Goal: Transaction & Acquisition: Purchase product/service

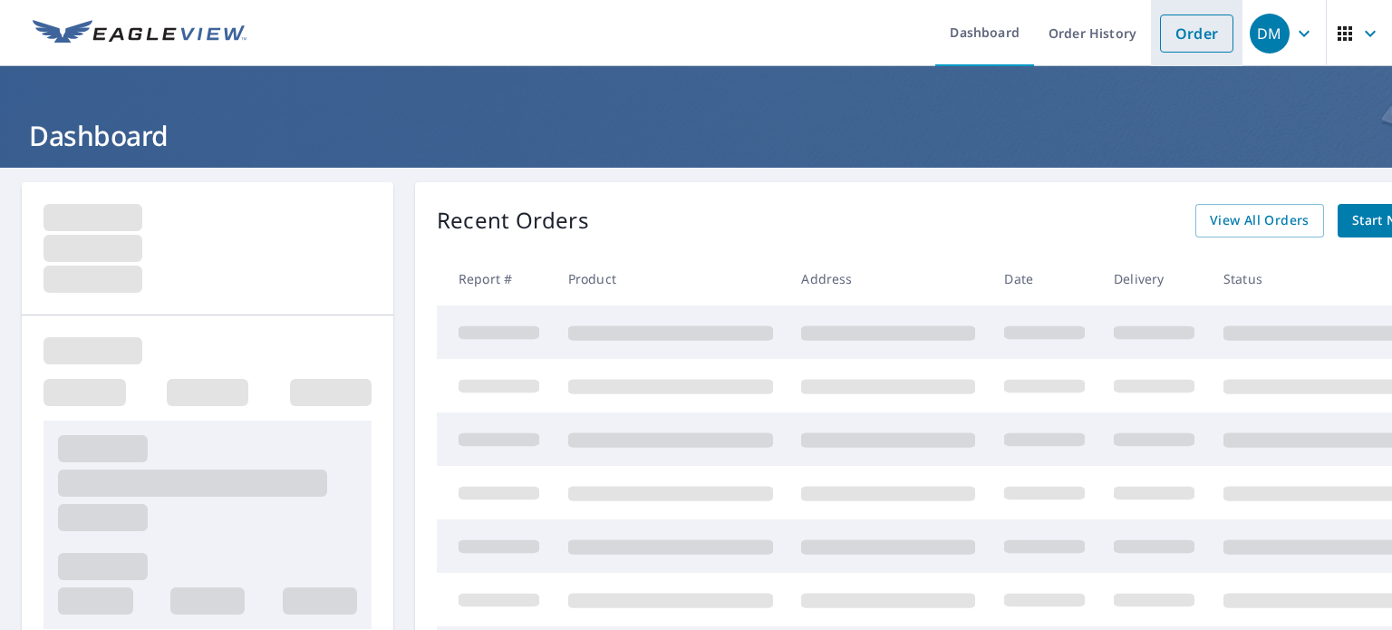
click at [1170, 35] on link "Order" at bounding box center [1196, 34] width 73 height 38
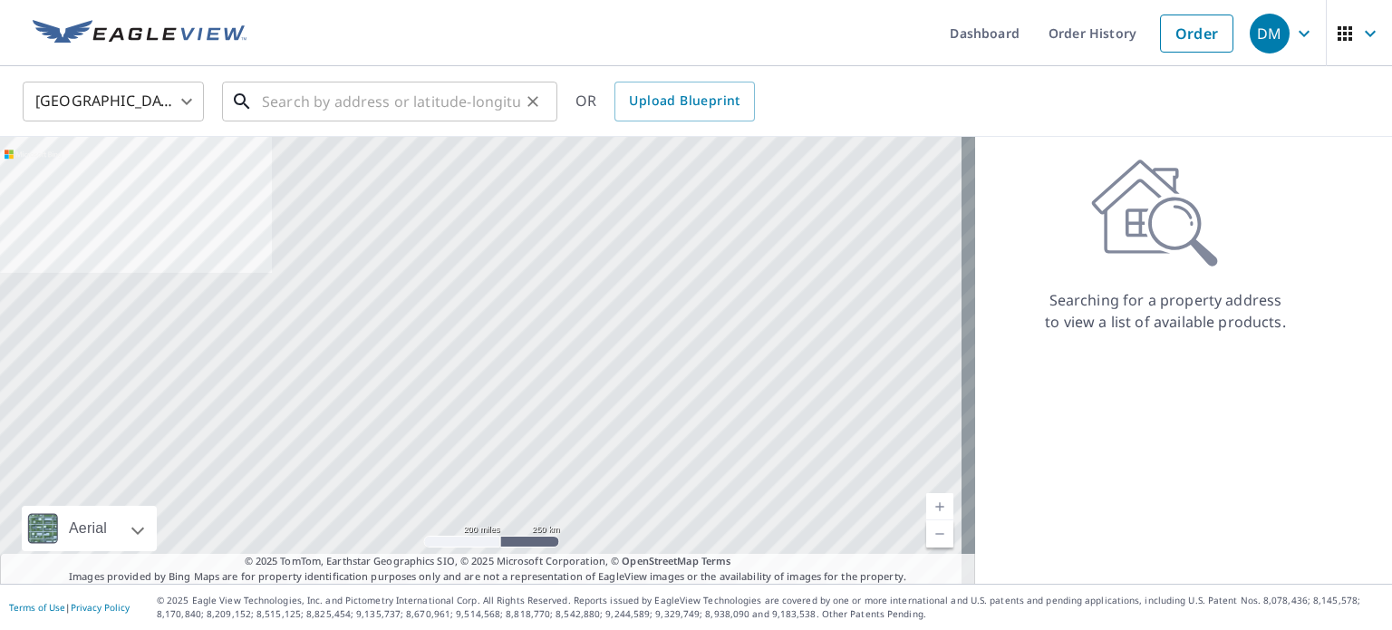
click at [467, 105] on input "text" at bounding box center [391, 101] width 258 height 51
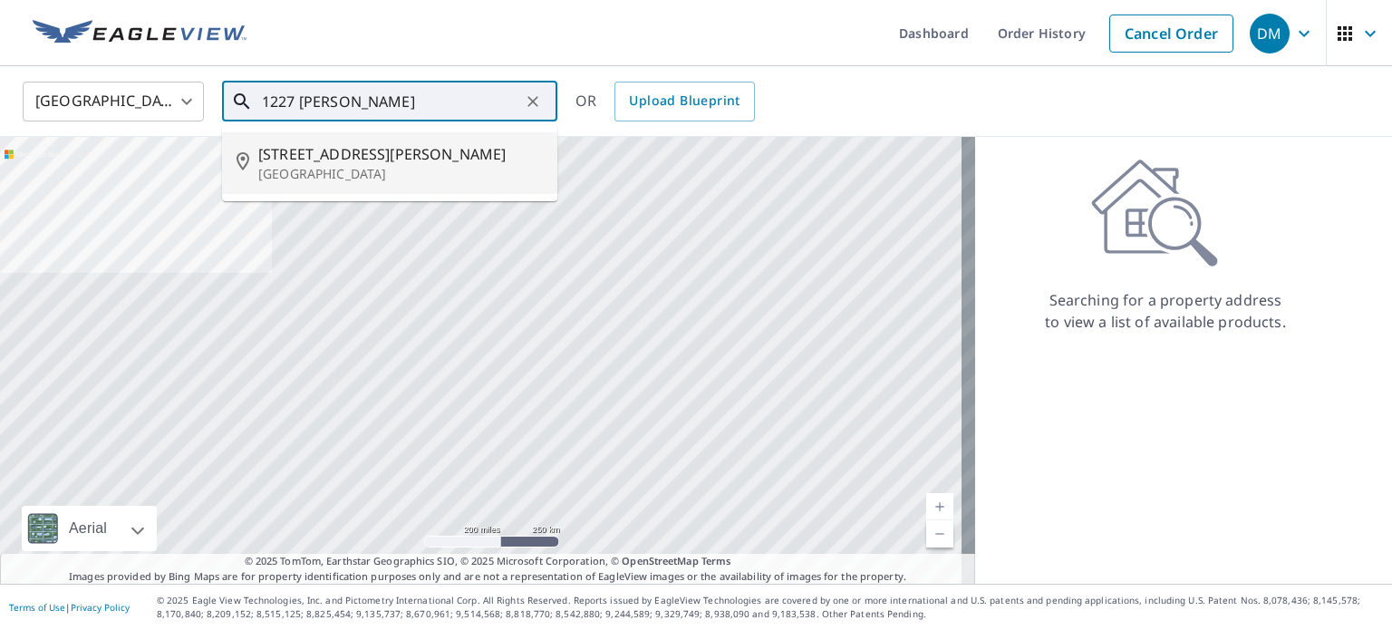
click at [355, 155] on span "[STREET_ADDRESS][PERSON_NAME]" at bounding box center [400, 154] width 285 height 22
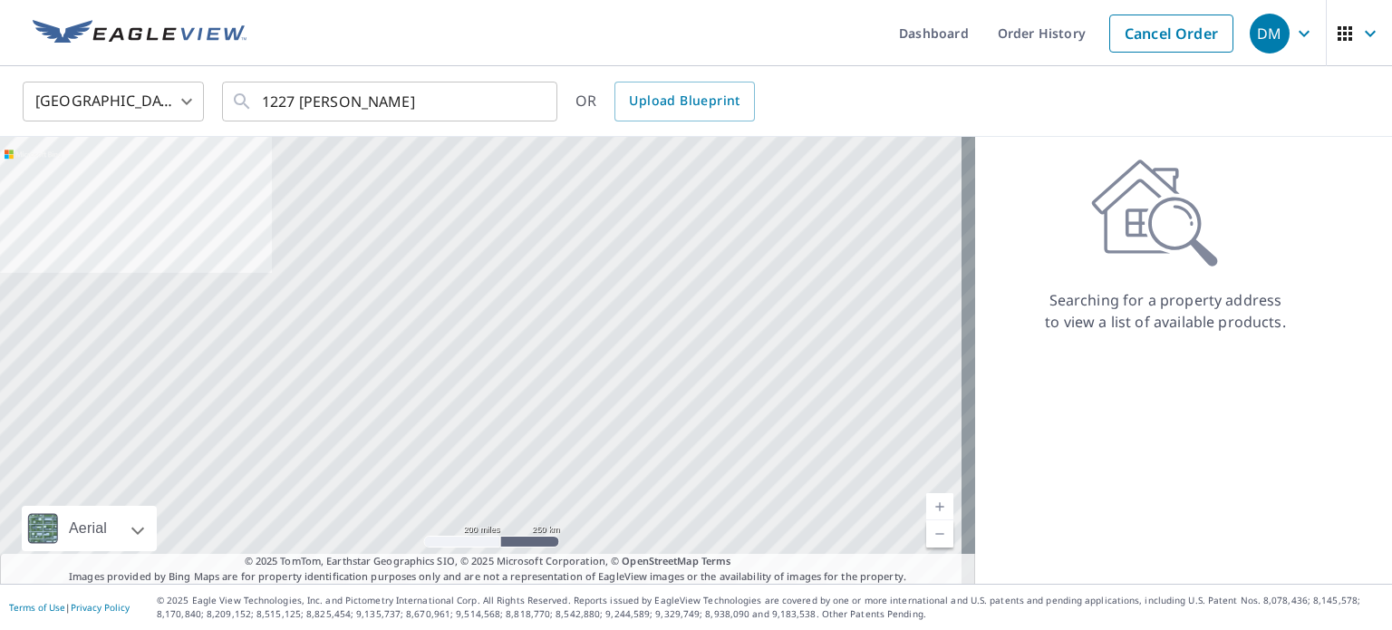
type input "[STREET_ADDRESS][PERSON_NAME]"
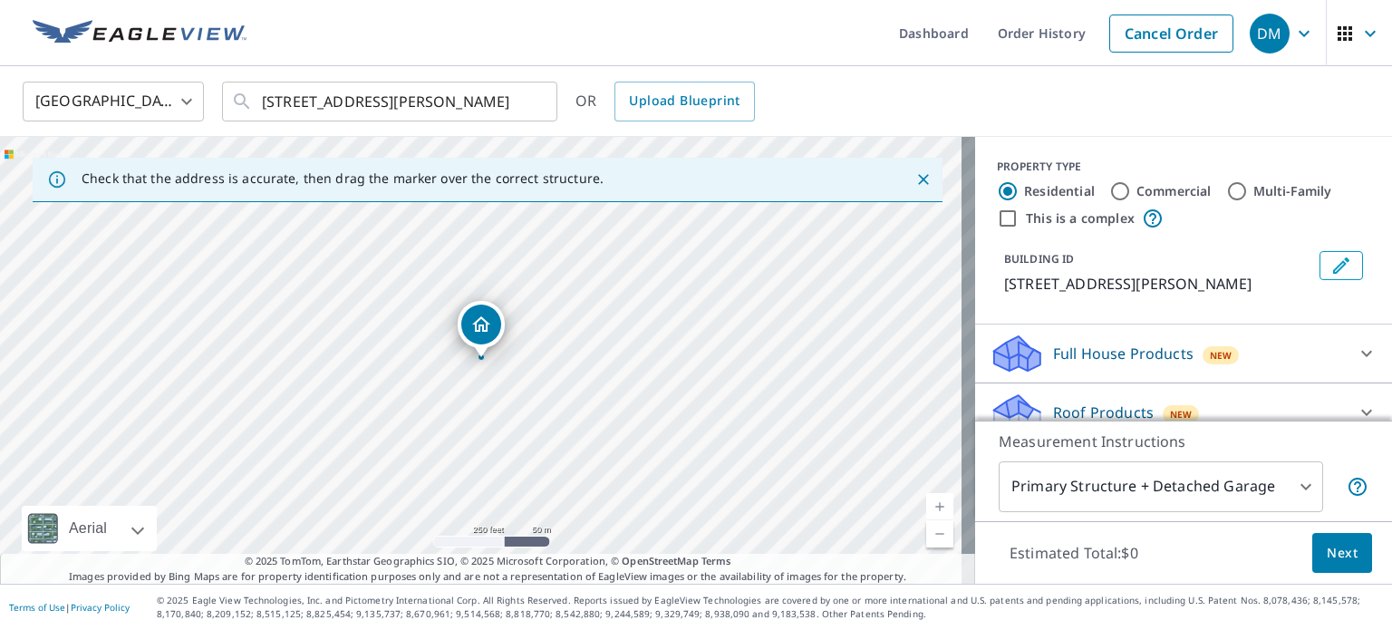
scroll to position [160, 0]
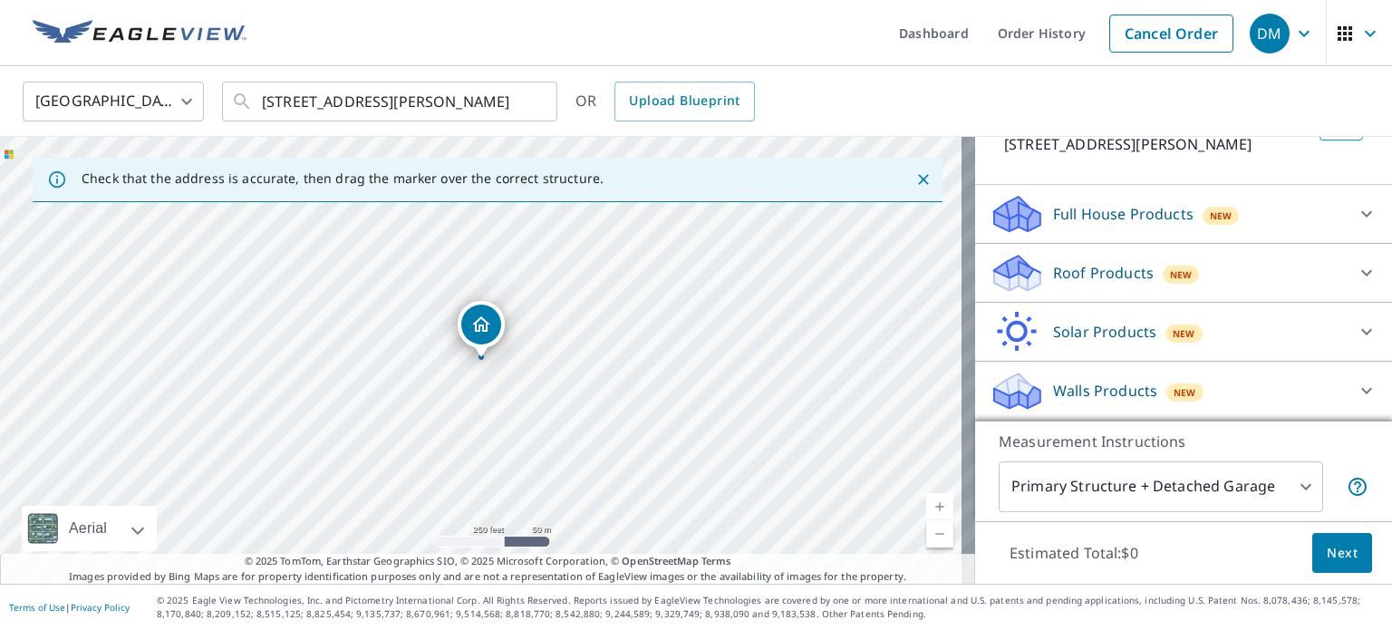
click at [1084, 277] on p "Roof Products" at bounding box center [1103, 273] width 101 height 22
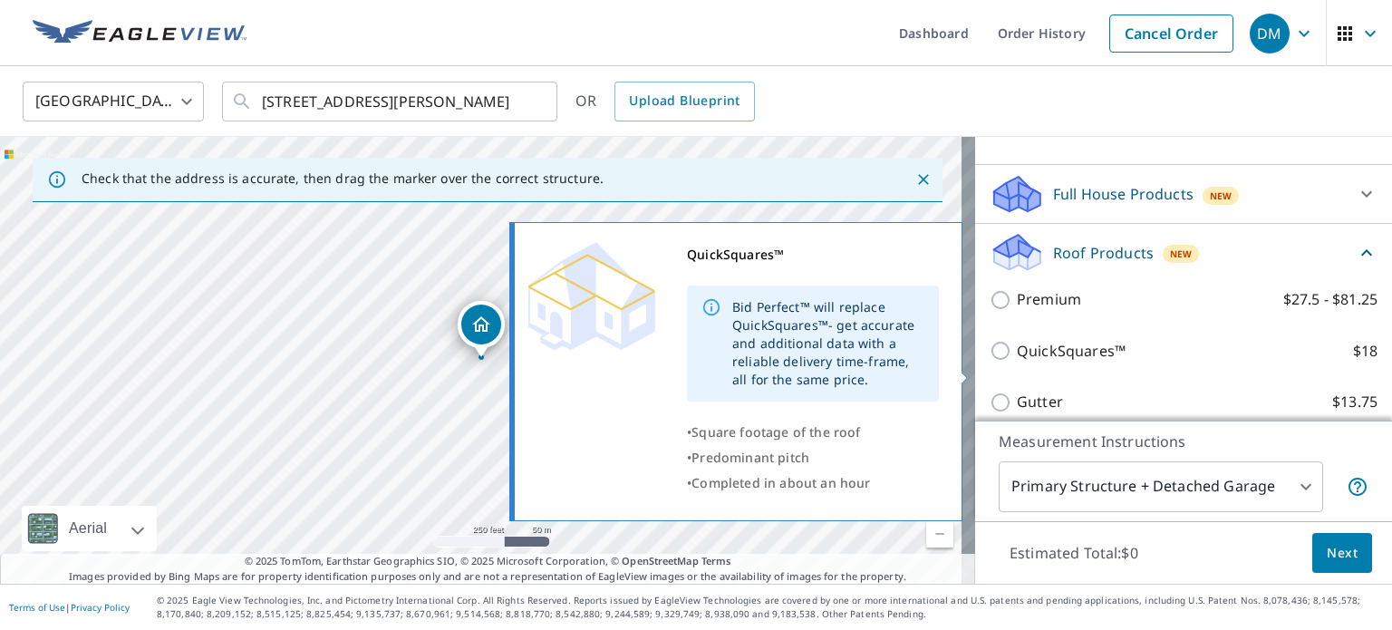
click at [1022, 363] on p "QuickSquares™" at bounding box center [1071, 351] width 109 height 23
click at [1017, 362] on input "QuickSquares™ $18" at bounding box center [1003, 351] width 27 height 22
checkbox input "true"
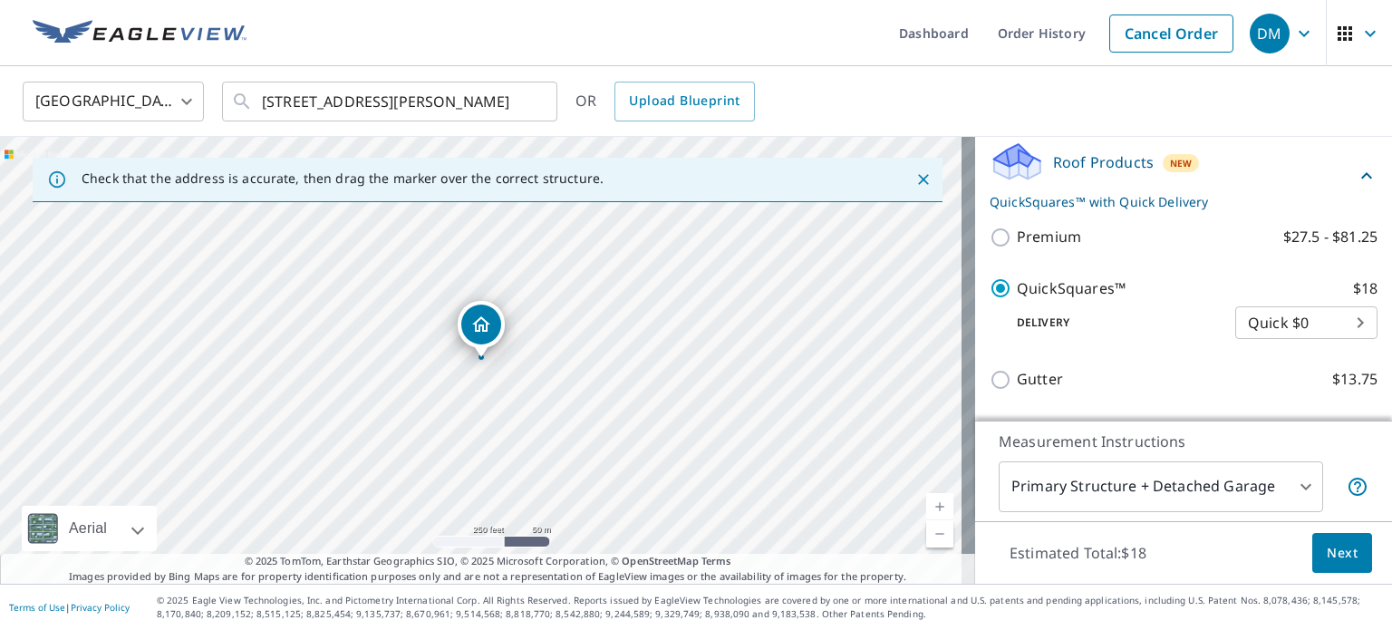
scroll to position [431, 0]
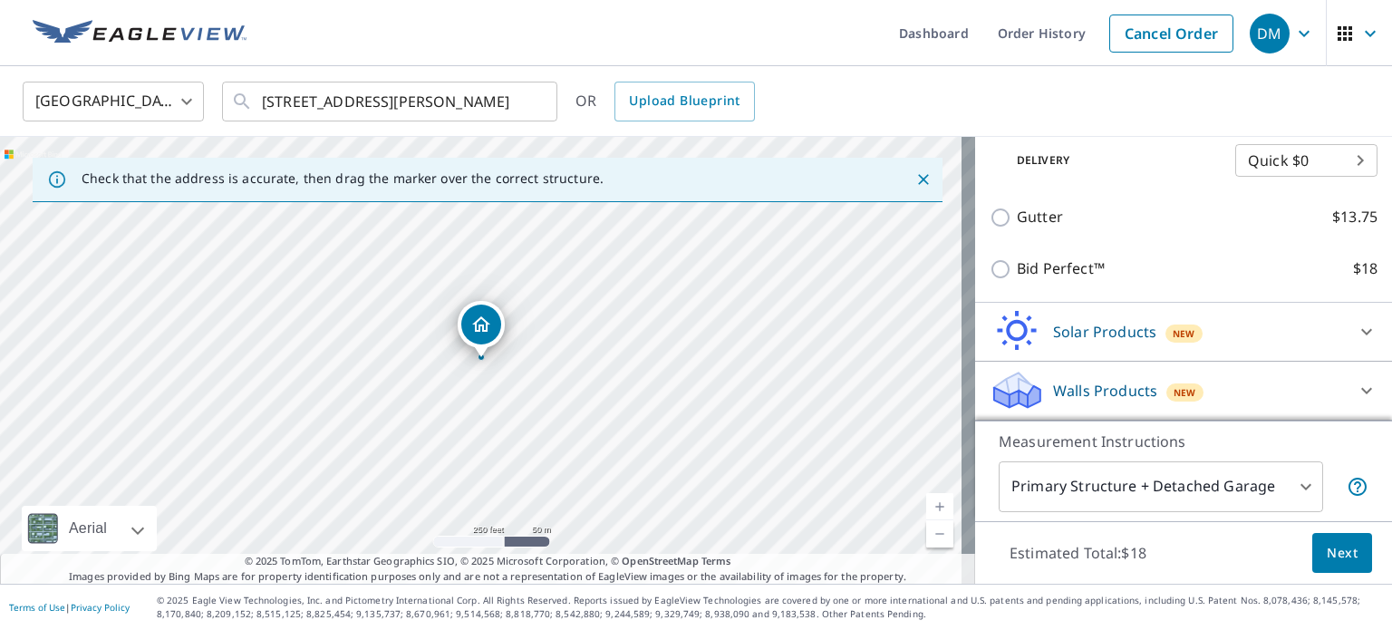
click at [1329, 544] on span "Next" at bounding box center [1342, 553] width 31 height 23
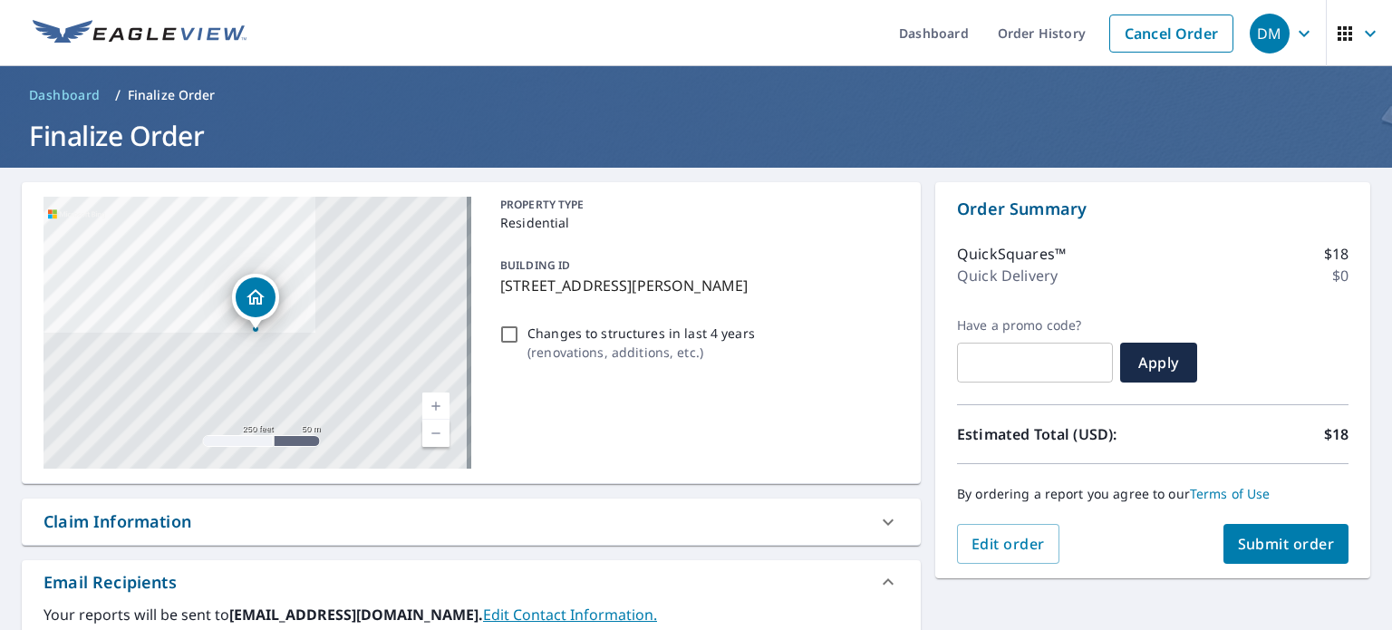
scroll to position [181, 0]
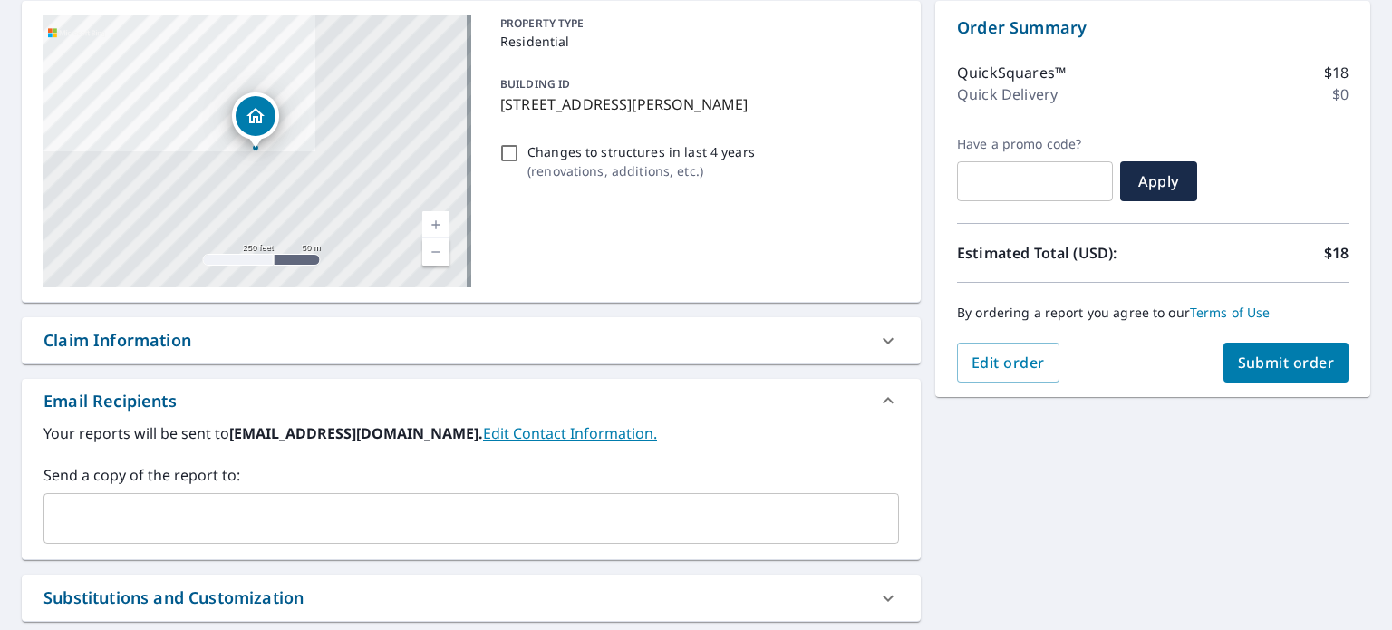
click at [154, 508] on input "text" at bounding box center [458, 518] width 812 height 34
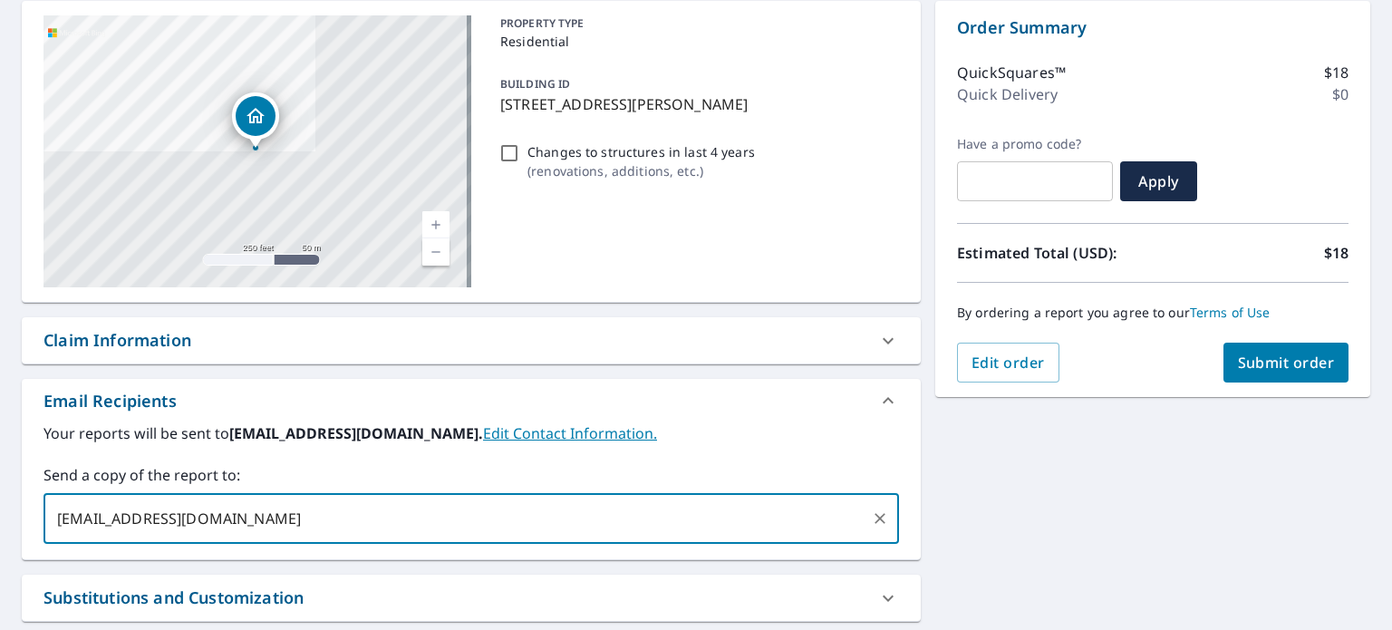
type input "[EMAIL_ADDRESS][DOMAIN_NAME]"
click at [1224, 360] on button "Submit order" at bounding box center [1287, 363] width 126 height 40
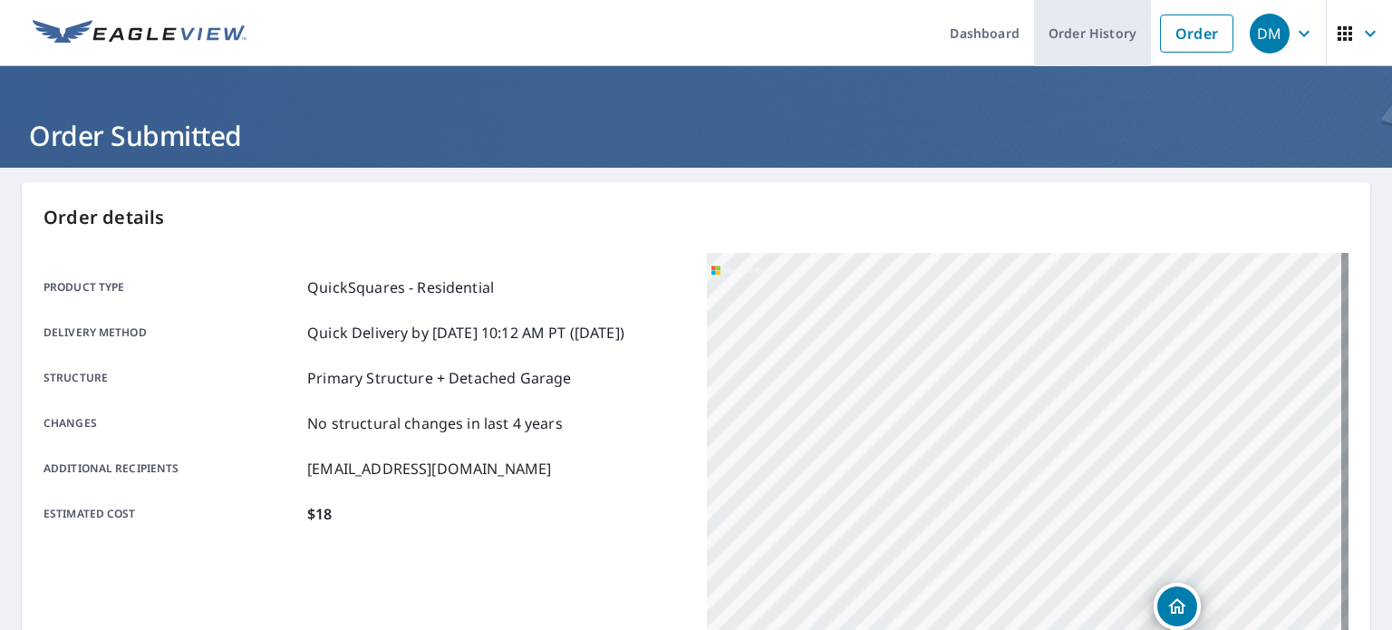
click at [1051, 34] on link "Order History" at bounding box center [1092, 33] width 117 height 66
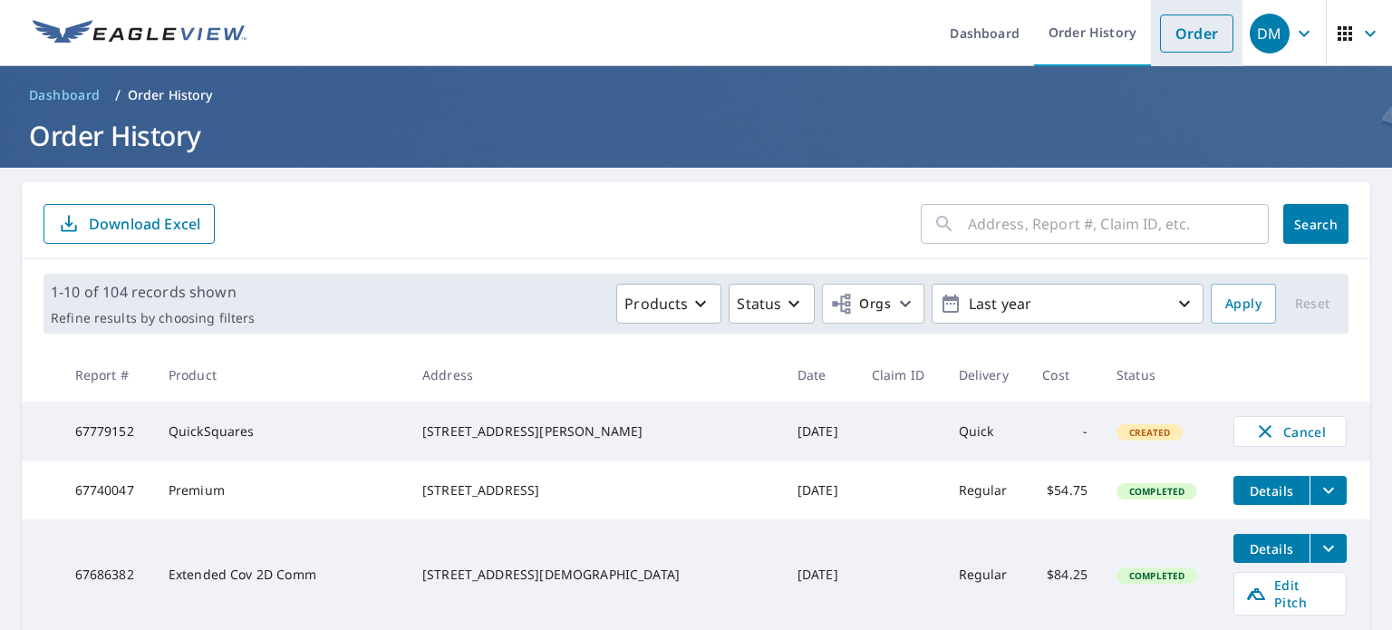
click at [1169, 36] on link "Order" at bounding box center [1196, 34] width 73 height 38
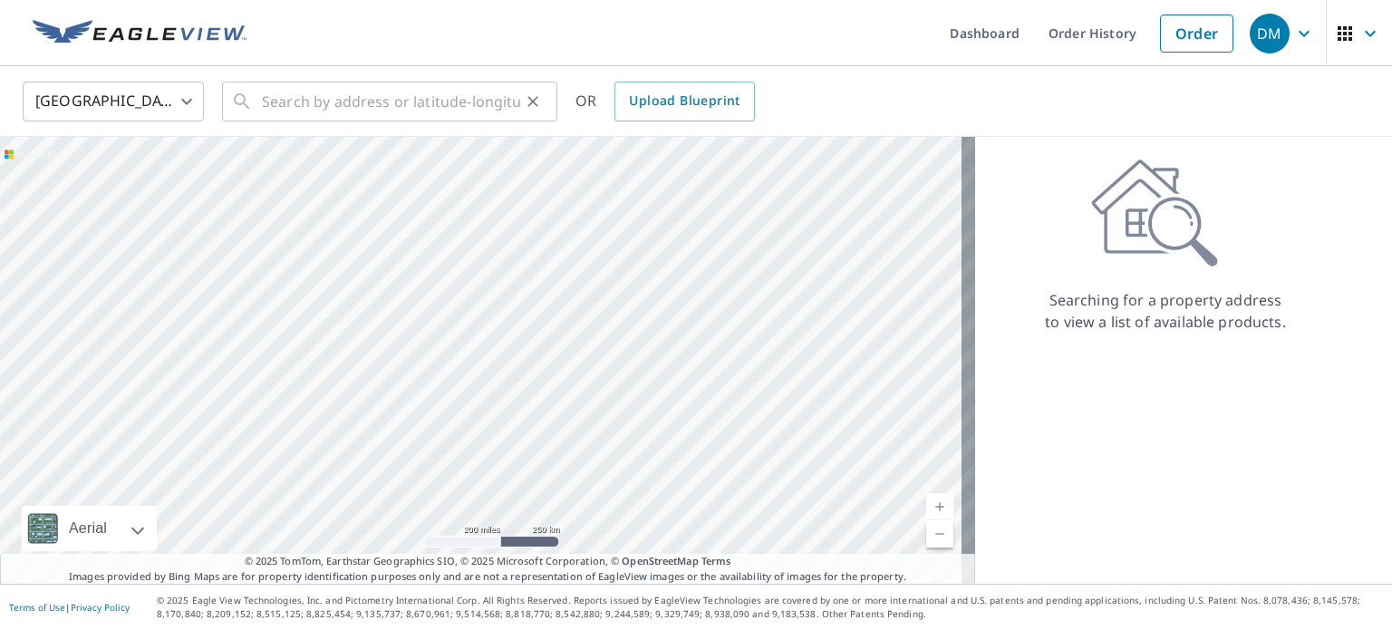
click at [529, 108] on icon "Clear" at bounding box center [533, 101] width 18 height 18
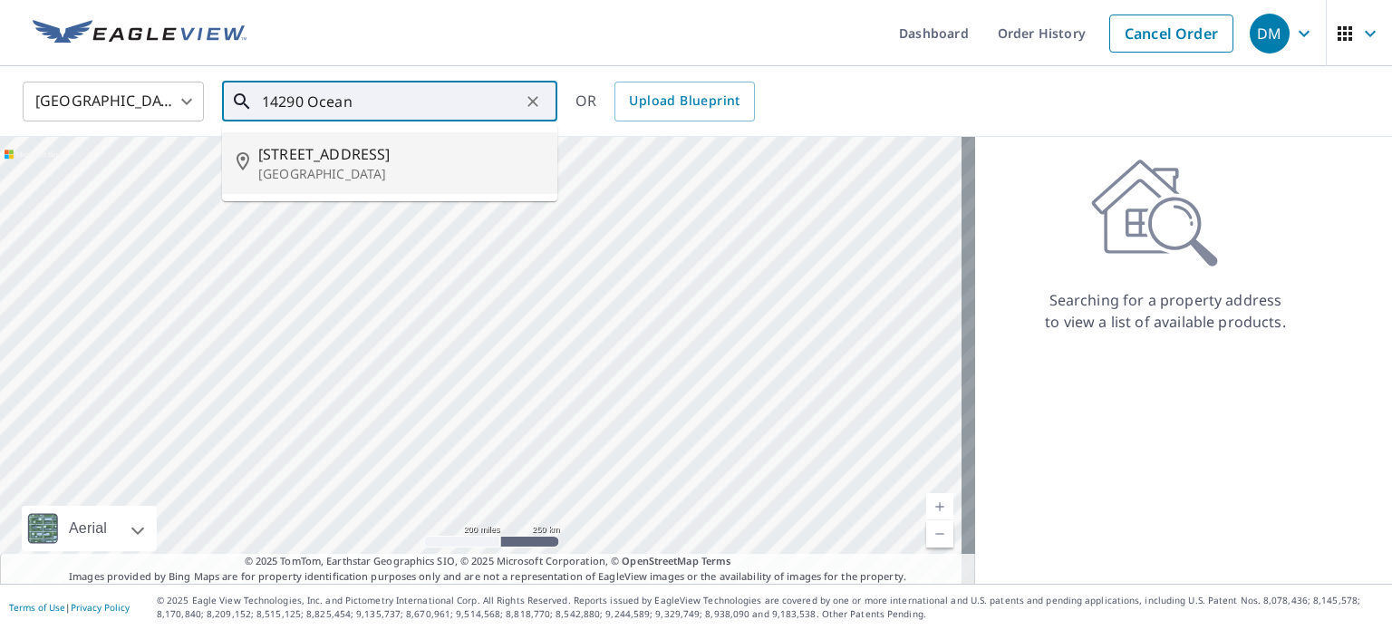
click at [332, 160] on span "[STREET_ADDRESS]" at bounding box center [400, 154] width 285 height 22
type input "[STREET_ADDRESS]"
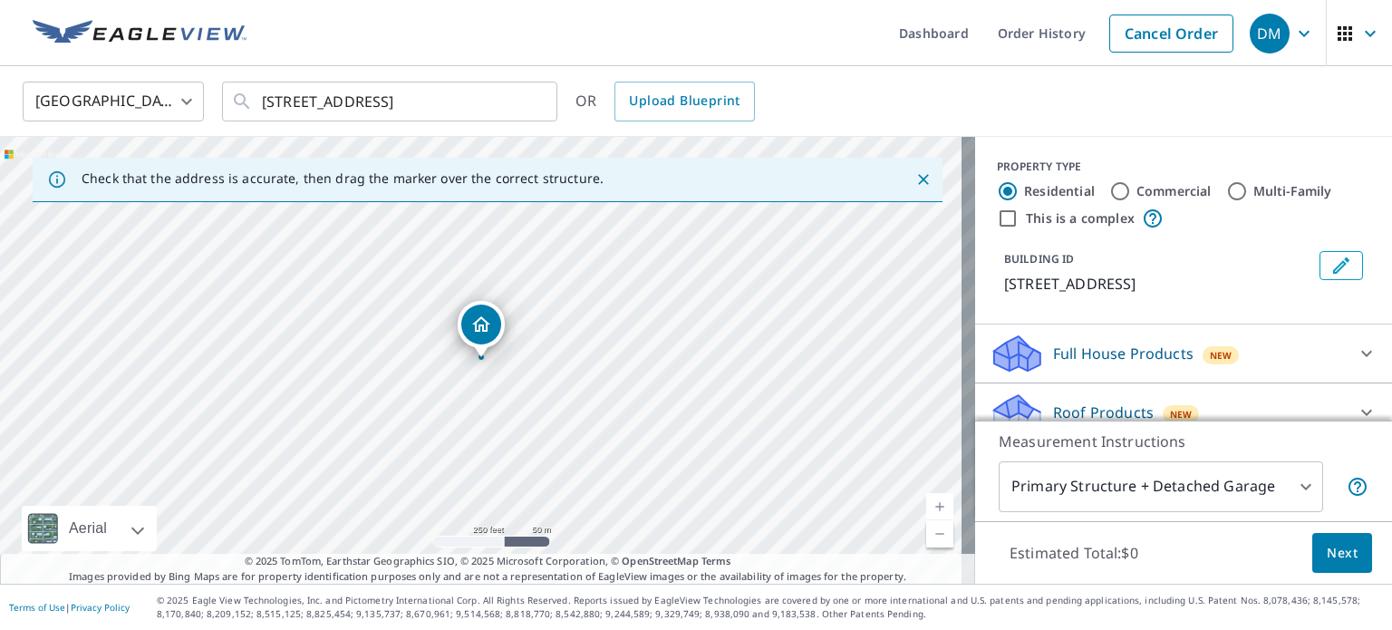
click at [489, 334] on icon "Dropped pin, building 1, Residential property, 14290 Ocean Hwy Pawleys Island, …" at bounding box center [481, 325] width 22 height 22
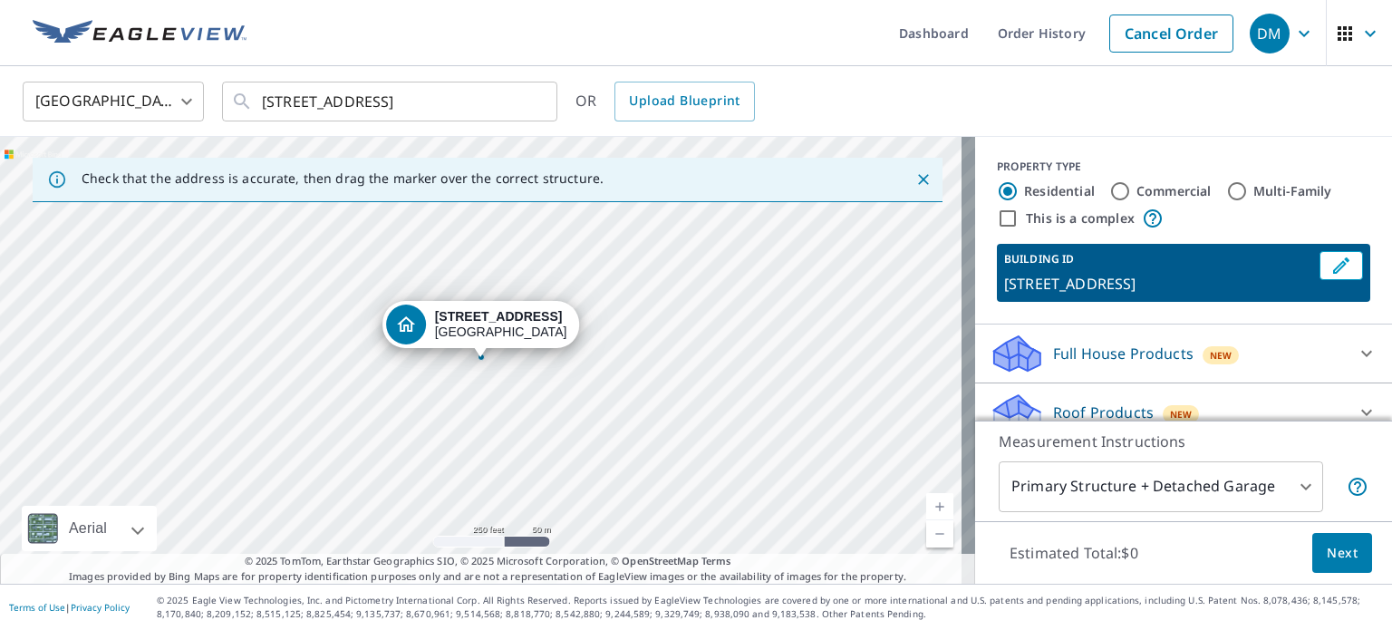
click at [493, 365] on div "[STREET_ADDRESS]" at bounding box center [487, 360] width 975 height 447
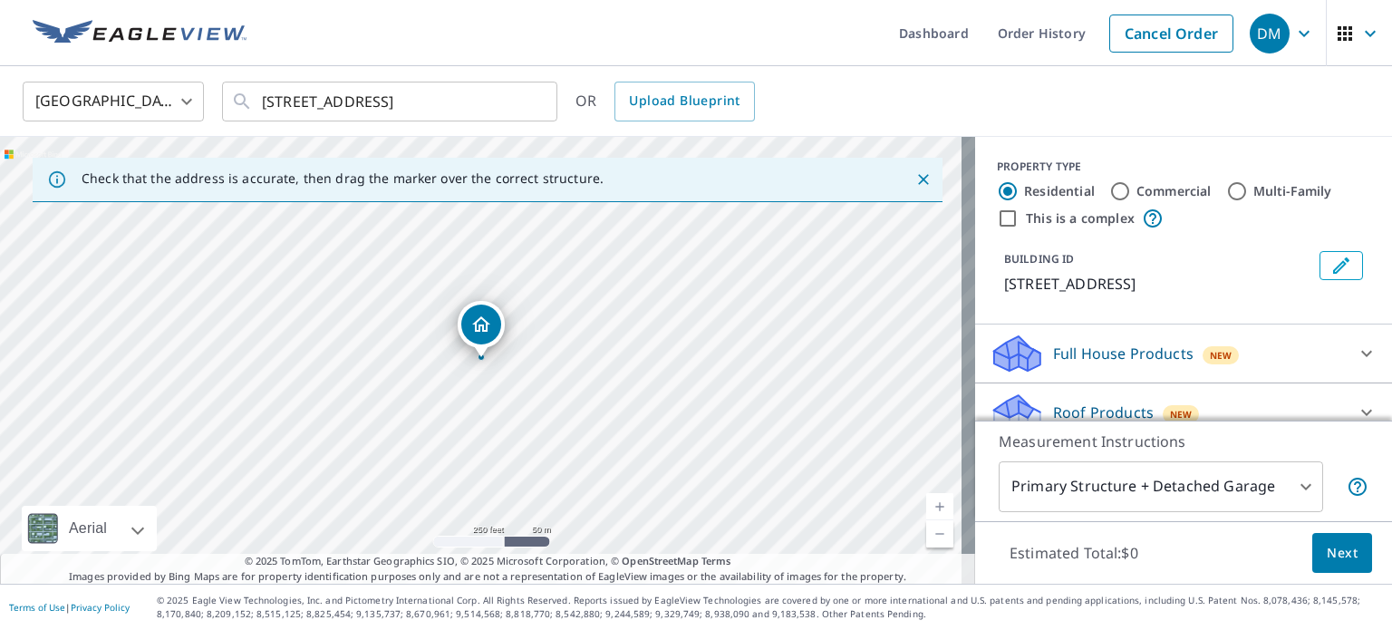
click at [474, 362] on div "[STREET_ADDRESS]" at bounding box center [487, 360] width 975 height 447
drag, startPoint x: 537, startPoint y: 328, endPoint x: 614, endPoint y: 219, distance: 133.3
click at [614, 219] on div "[STREET_ADDRESS]" at bounding box center [487, 360] width 975 height 447
drag, startPoint x: 615, startPoint y: 298, endPoint x: 637, endPoint y: 333, distance: 41.2
click at [637, 333] on div "[STREET_ADDRESS]" at bounding box center [487, 360] width 975 height 447
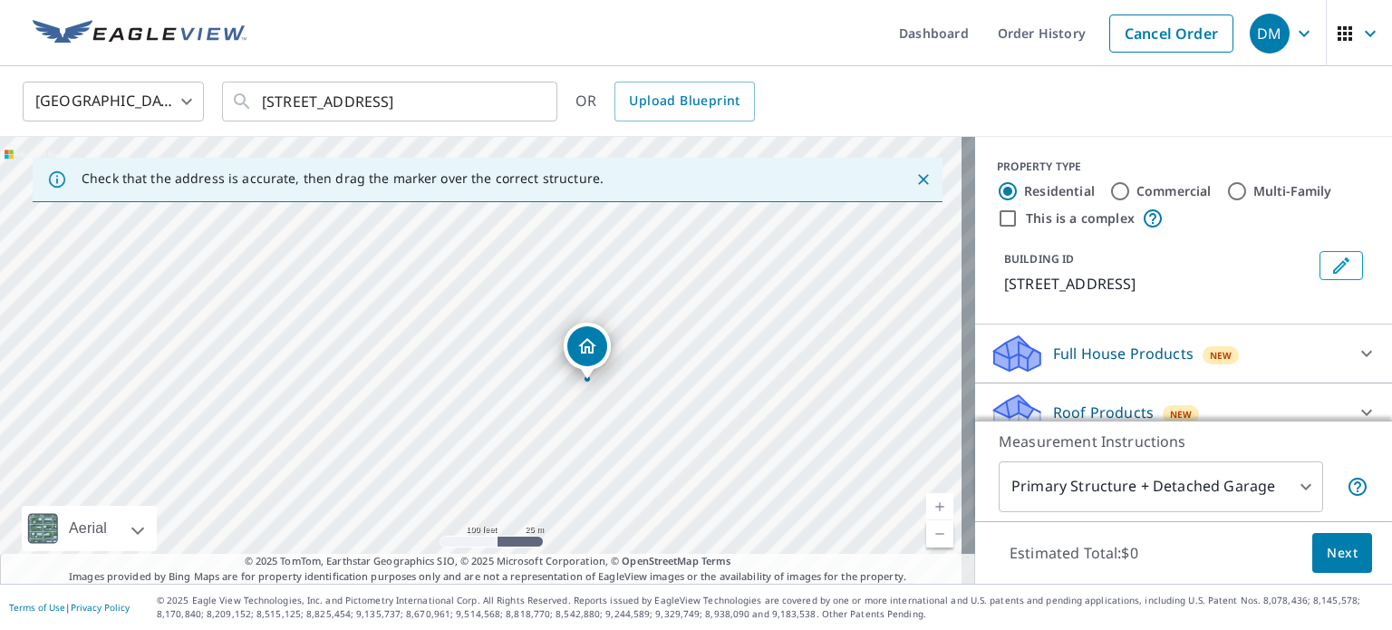
drag, startPoint x: 656, startPoint y: 367, endPoint x: 637, endPoint y: 384, distance: 25.7
click at [637, 384] on div "[STREET_ADDRESS]" at bounding box center [487, 360] width 975 height 447
drag, startPoint x: 634, startPoint y: 354, endPoint x: 582, endPoint y: 369, distance: 53.7
click at [582, 369] on div "[STREET_ADDRESS]" at bounding box center [487, 360] width 975 height 447
click at [930, 540] on link "Current Level 20, Zoom Out" at bounding box center [939, 533] width 27 height 27
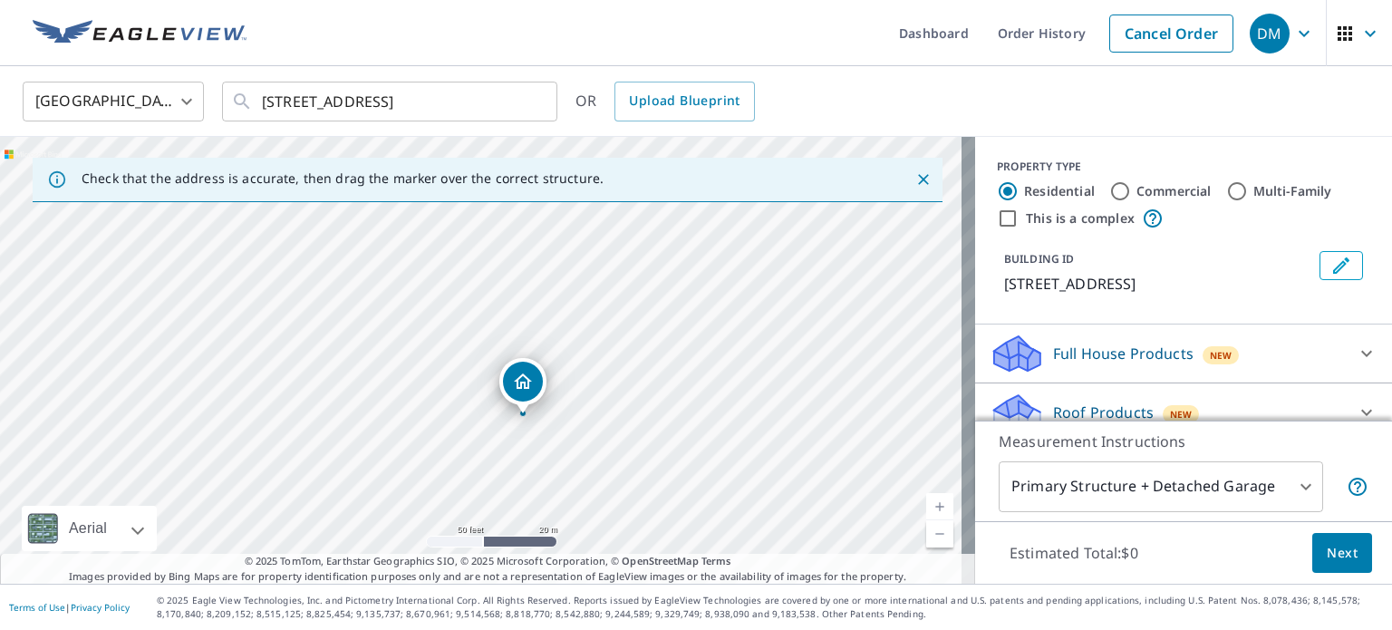
click at [933, 517] on link "Current Level 19, Zoom In" at bounding box center [939, 506] width 27 height 27
click at [933, 547] on link "Current Level 20, Zoom Out" at bounding box center [939, 533] width 27 height 27
click at [926, 528] on link "Current Level 19, Zoom Out" at bounding box center [939, 533] width 27 height 27
click at [926, 528] on link "Current Level 18, Zoom Out" at bounding box center [939, 533] width 27 height 27
click at [926, 506] on link "Current Level 17, Zoom In" at bounding box center [939, 506] width 27 height 27
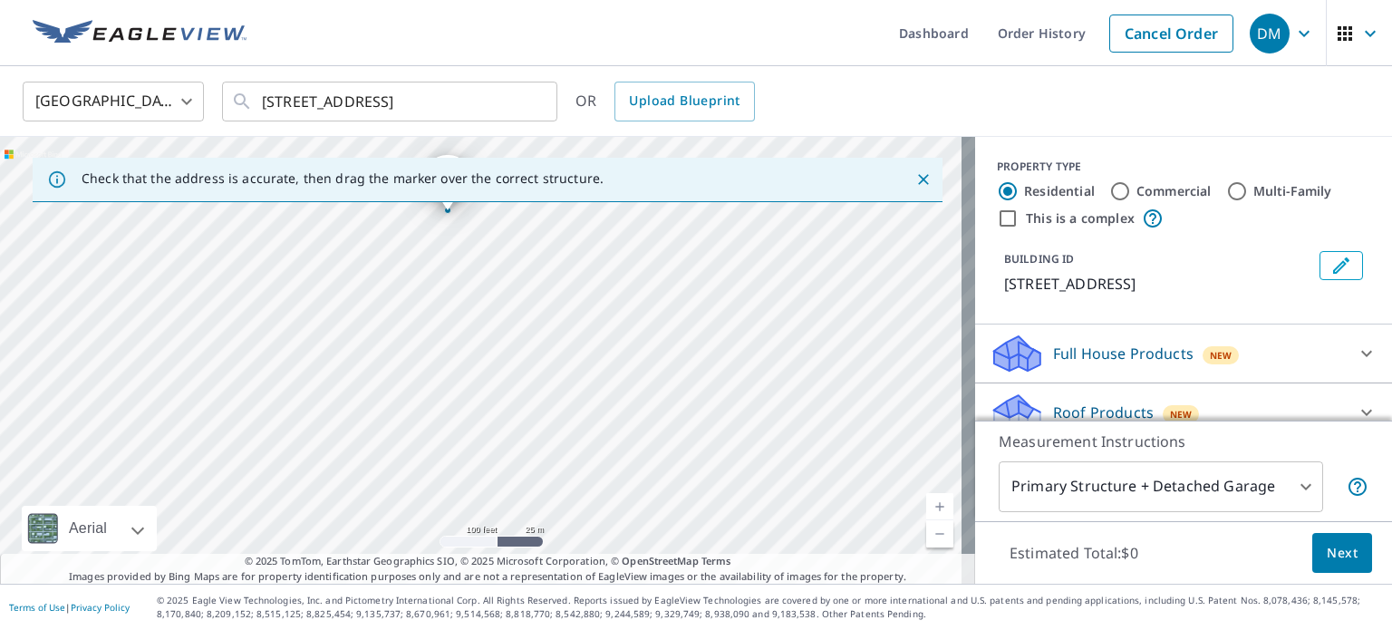
drag, startPoint x: 825, startPoint y: 275, endPoint x: 743, endPoint y: 416, distance: 163.2
click at [743, 416] on div "[STREET_ADDRESS]" at bounding box center [487, 360] width 975 height 447
click at [607, 425] on div "[STREET_ADDRESS]" at bounding box center [487, 360] width 975 height 447
drag, startPoint x: 537, startPoint y: 413, endPoint x: 387, endPoint y: 213, distance: 250.0
click at [387, 213] on div "[STREET_ADDRESS]" at bounding box center [487, 360] width 975 height 447
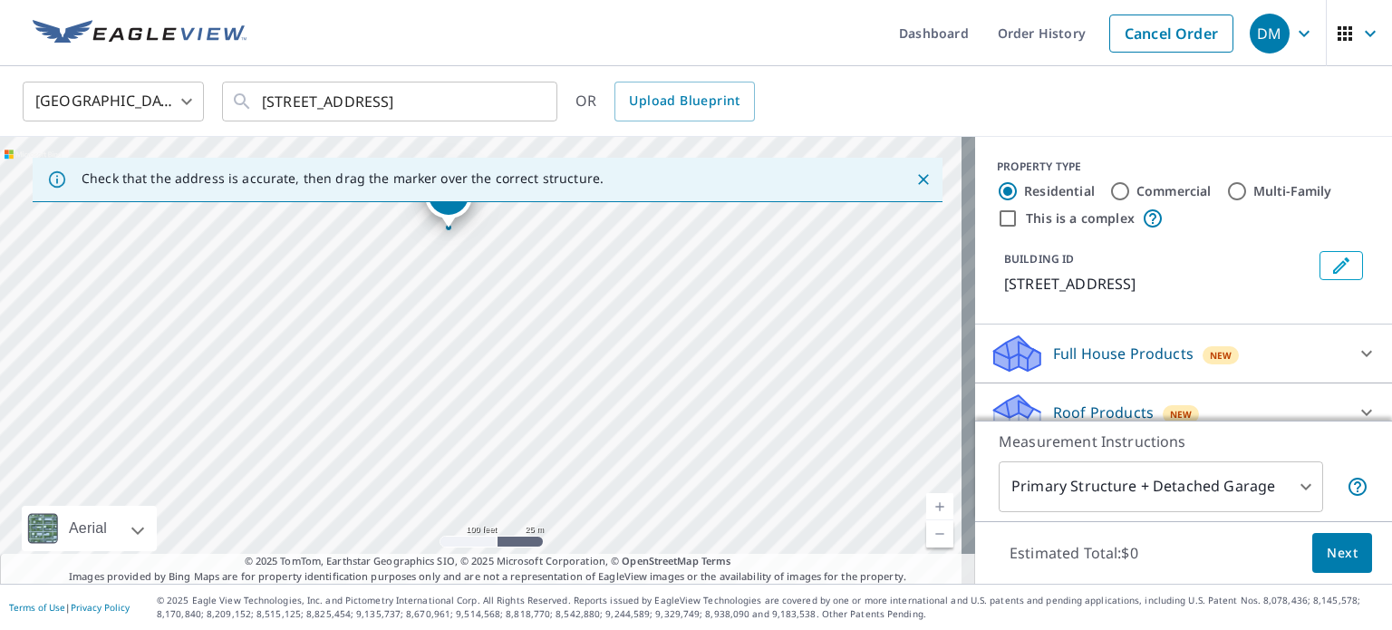
drag, startPoint x: 605, startPoint y: 352, endPoint x: 722, endPoint y: 422, distance: 136.6
click at [722, 422] on div "[STREET_ADDRESS]" at bounding box center [487, 360] width 975 height 447
drag, startPoint x: 446, startPoint y: 211, endPoint x: 587, endPoint y: 420, distance: 251.9
drag, startPoint x: 475, startPoint y: 329, endPoint x: 487, endPoint y: 329, distance: 11.8
drag, startPoint x: 484, startPoint y: 423, endPoint x: 590, endPoint y: 398, distance: 109.0
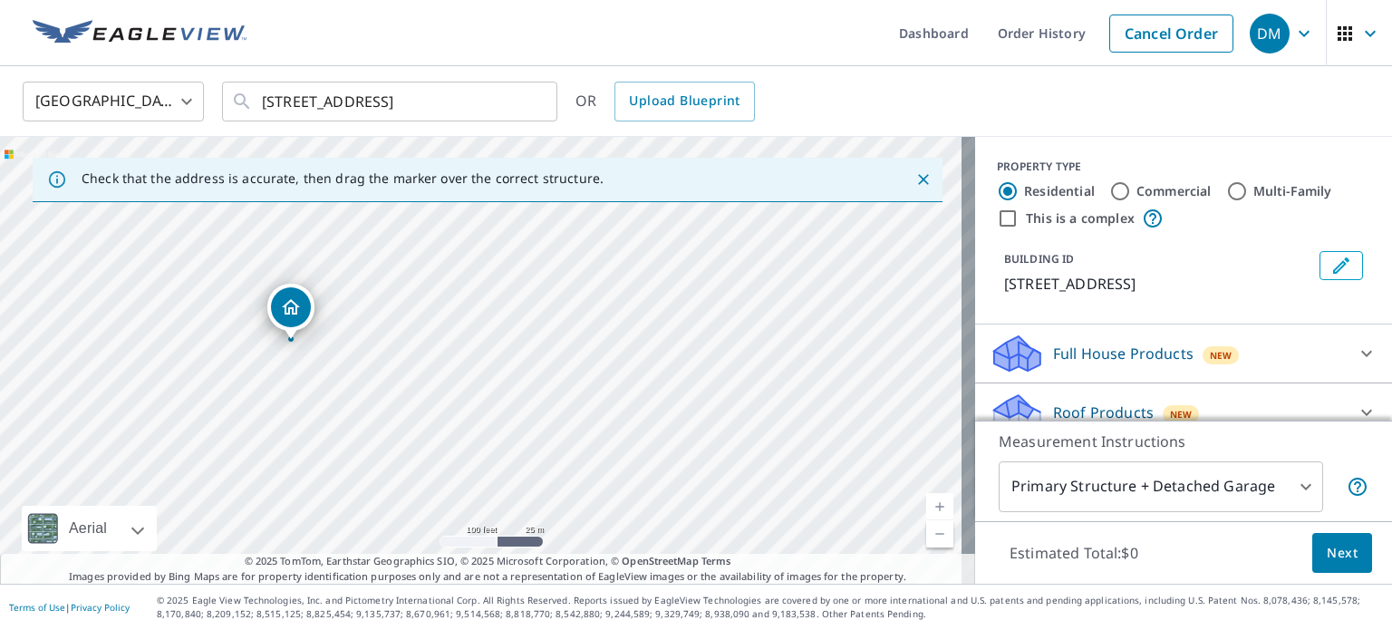
drag, startPoint x: 481, startPoint y: 336, endPoint x: 291, endPoint y: 318, distance: 191.2
click at [1001, 217] on input "This is a complex" at bounding box center [1008, 219] width 22 height 22
checkbox input "true"
radio input "false"
radio input "true"
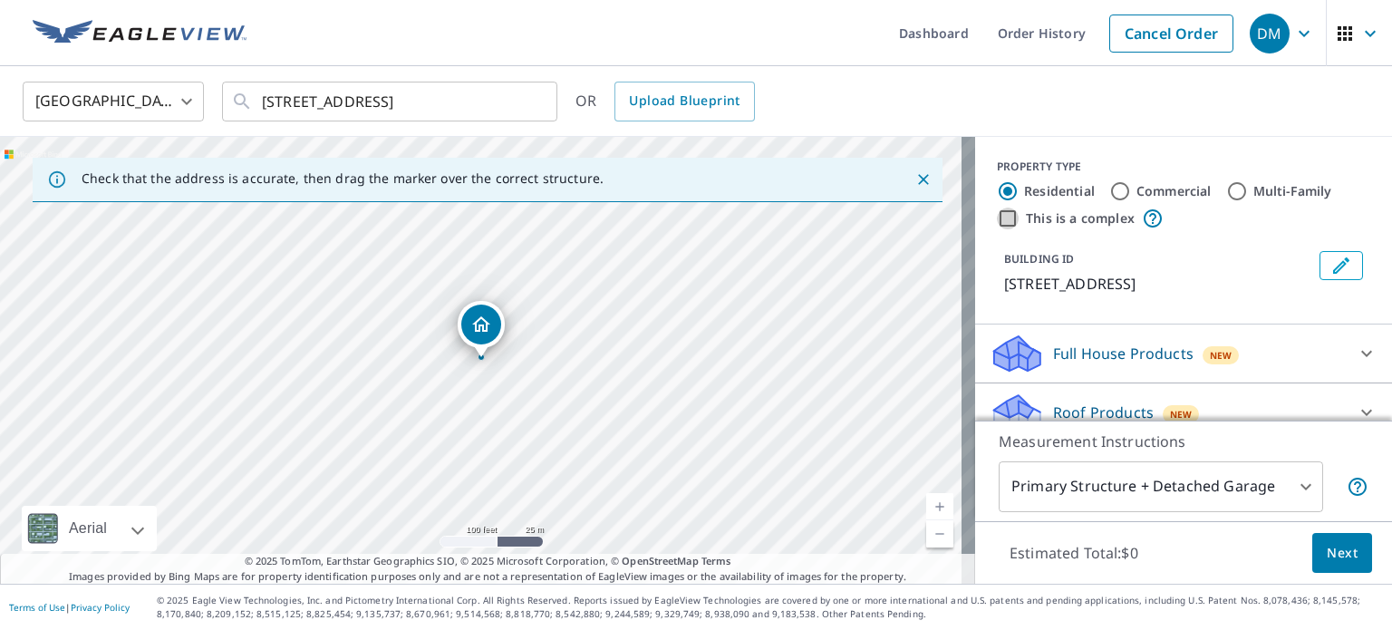
type input "4"
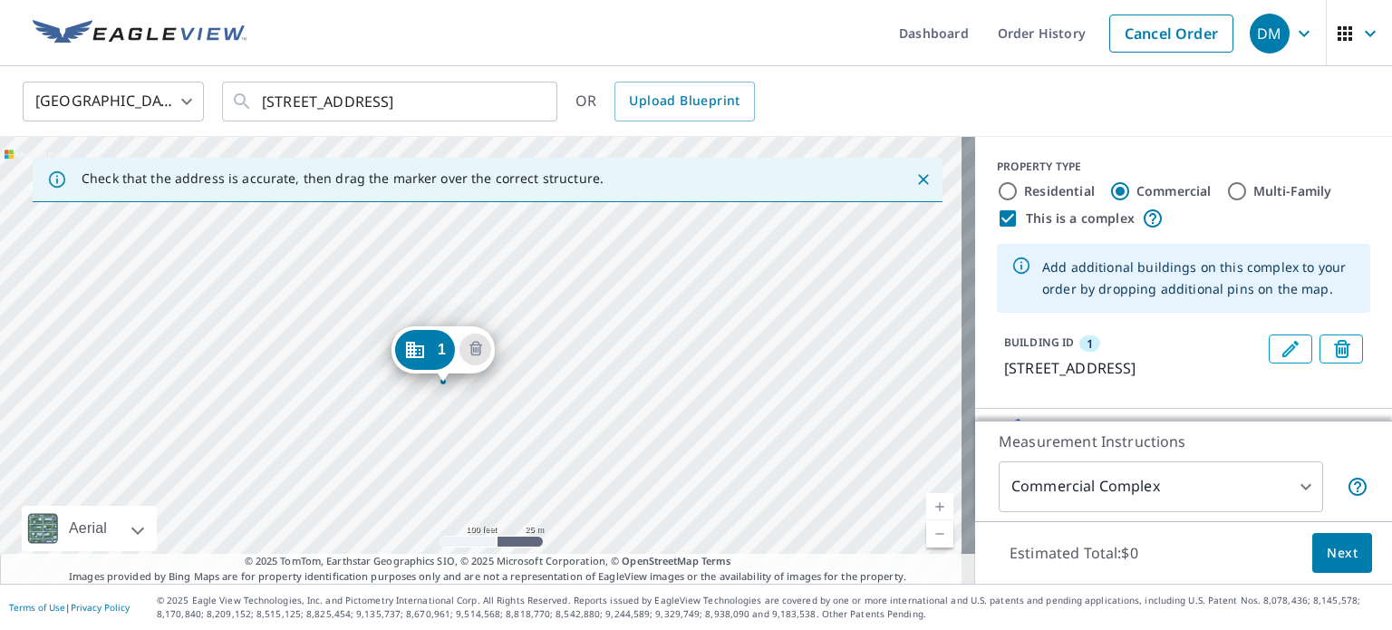
drag, startPoint x: 462, startPoint y: 329, endPoint x: 424, endPoint y: 353, distance: 45.3
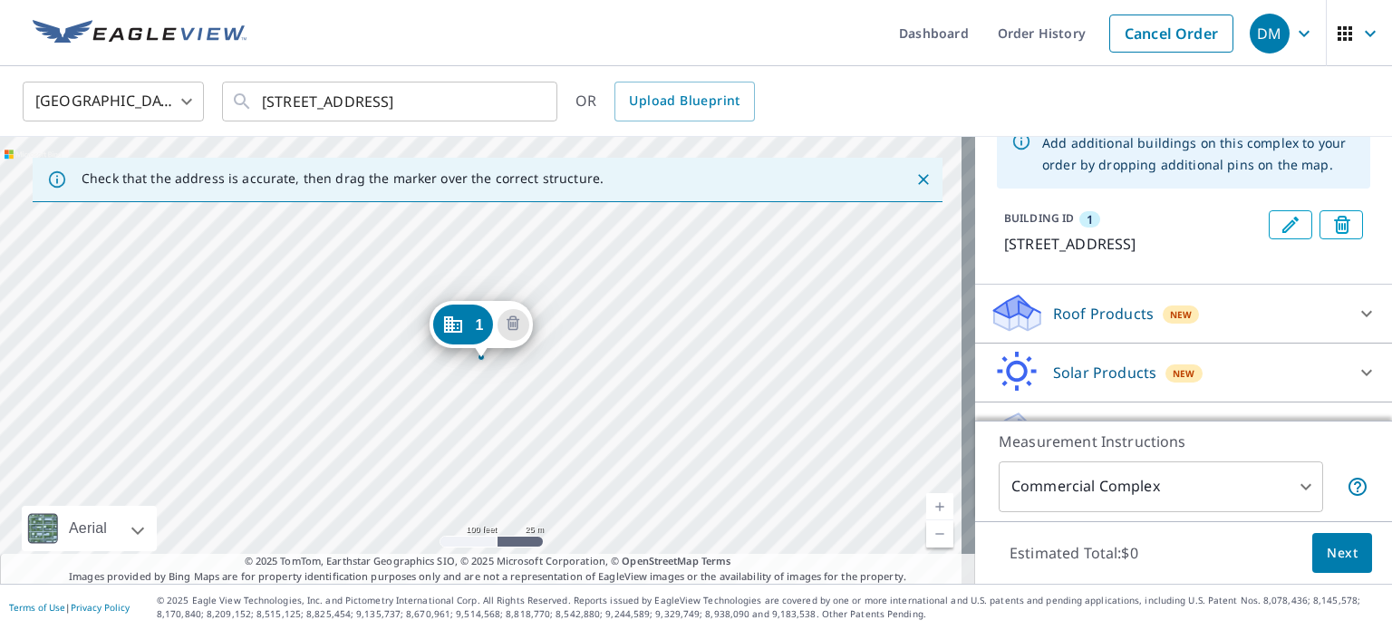
scroll to position [185, 0]
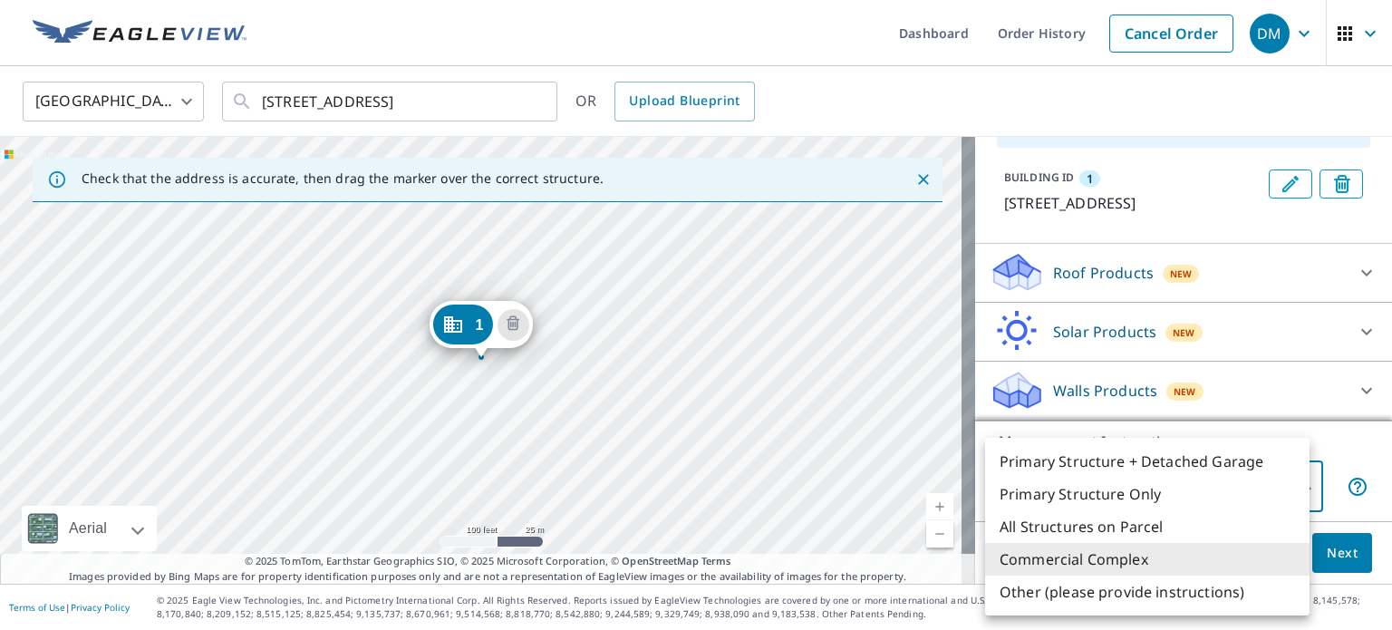
click at [1290, 489] on body "DM DM Dashboard Order History Cancel Order DM [GEOGRAPHIC_DATA] [GEOGRAPHIC_DAT…" at bounding box center [696, 315] width 1392 height 630
click at [1366, 446] on div at bounding box center [696, 315] width 1392 height 630
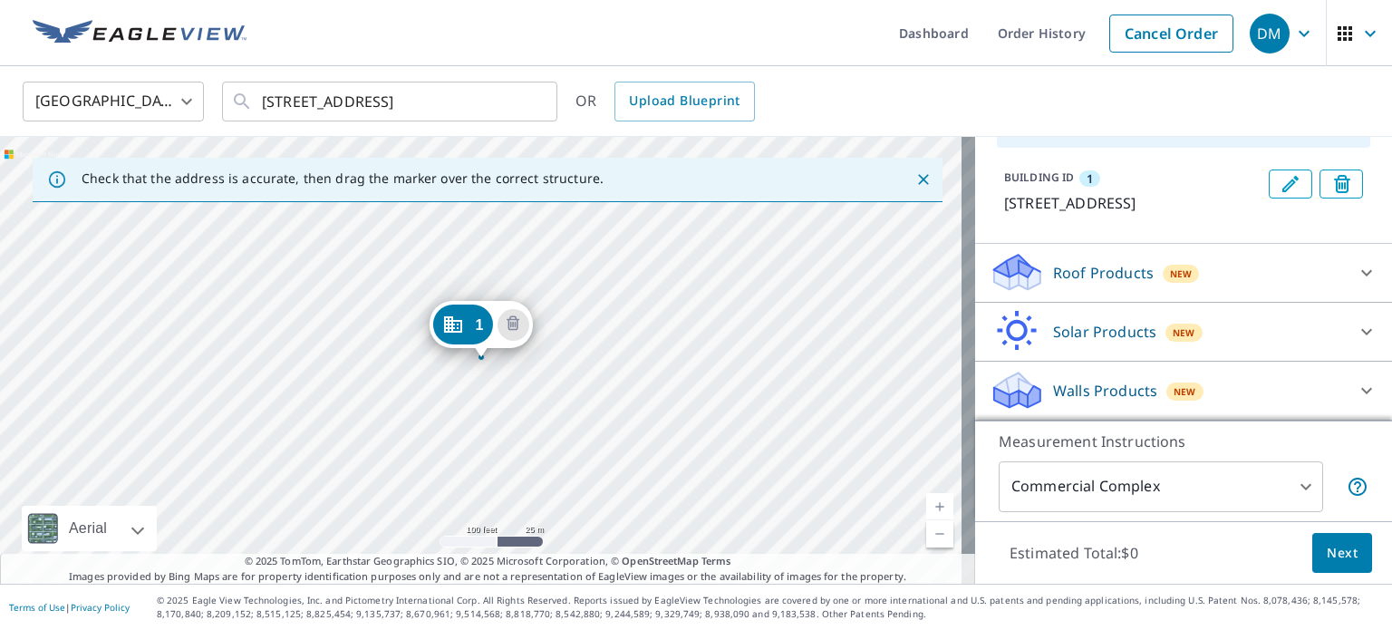
click at [447, 326] on icon "Dropped pin, building 1, Commercial property, 68 Lakeside Dr Pawleys Island, SC…" at bounding box center [452, 324] width 18 height 16
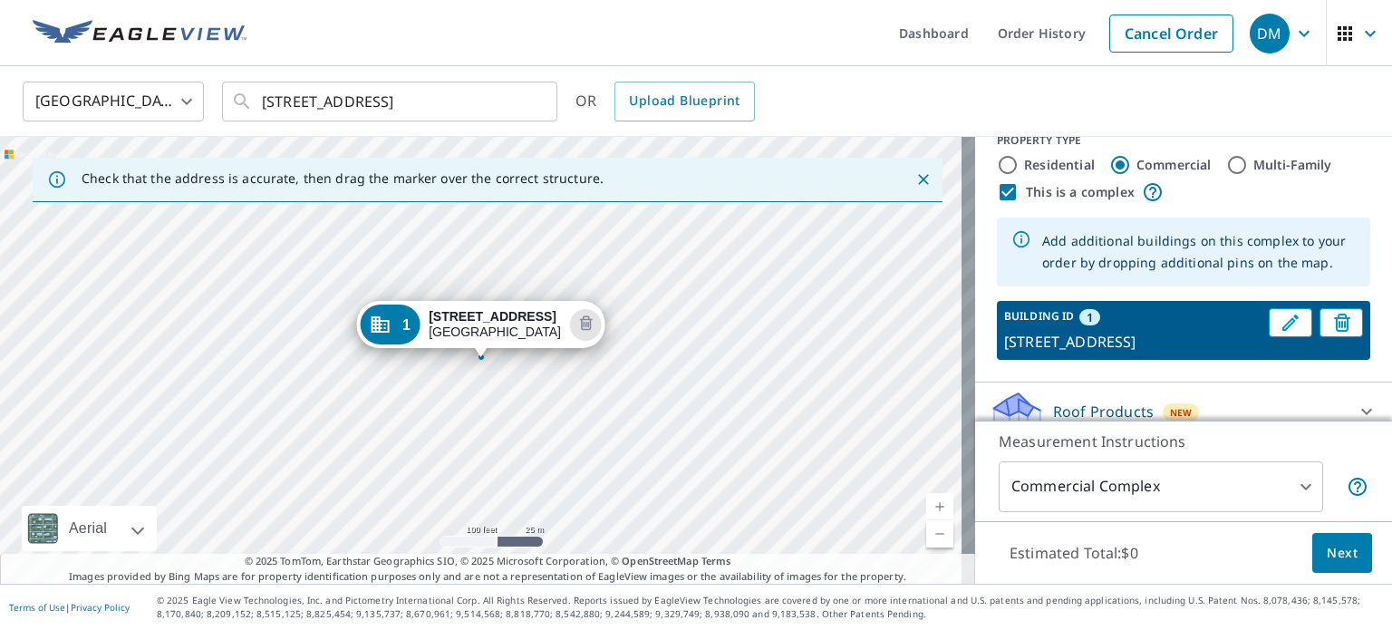
scroll to position [0, 0]
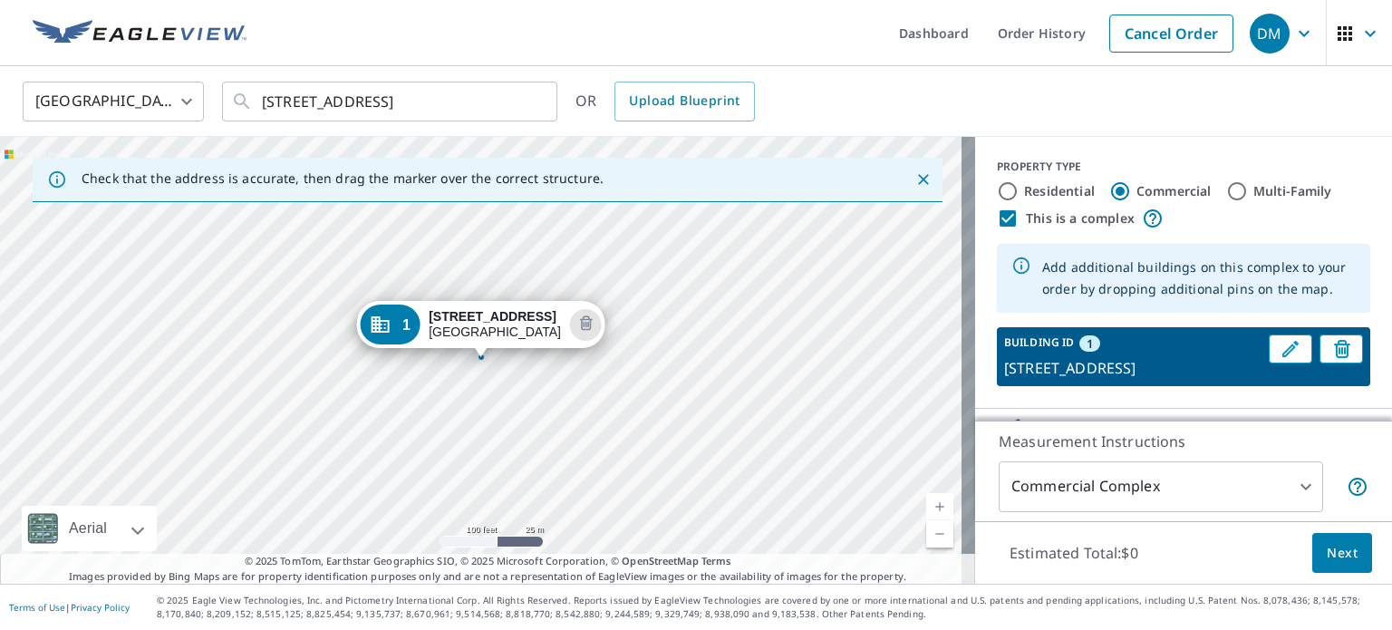
click at [930, 534] on link "Current Level 18, Zoom Out" at bounding box center [939, 533] width 27 height 27
click at [926, 505] on link "Current Level 17, Zoom In" at bounding box center [939, 506] width 27 height 27
click at [934, 508] on link "Current Level 18, Zoom In" at bounding box center [939, 506] width 27 height 27
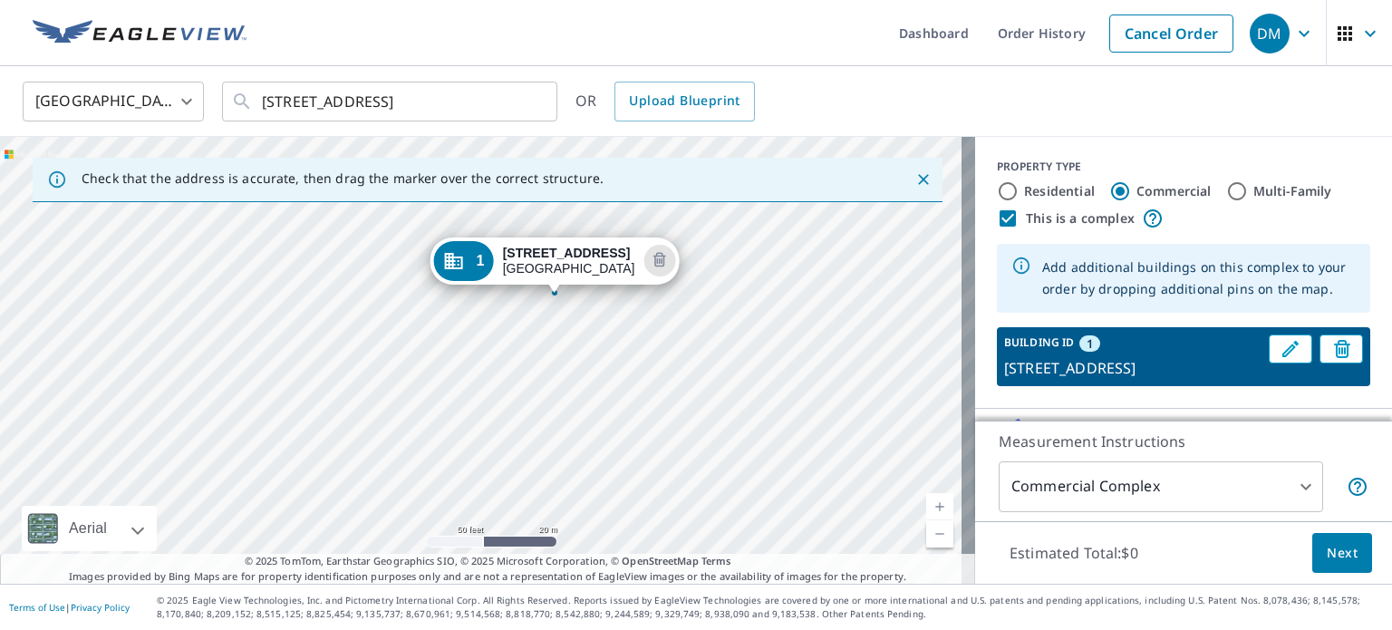
drag, startPoint x: 392, startPoint y: 324, endPoint x: 467, endPoint y: 268, distance: 93.9
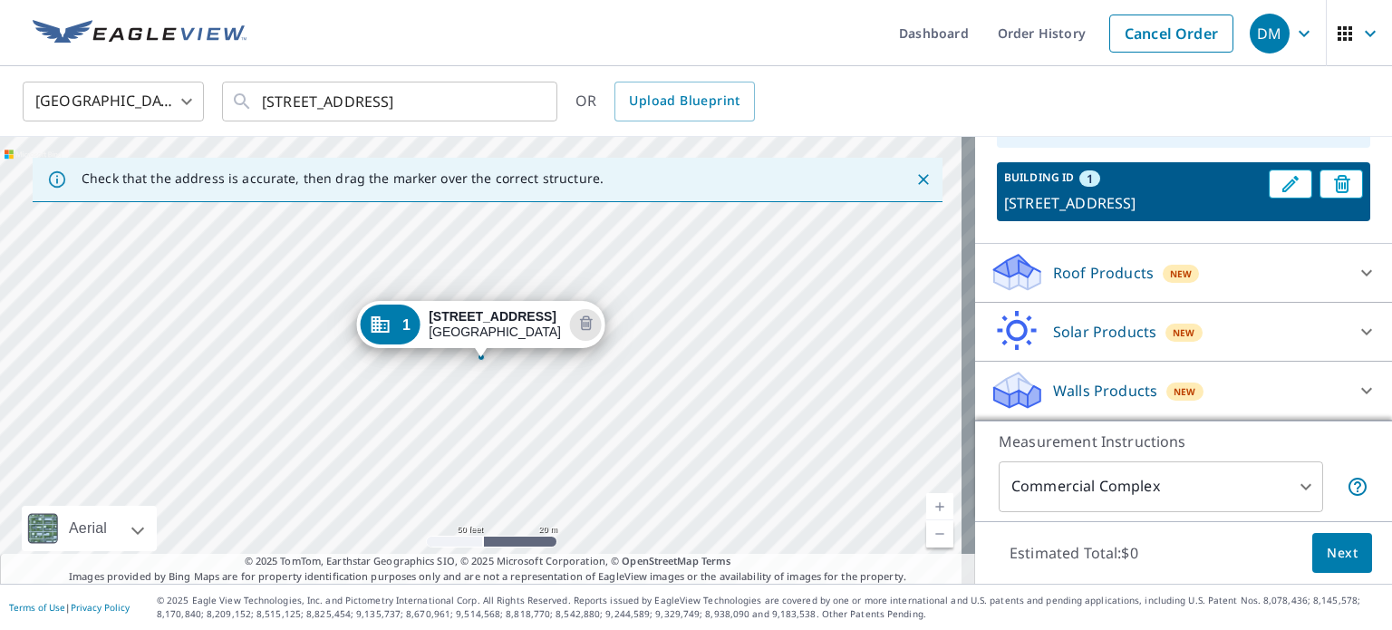
scroll to position [185, 0]
click at [1067, 273] on p "Roof Products" at bounding box center [1103, 273] width 101 height 22
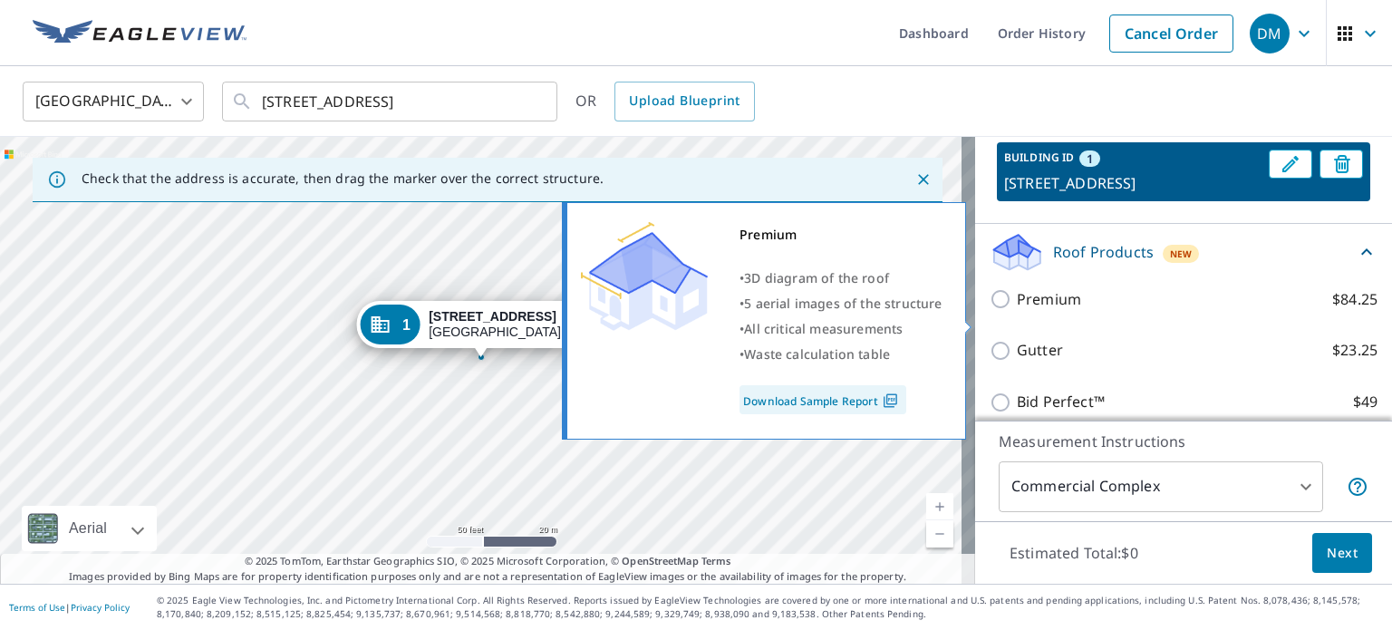
click at [1037, 311] on p "Premium" at bounding box center [1049, 299] width 64 height 23
click at [1017, 310] on input "Premium $84.25" at bounding box center [1003, 299] width 27 height 22
checkbox input "true"
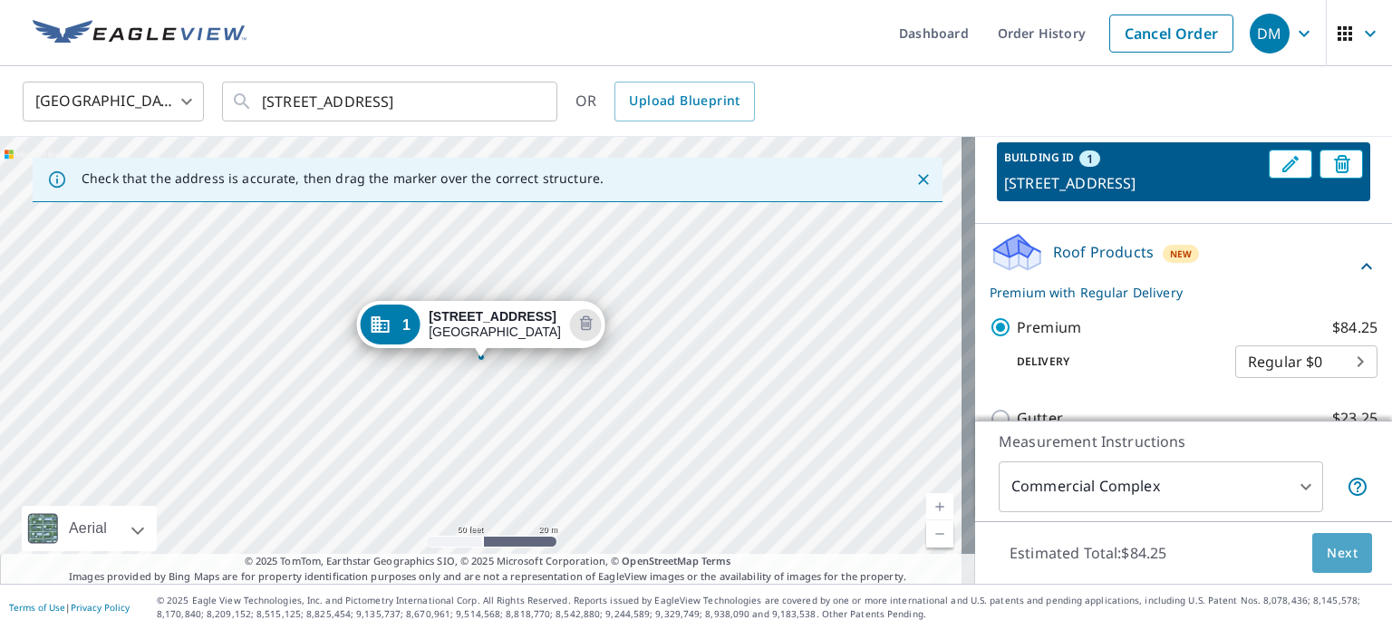
click at [1337, 552] on span "Next" at bounding box center [1342, 553] width 31 height 23
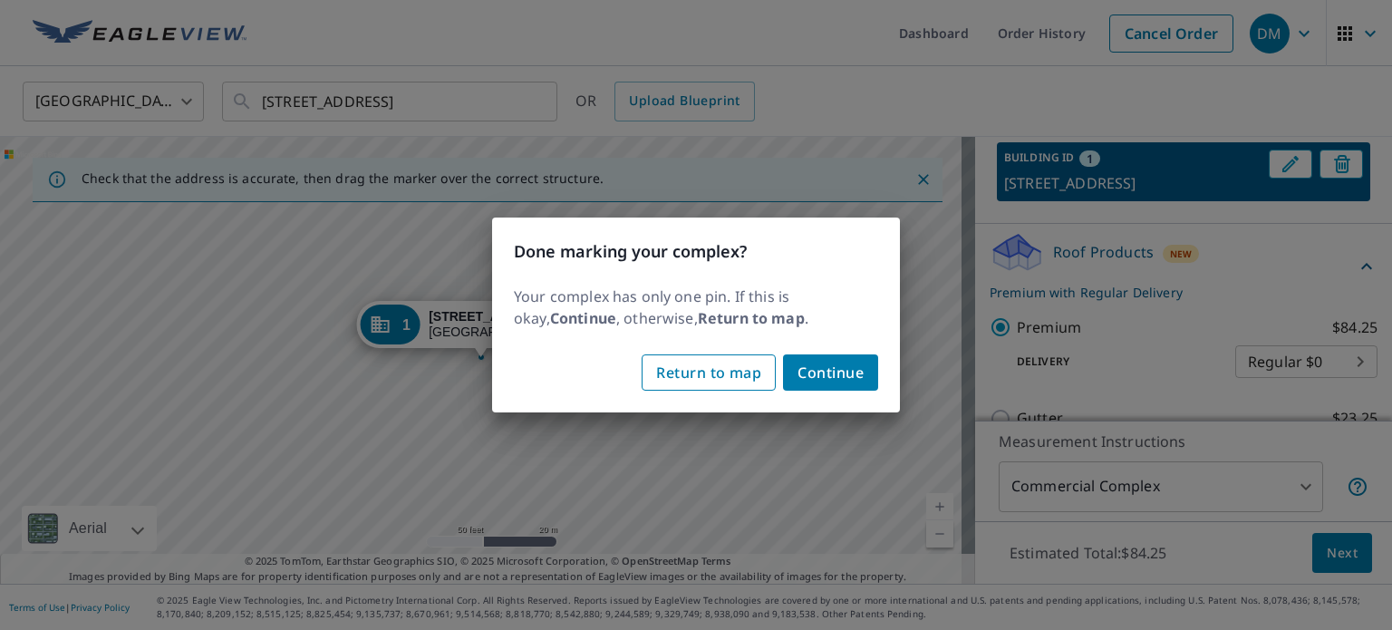
click at [705, 376] on span "Return to map" at bounding box center [708, 372] width 105 height 25
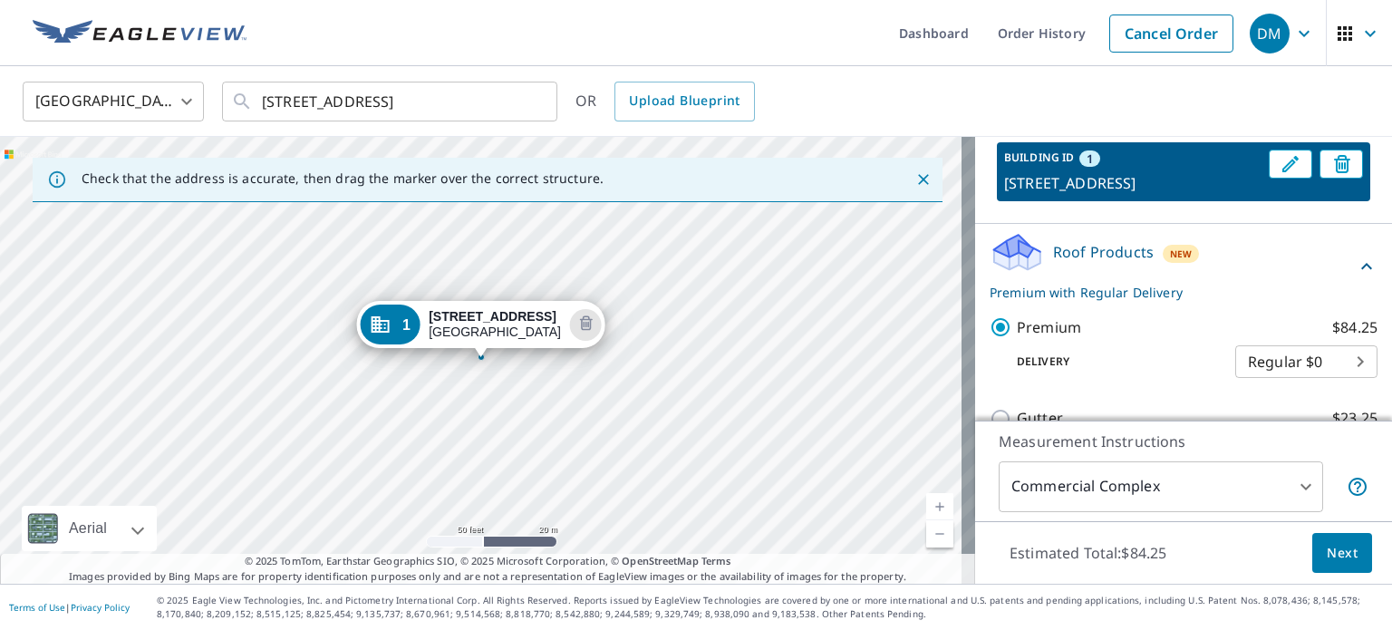
click at [546, 372] on div "1 [STREET_ADDRESS]" at bounding box center [487, 360] width 975 height 447
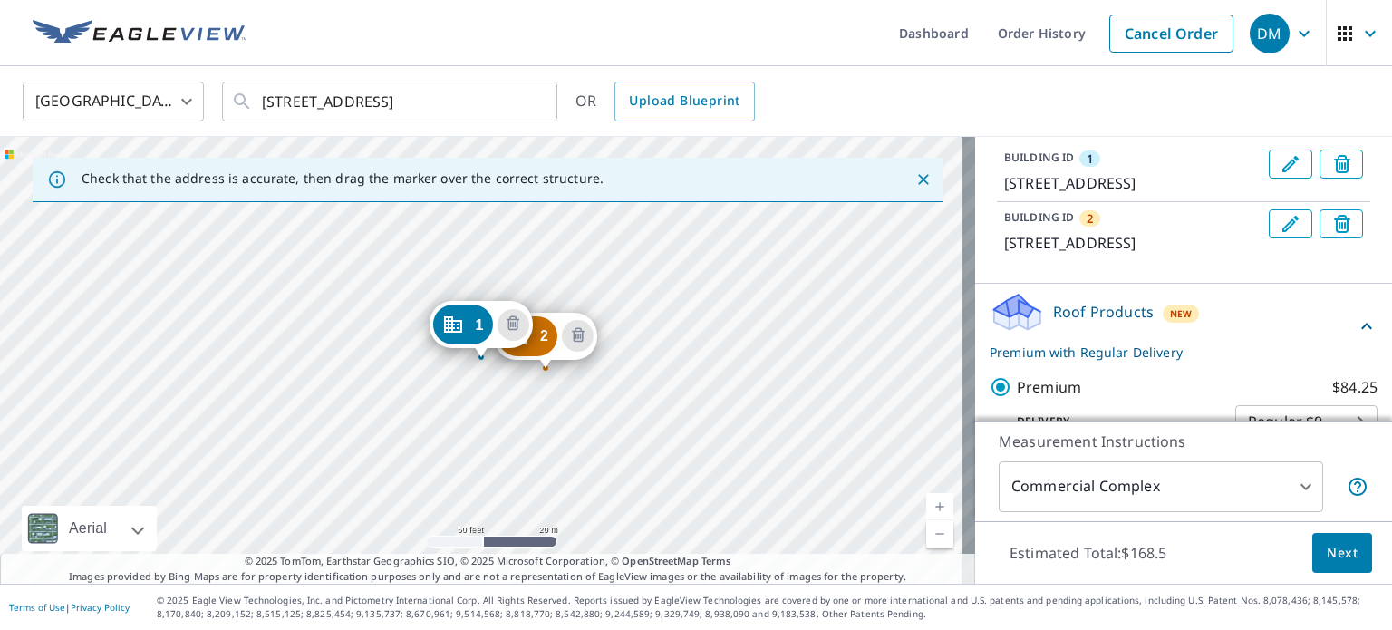
click at [1334, 162] on icon "Delete building 1" at bounding box center [1342, 164] width 16 height 18
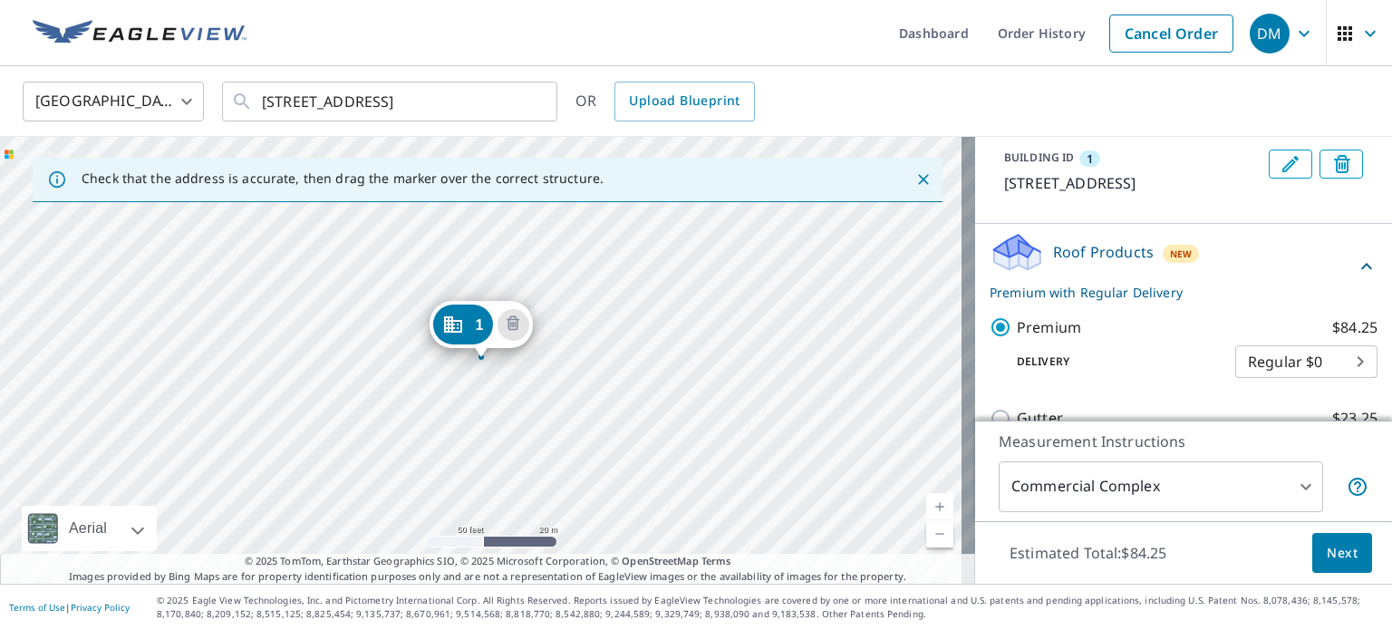
click at [1334, 160] on icon "Delete building 1" at bounding box center [1345, 166] width 22 height 22
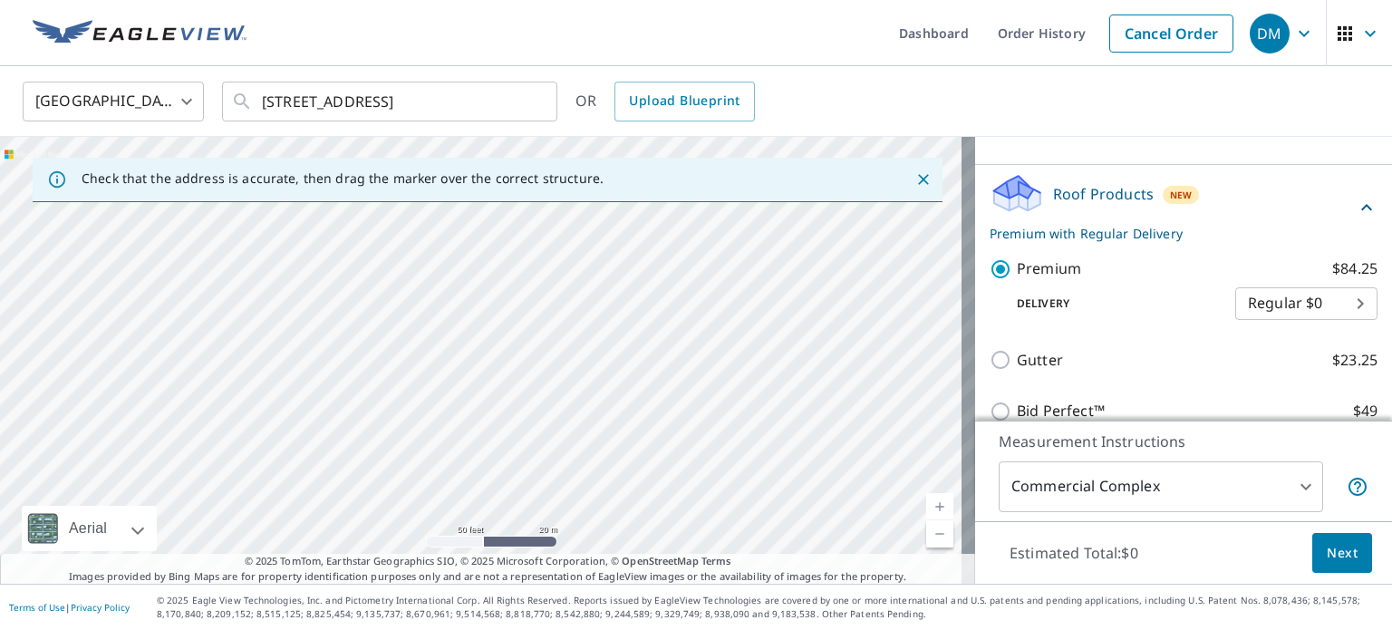
click at [926, 534] on link "Current Level 19, Zoom Out" at bounding box center [939, 533] width 27 height 27
drag, startPoint x: 826, startPoint y: 287, endPoint x: 769, endPoint y: 147, distance: 151.7
click at [769, 147] on div at bounding box center [487, 360] width 975 height 447
click at [566, 449] on div at bounding box center [487, 360] width 975 height 447
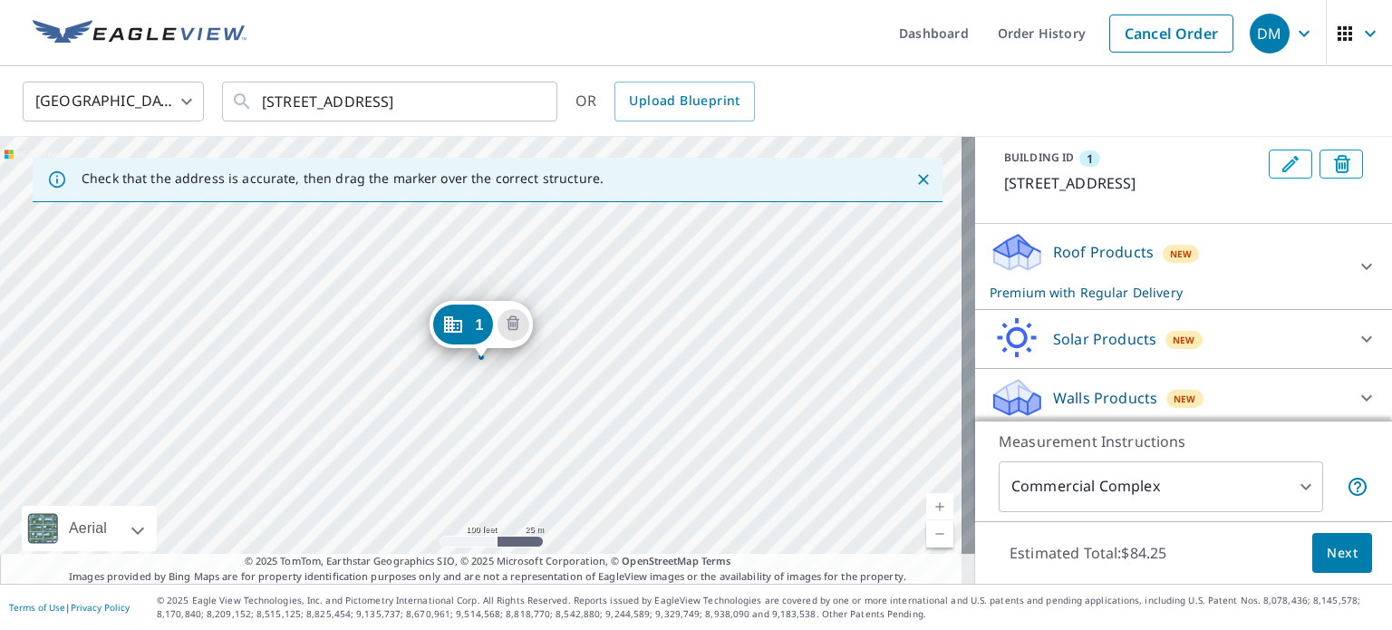
click at [1334, 163] on icon "Delete building 1" at bounding box center [1345, 166] width 22 height 22
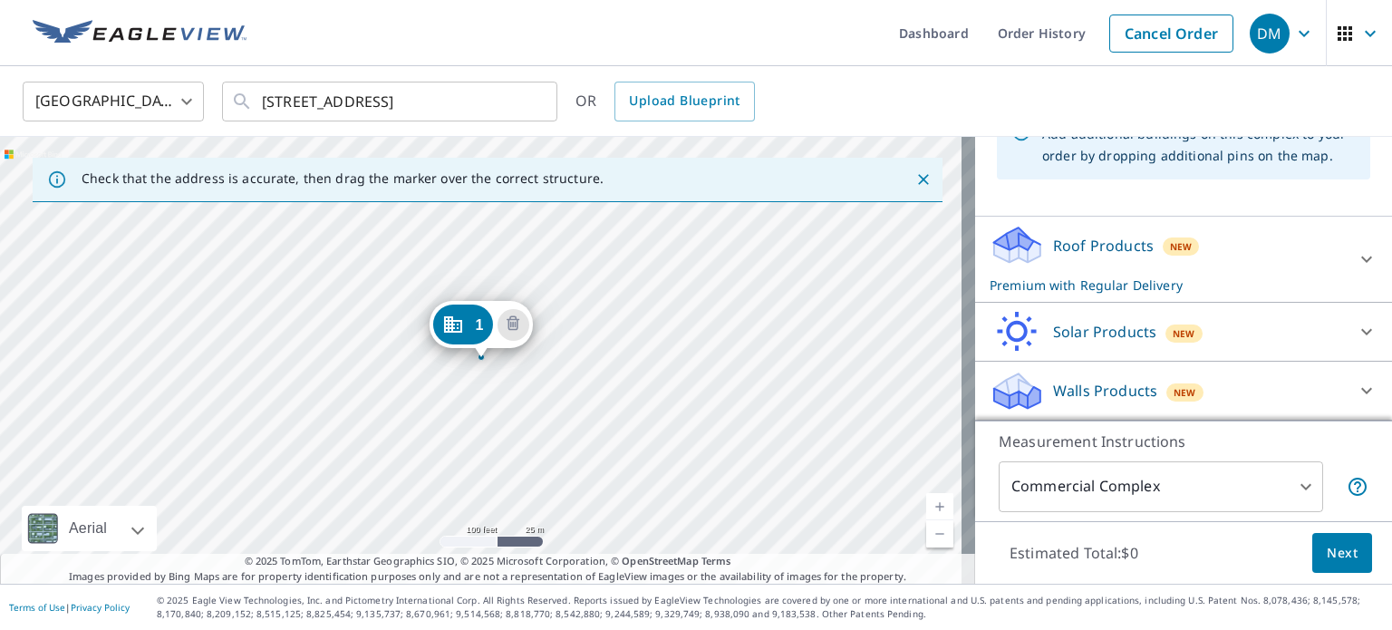
scroll to position [131, 0]
drag, startPoint x: 690, startPoint y: 307, endPoint x: 750, endPoint y: 295, distance: 61.9
click at [750, 295] on div at bounding box center [487, 360] width 975 height 447
click at [928, 534] on link "Current Level 18, Zoom Out" at bounding box center [939, 533] width 27 height 27
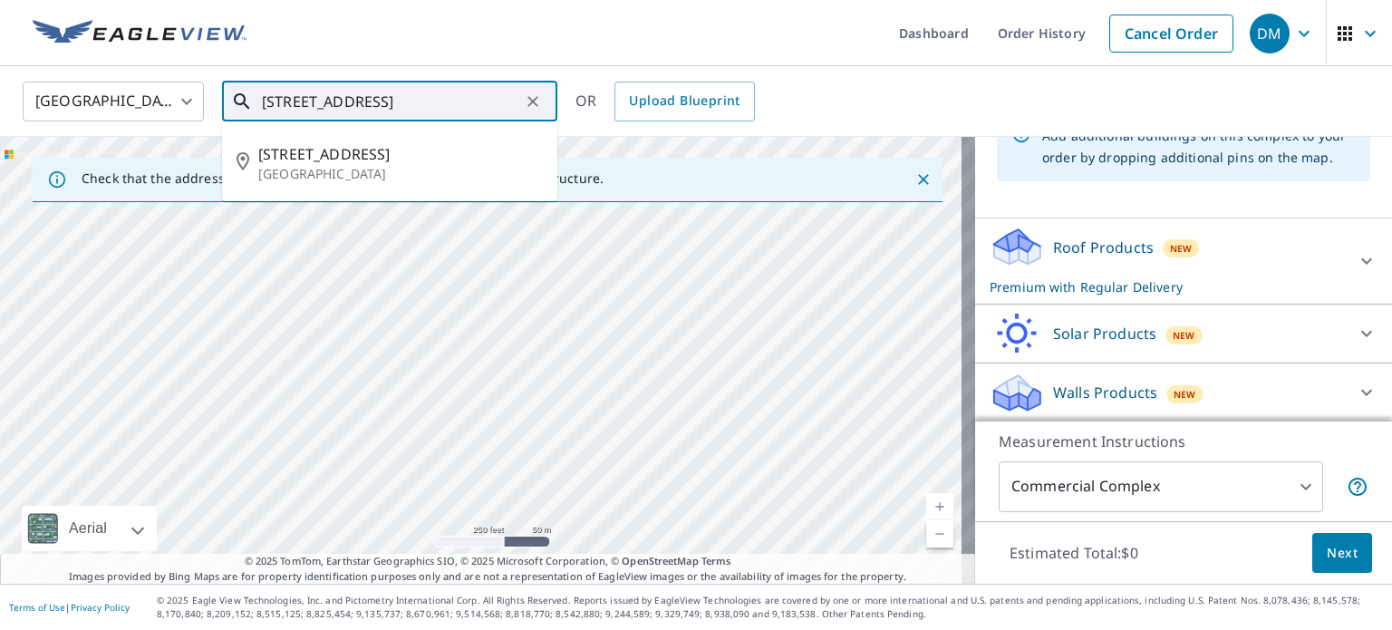
click at [276, 102] on input "[STREET_ADDRESS]" at bounding box center [391, 101] width 258 height 51
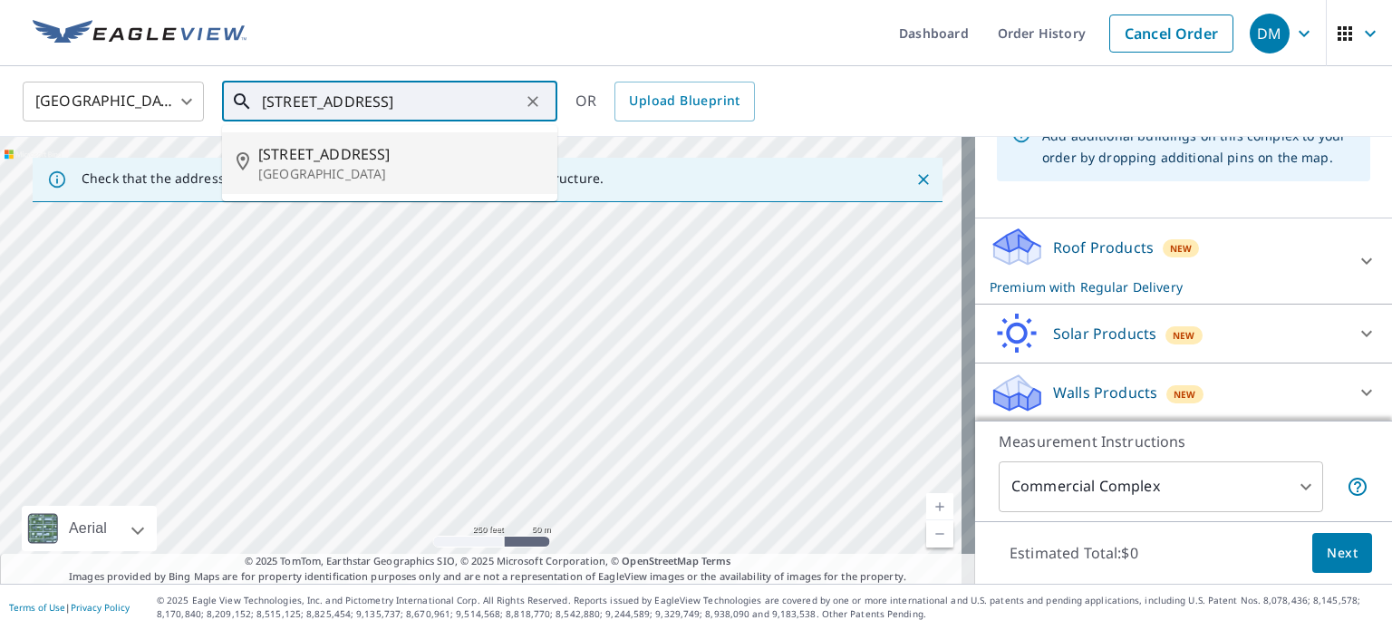
click at [324, 159] on span "[STREET_ADDRESS]" at bounding box center [400, 154] width 285 height 22
type input "[STREET_ADDRESS]"
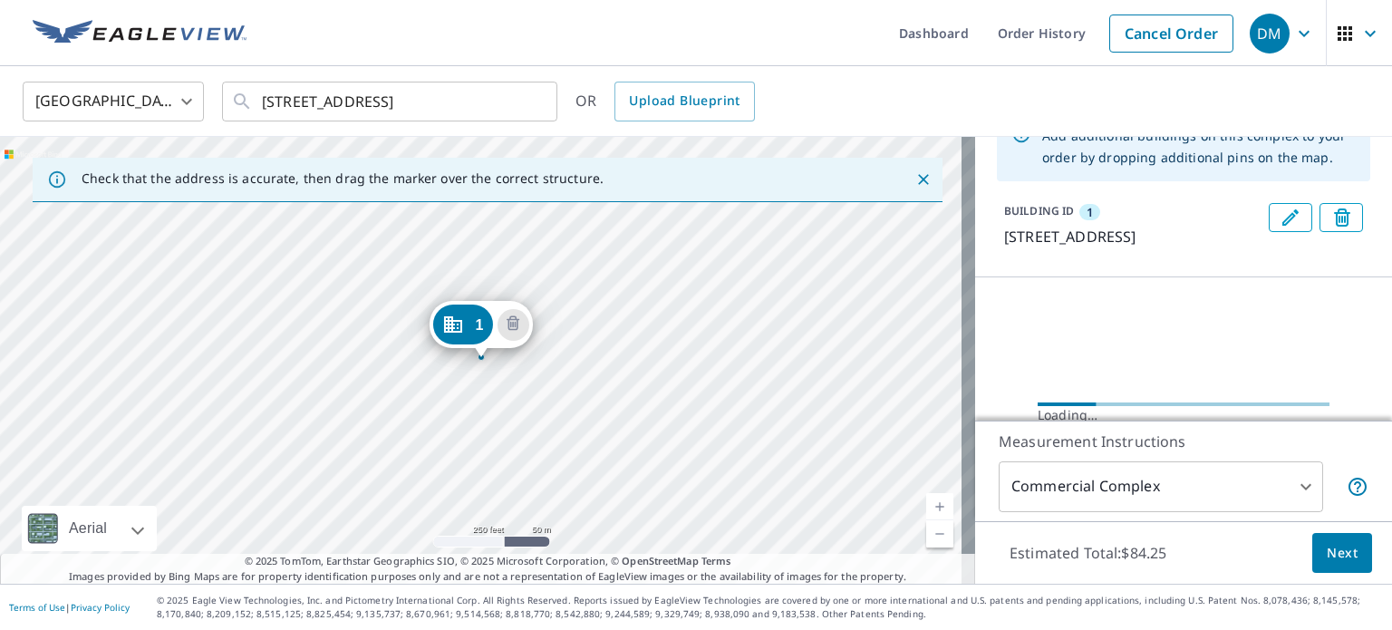
scroll to position [185, 0]
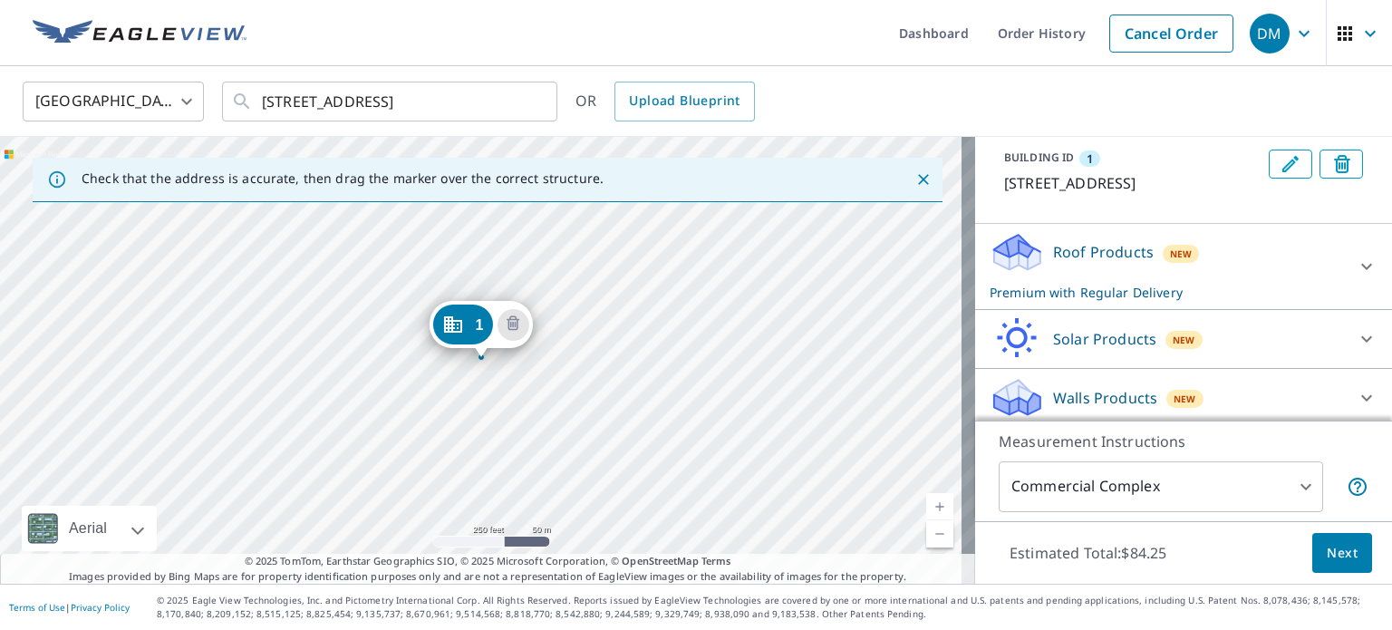
click at [927, 505] on link "Current Level 17, Zoom In" at bounding box center [939, 506] width 27 height 27
click at [927, 505] on link "Current Level 18, Zoom In" at bounding box center [939, 506] width 27 height 27
click at [927, 505] on link "Current Level 19, Zoom In" at bounding box center [939, 506] width 27 height 27
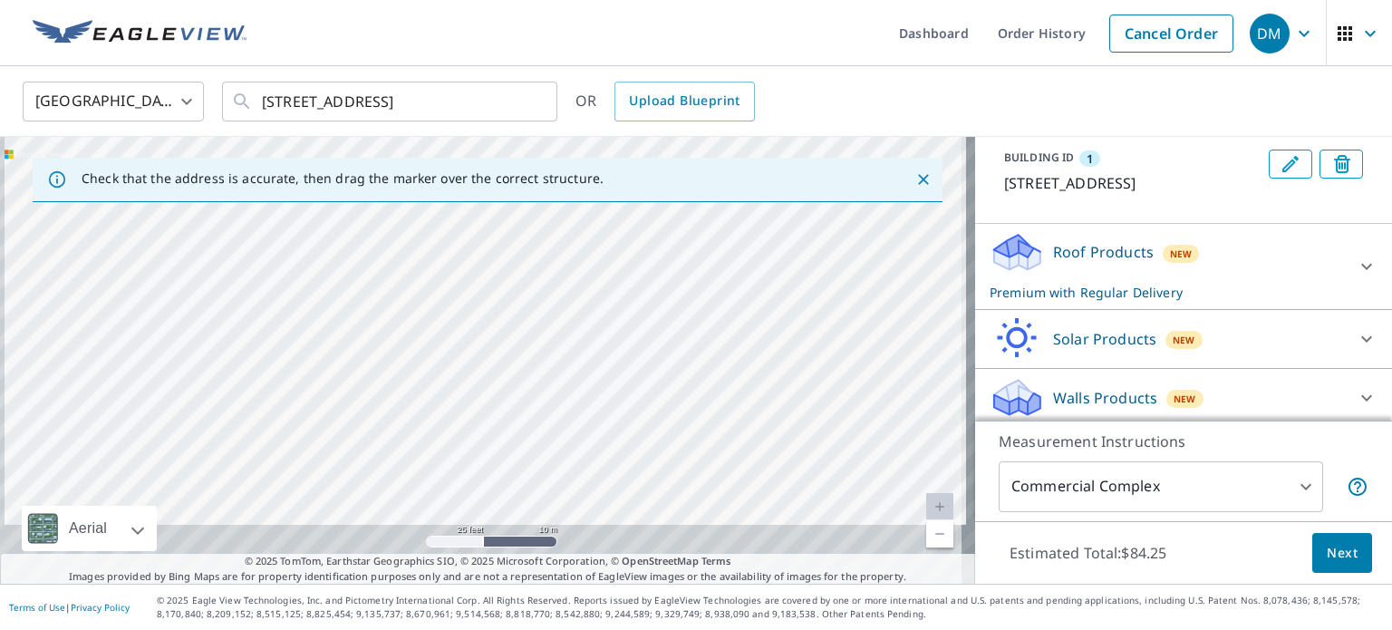
drag, startPoint x: 655, startPoint y: 457, endPoint x: 583, endPoint y: 147, distance: 318.4
click at [583, 147] on div "1 [STREET_ADDRESS]" at bounding box center [487, 360] width 975 height 447
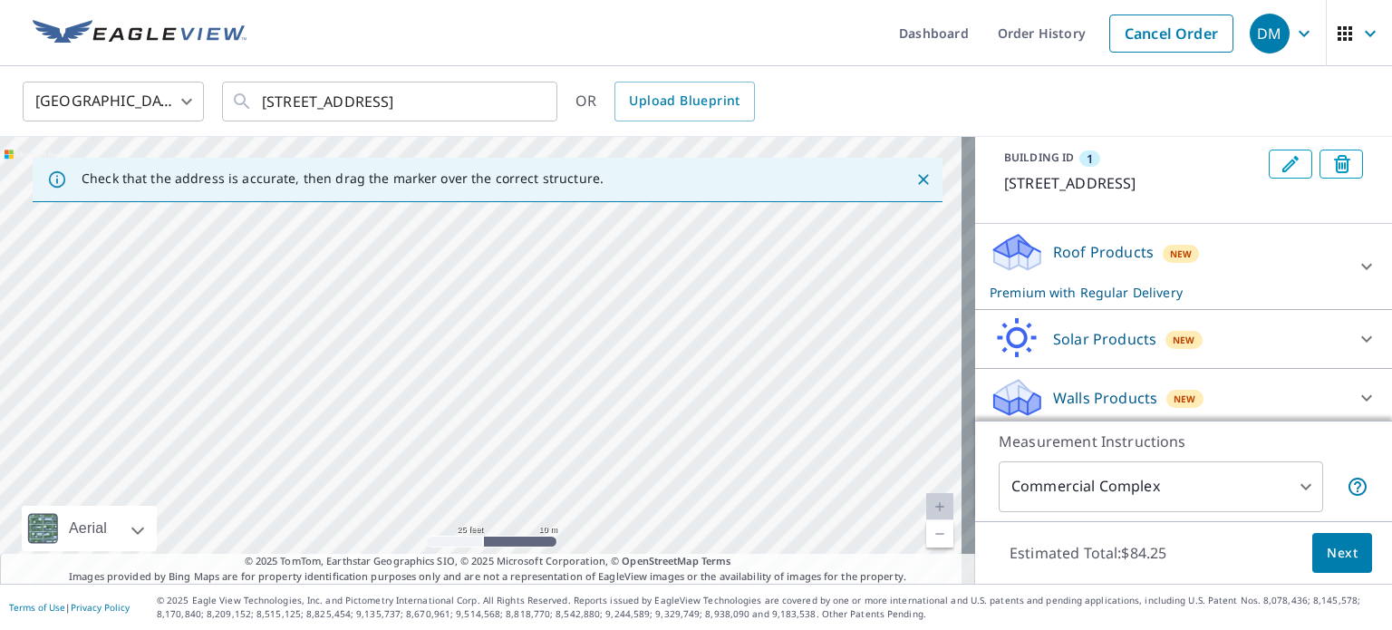
drag, startPoint x: 729, startPoint y: 489, endPoint x: 626, endPoint y: 189, distance: 317.0
click at [626, 189] on div "Check that the address is accurate, then drag the marker over the correct struc…" at bounding box center [487, 360] width 975 height 447
click at [779, 476] on div "1 [STREET_ADDRESS]" at bounding box center [487, 360] width 975 height 447
drag, startPoint x: 497, startPoint y: 257, endPoint x: 526, endPoint y: 574, distance: 317.7
click at [526, 574] on div "Check that the address is accurate, then drag the marker over the correct struc…" at bounding box center [487, 360] width 975 height 447
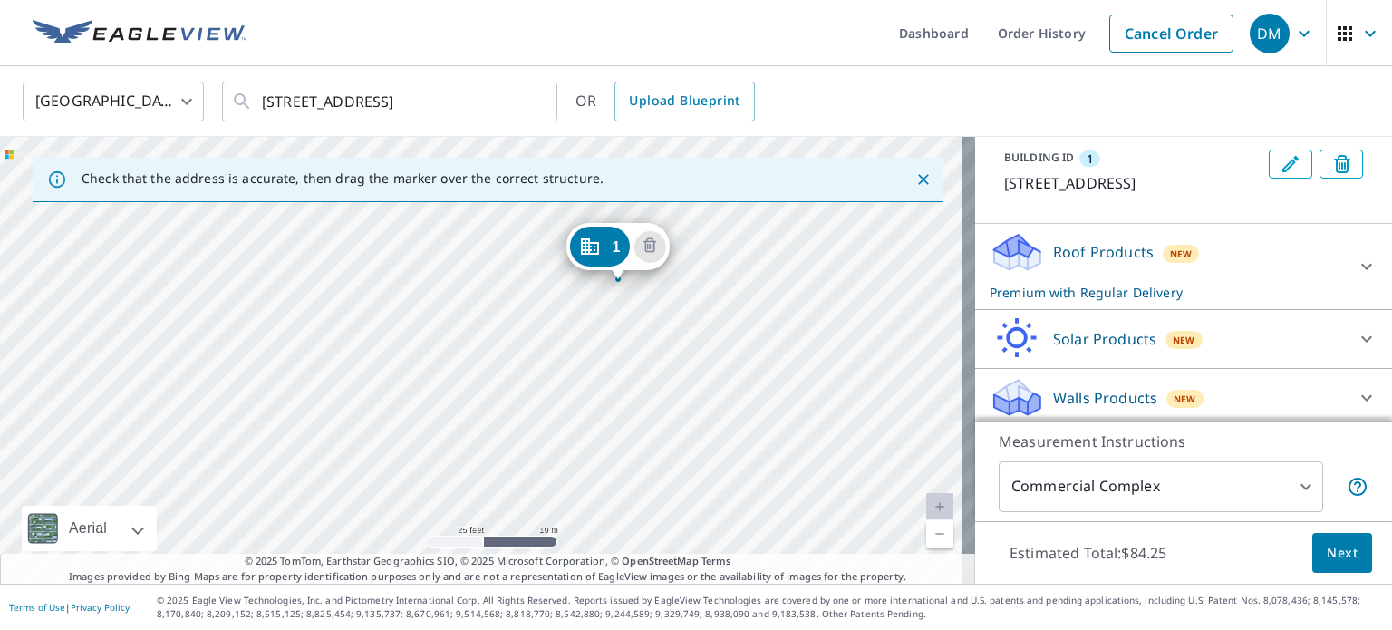
click at [655, 503] on div "1 [STREET_ADDRESS]" at bounding box center [487, 360] width 975 height 447
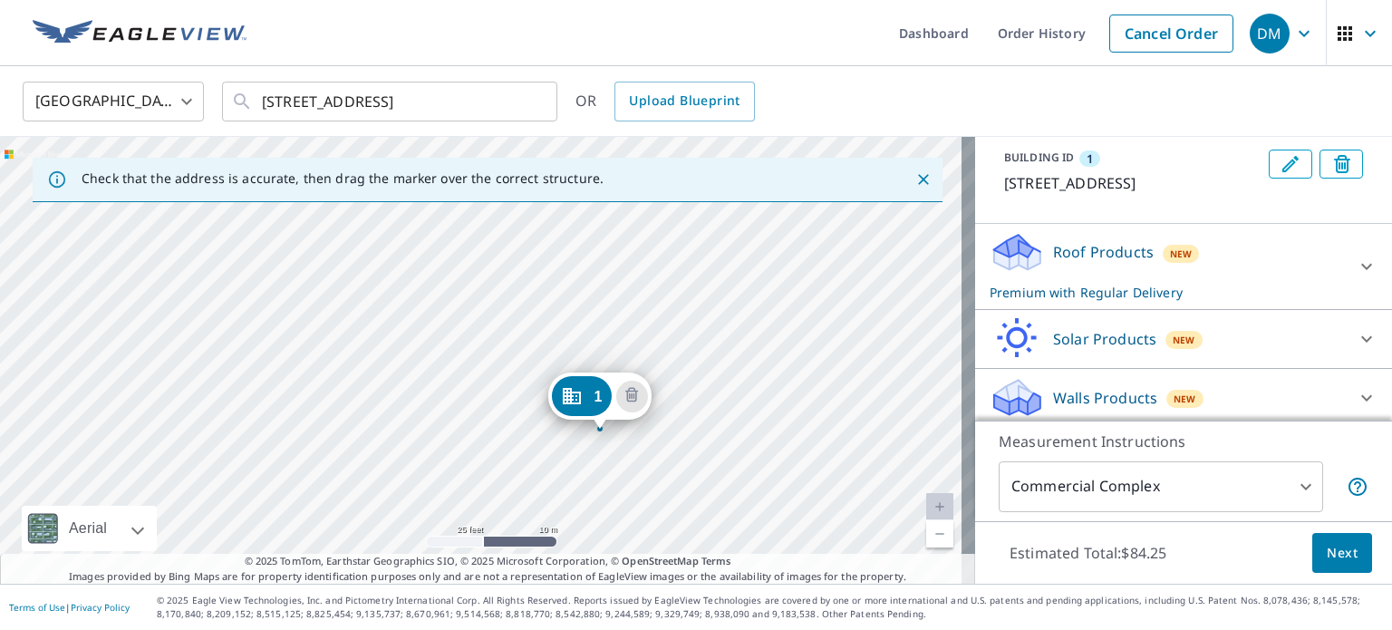
drag, startPoint x: 665, startPoint y: 288, endPoint x: 647, endPoint y: 438, distance: 150.6
click at [647, 438] on div "1 [STREET_ADDRESS]" at bounding box center [487, 360] width 975 height 447
click at [646, 438] on div "1 [STREET_ADDRESS]" at bounding box center [487, 360] width 975 height 447
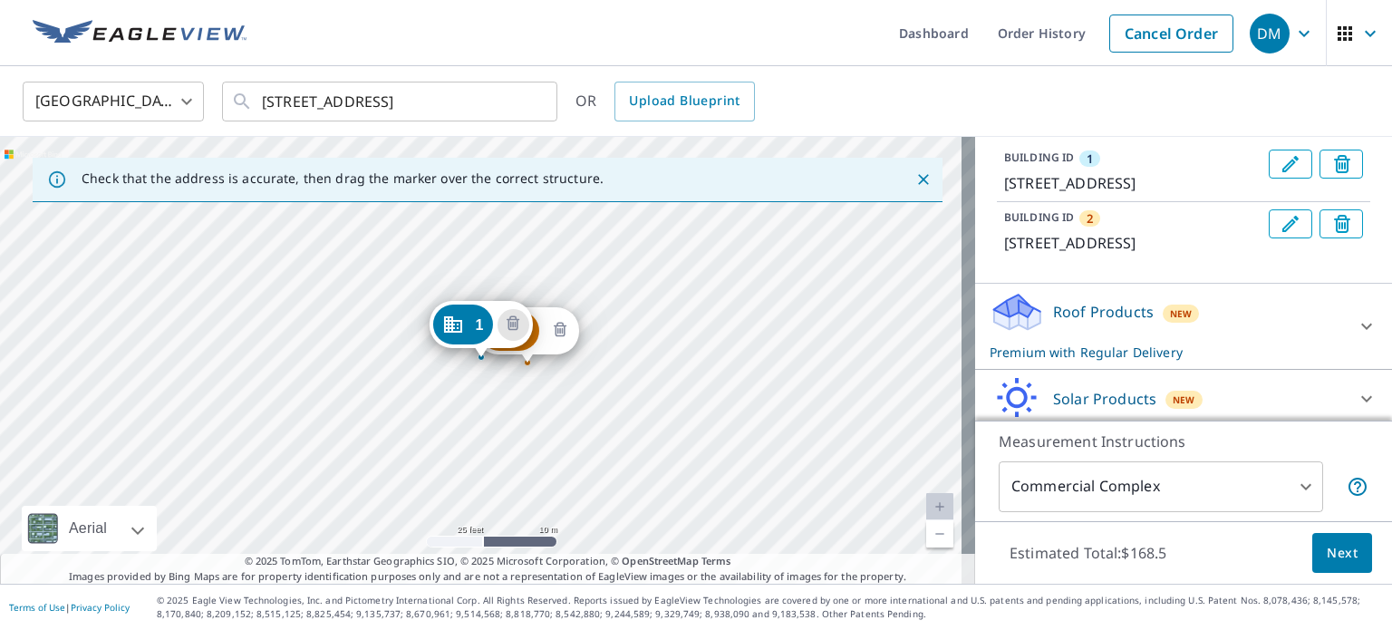
click at [567, 329] on icon "Delete building 2" at bounding box center [560, 331] width 22 height 22
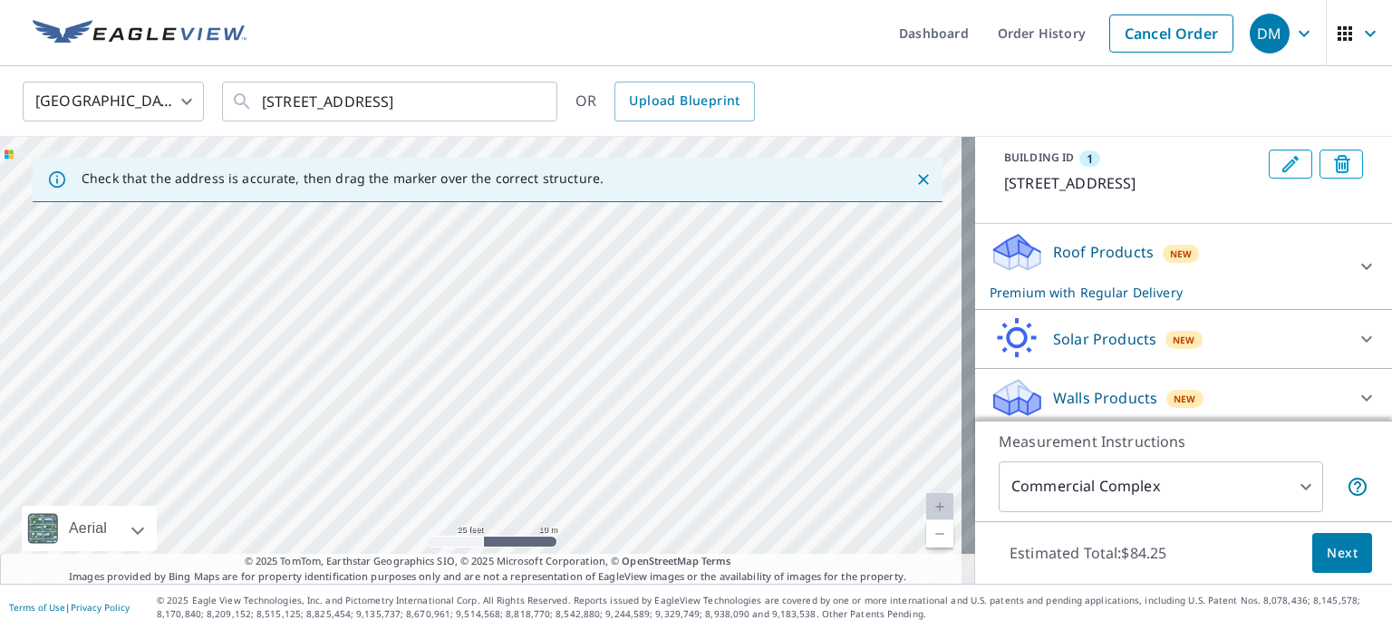
drag, startPoint x: 725, startPoint y: 414, endPoint x: 580, endPoint y: 91, distance: 354.6
click at [580, 91] on div "United States [GEOGRAPHIC_DATA] ​ [STREET_ADDRESS] ​ OR Upload Blueprint Check …" at bounding box center [696, 325] width 1392 height 518
drag, startPoint x: 479, startPoint y: 308, endPoint x: 511, endPoint y: 309, distance: 31.7
click at [479, 309] on div "1 [STREET_ADDRESS]" at bounding box center [487, 360] width 975 height 447
click at [926, 534] on link "Current Level 20, Zoom Out" at bounding box center [939, 533] width 27 height 27
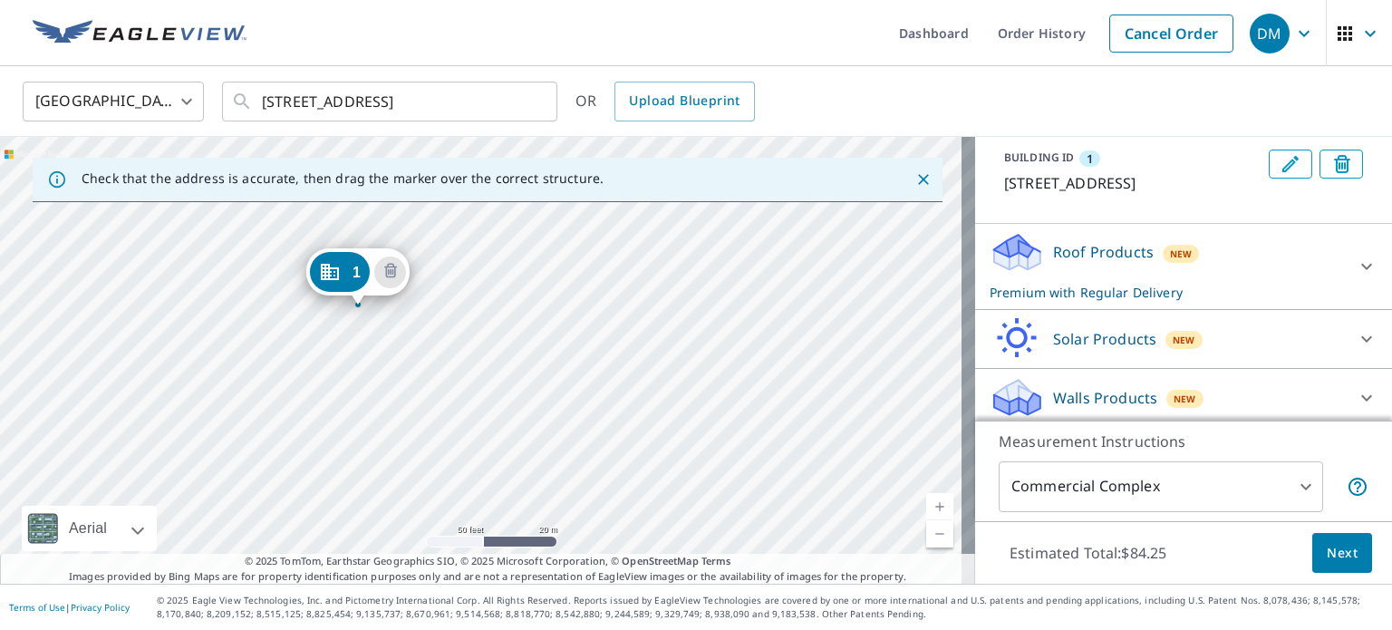
click at [926, 533] on link "Current Level 19, Zoom Out" at bounding box center [939, 533] width 27 height 27
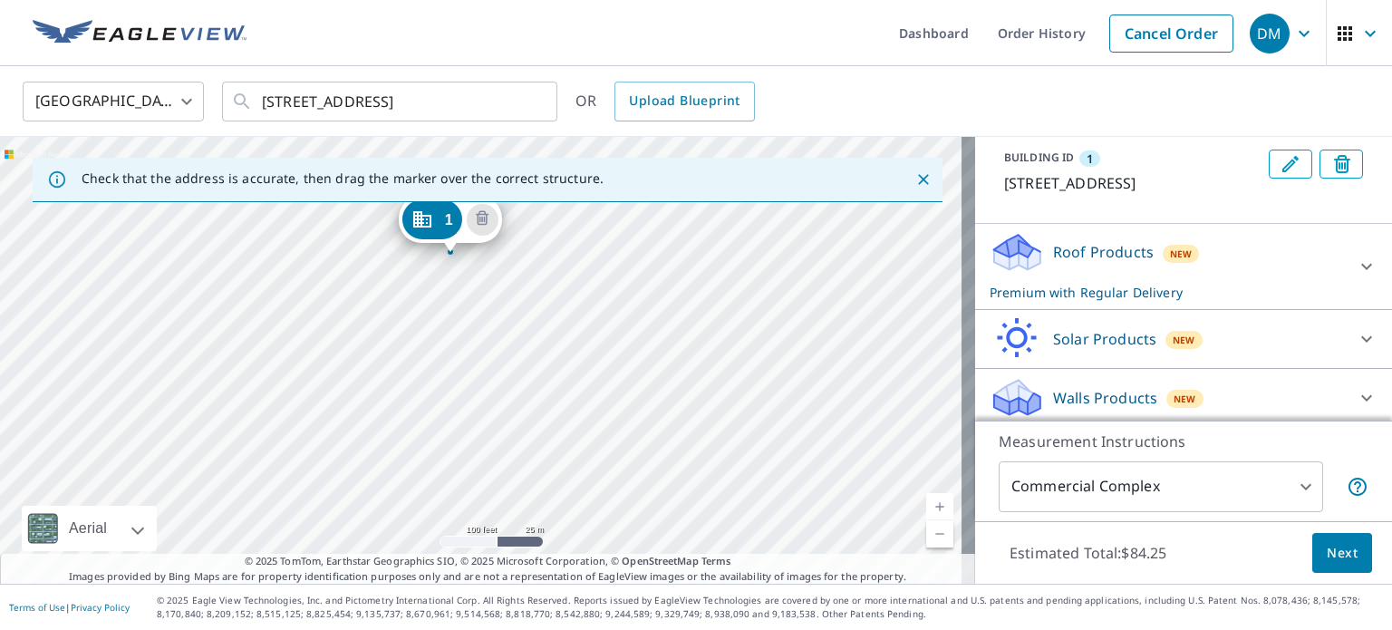
drag, startPoint x: 732, startPoint y: 284, endPoint x: 808, endPoint y: 156, distance: 148.3
click at [808, 156] on div "Check that the address is accurate, then drag the marker over the correct struc…" at bounding box center [487, 360] width 975 height 447
click at [812, 232] on div "1 [STREET_ADDRESS]" at bounding box center [487, 360] width 975 height 447
drag, startPoint x: 662, startPoint y: 448, endPoint x: 620, endPoint y: 324, distance: 130.1
click at [620, 324] on div "1 [STREET_ADDRESS]" at bounding box center [487, 360] width 975 height 447
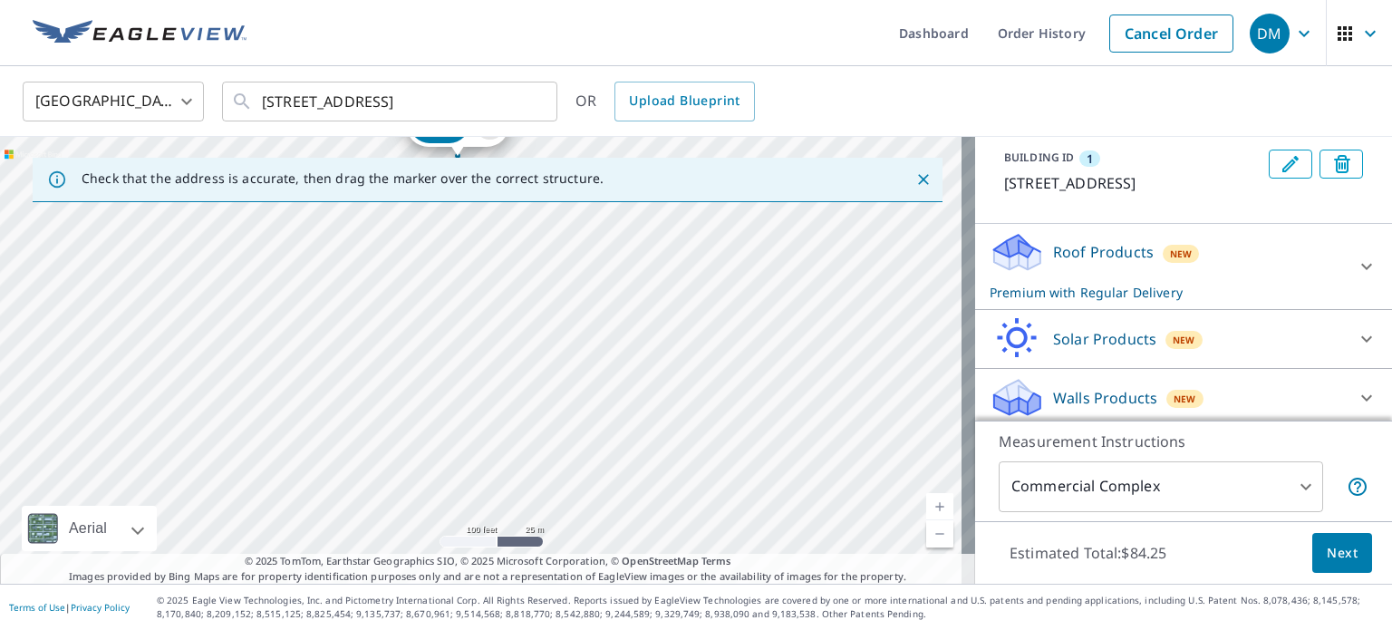
click at [926, 505] on link "Current Level 18, Zoom In" at bounding box center [939, 506] width 27 height 27
drag, startPoint x: 760, startPoint y: 278, endPoint x: 613, endPoint y: 289, distance: 148.1
click at [613, 289] on div "1 [STREET_ADDRESS]" at bounding box center [487, 360] width 975 height 447
click at [586, 377] on div "1 [STREET_ADDRESS]" at bounding box center [487, 360] width 975 height 447
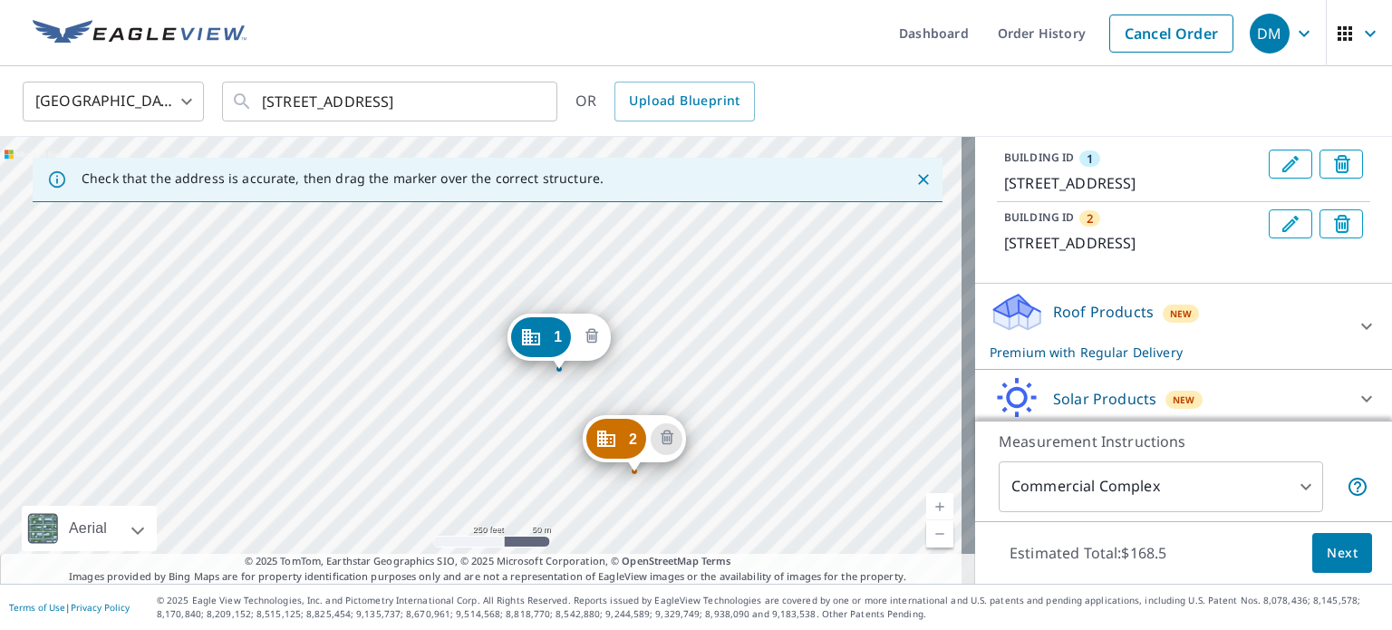
click at [591, 329] on icon "Delete building 1" at bounding box center [592, 335] width 13 height 15
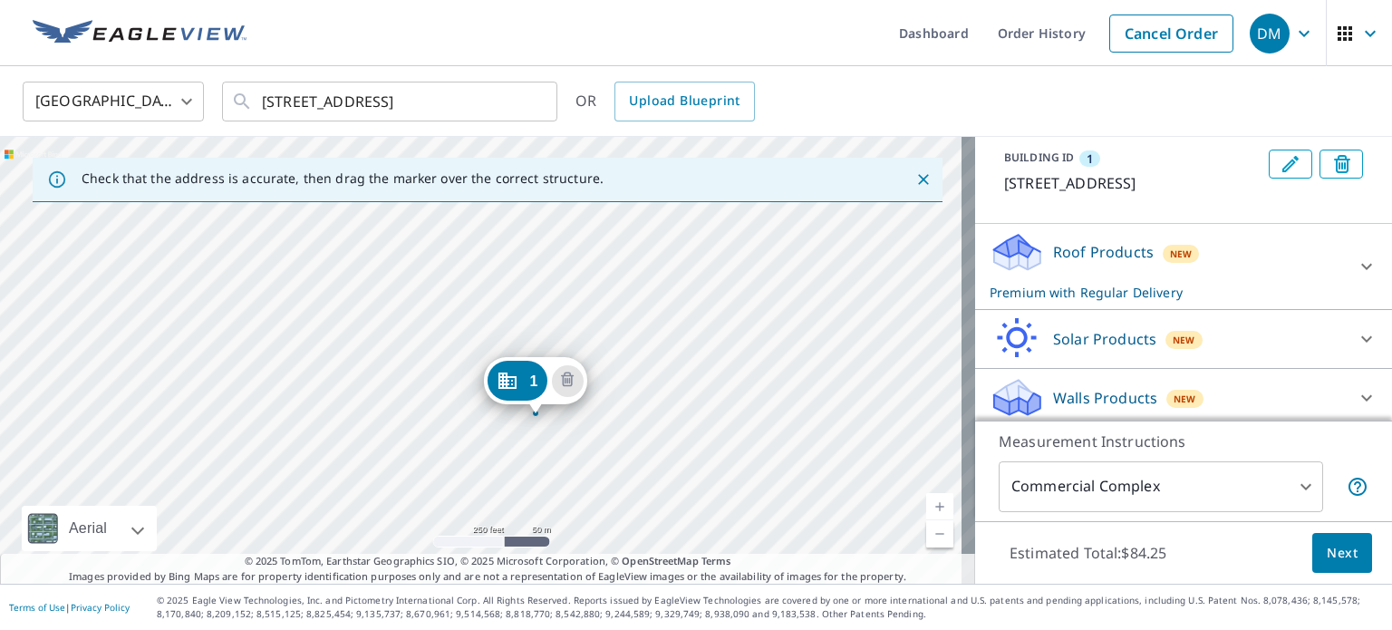
drag, startPoint x: 471, startPoint y: 369, endPoint x: 526, endPoint y: 425, distance: 78.2
click at [526, 425] on div "1 [STREET_ADDRESS][PERSON_NAME]" at bounding box center [487, 360] width 975 height 447
click at [443, 380] on div "1 [STREET_ADDRESS][PERSON_NAME]" at bounding box center [487, 360] width 975 height 447
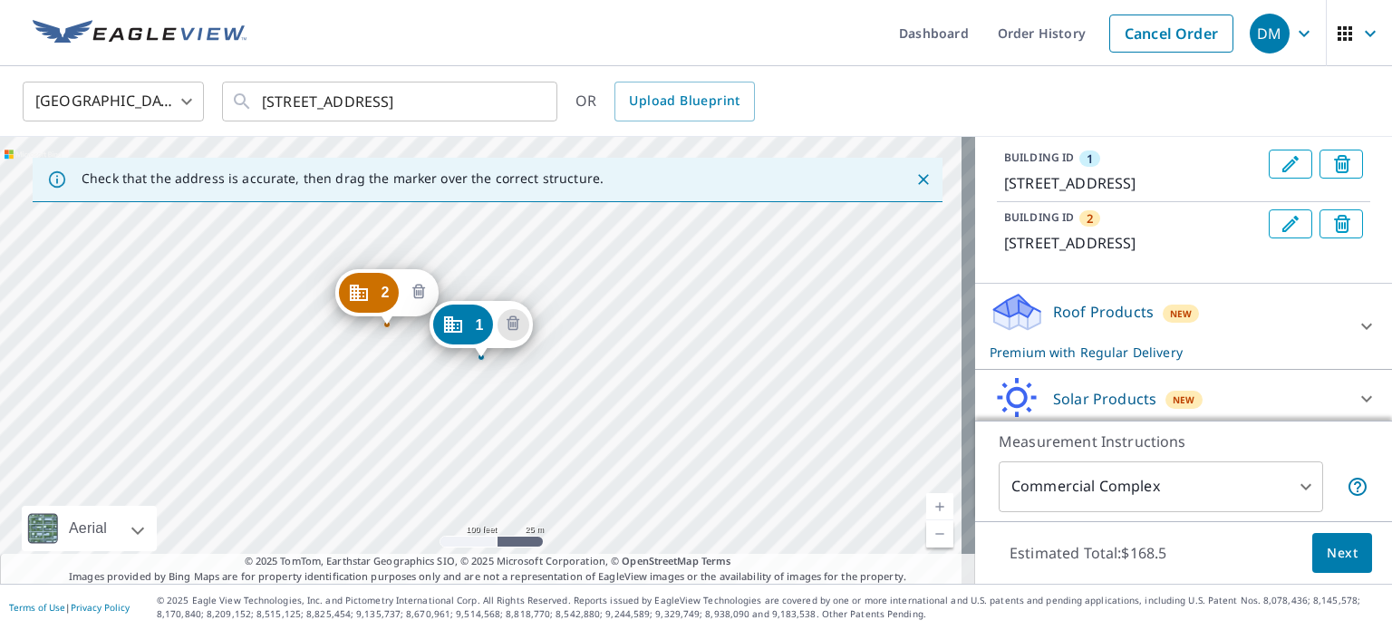
click at [417, 293] on icon "Delete building 2" at bounding box center [419, 293] width 22 height 22
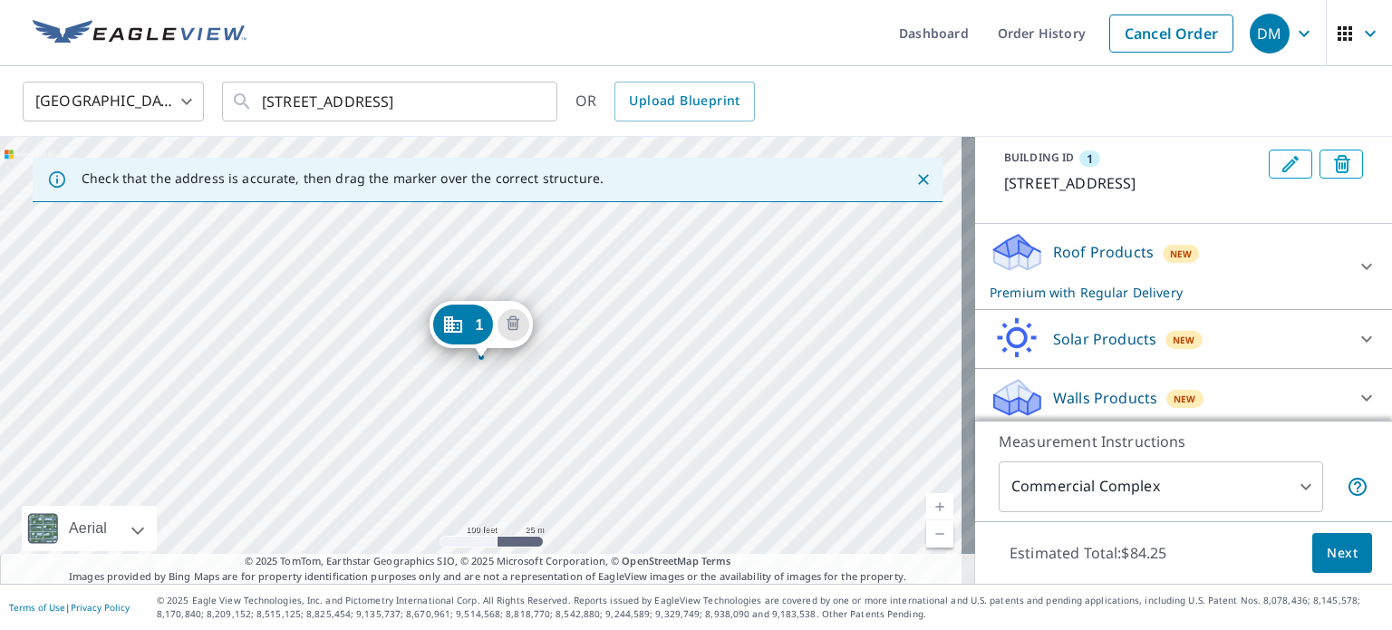
click at [353, 342] on div "1 [STREET_ADDRESS][PERSON_NAME]" at bounding box center [487, 360] width 975 height 447
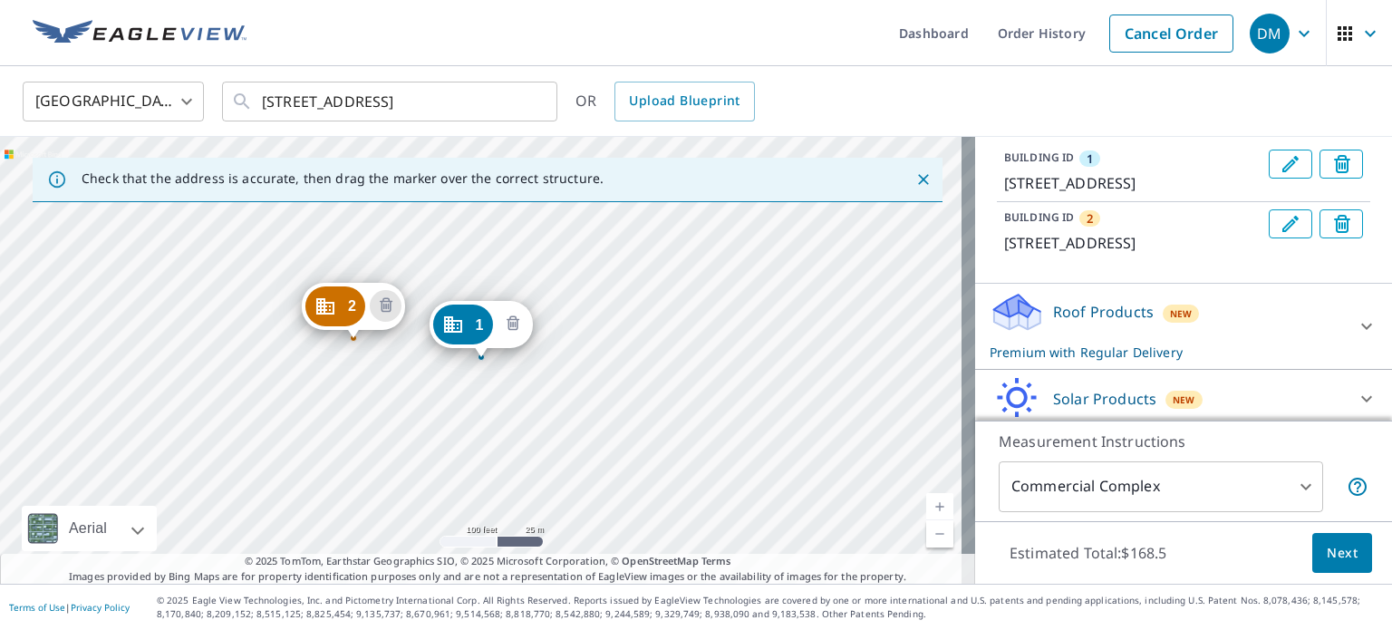
click at [517, 325] on icon "Delete building 1" at bounding box center [513, 323] width 13 height 15
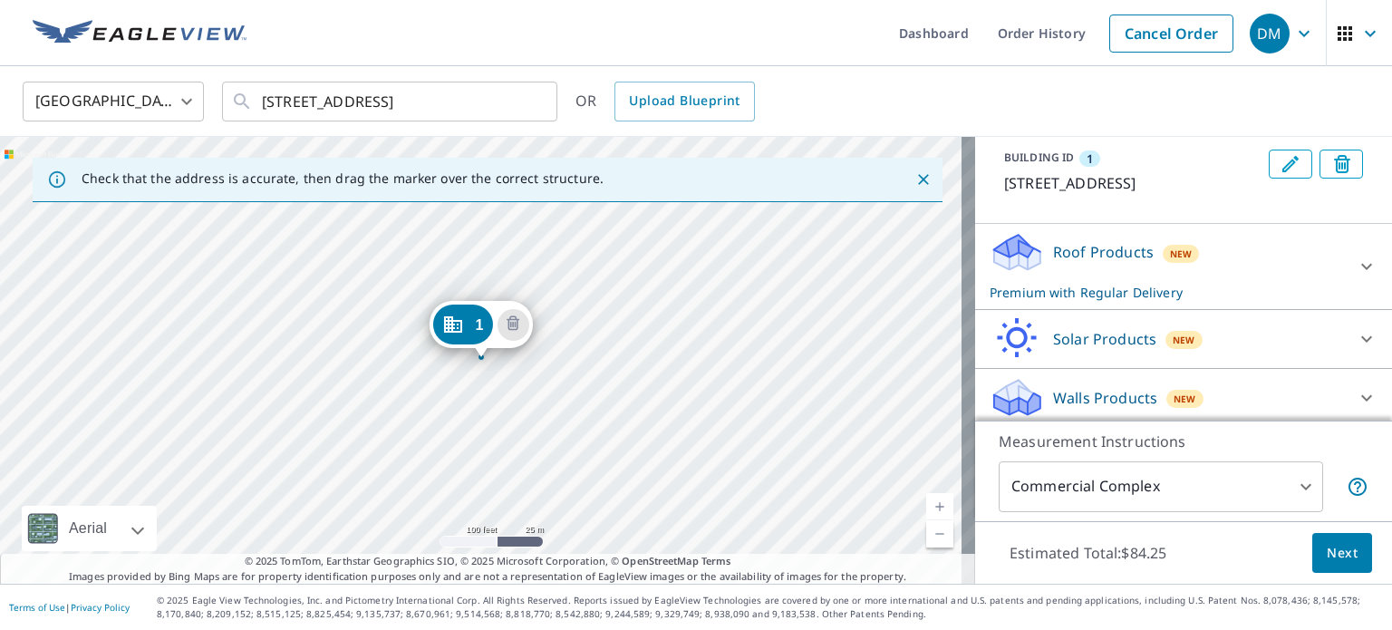
click at [464, 391] on div "1 [STREET_ADDRESS]" at bounding box center [487, 360] width 975 height 447
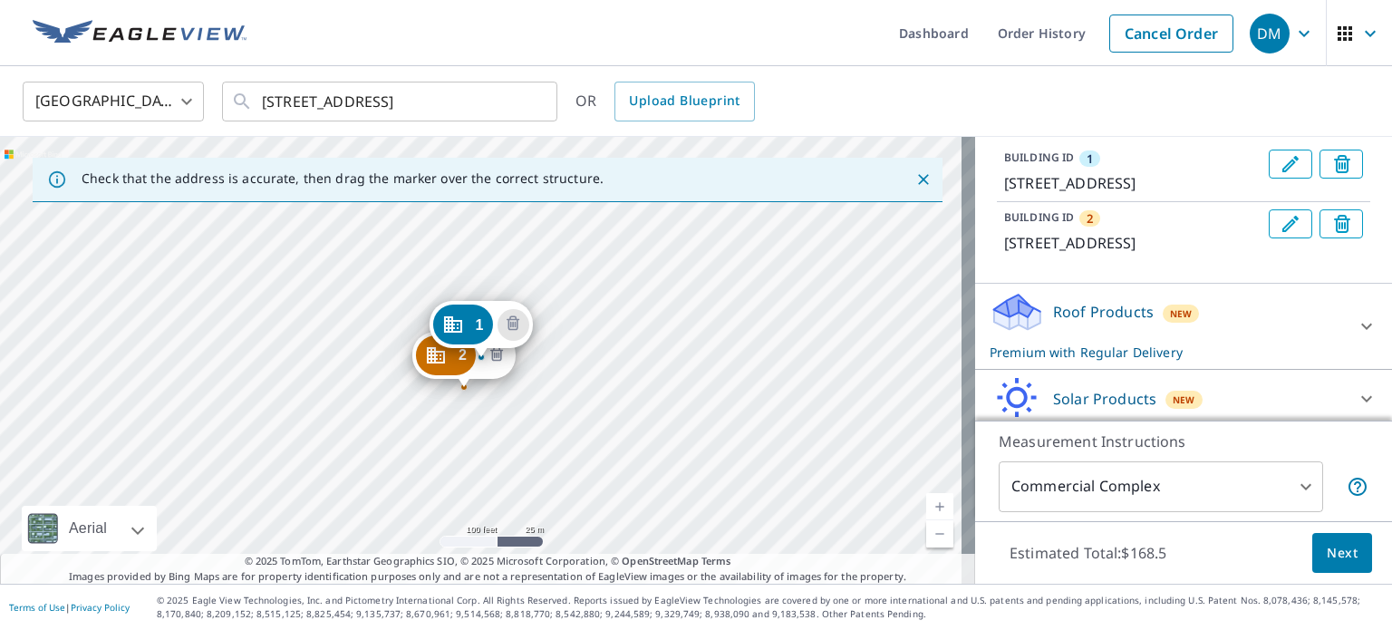
click at [496, 358] on icon "Delete building 2" at bounding box center [497, 355] width 22 height 22
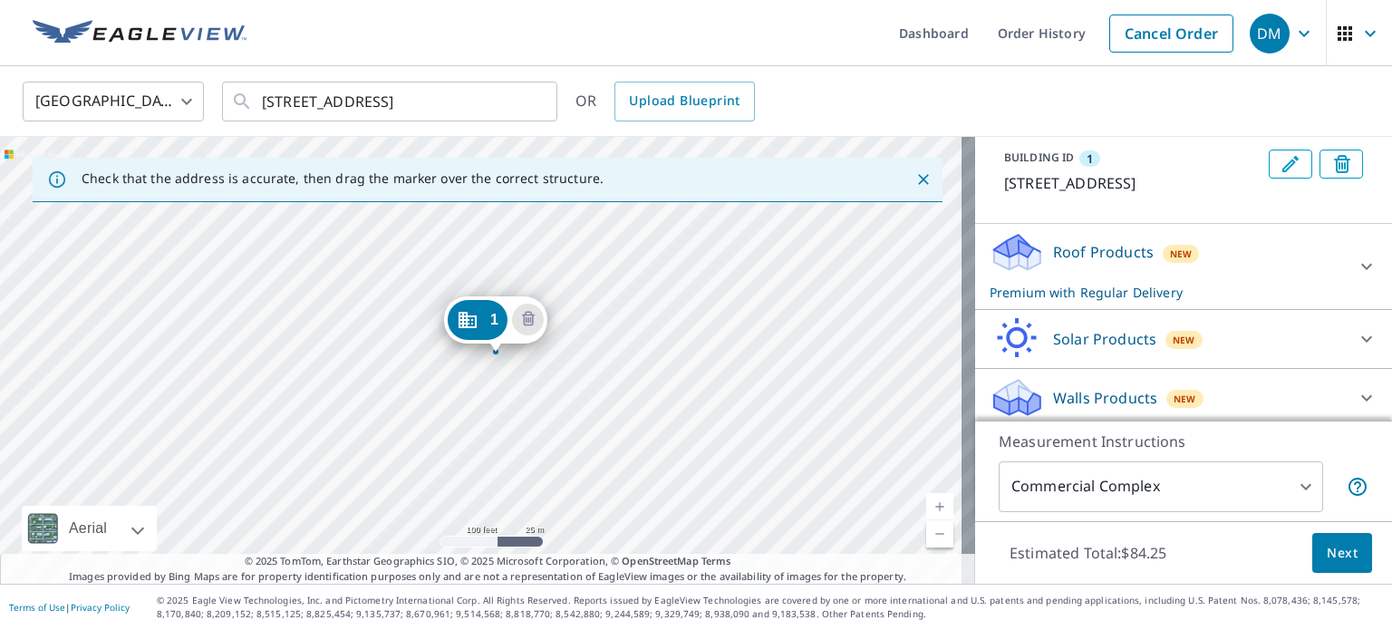
drag, startPoint x: 489, startPoint y: 336, endPoint x: 504, endPoint y: 331, distance: 15.5
drag, startPoint x: 504, startPoint y: 331, endPoint x: 471, endPoint y: 342, distance: 34.4
click at [471, 342] on div "1 [STREET_ADDRESS]" at bounding box center [480, 324] width 103 height 47
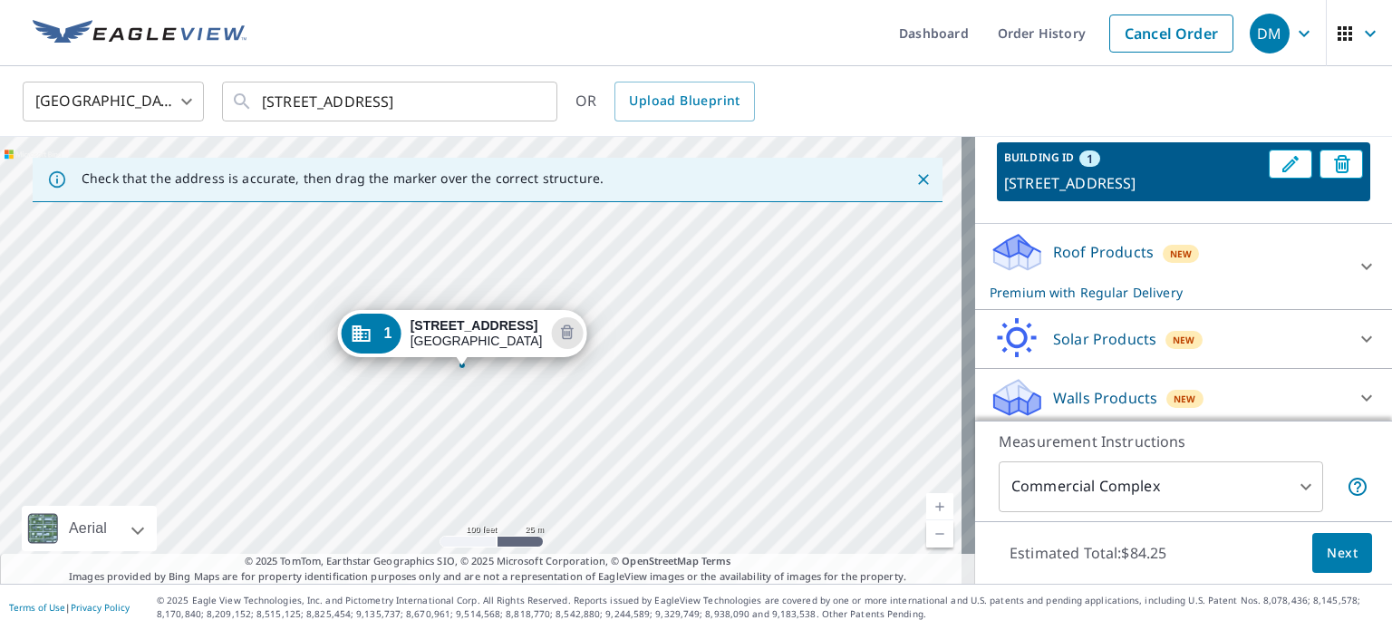
drag, startPoint x: 499, startPoint y: 339, endPoint x: 479, endPoint y: 347, distance: 20.7
drag, startPoint x: 508, startPoint y: 344, endPoint x: 502, endPoint y: 354, distance: 11.8
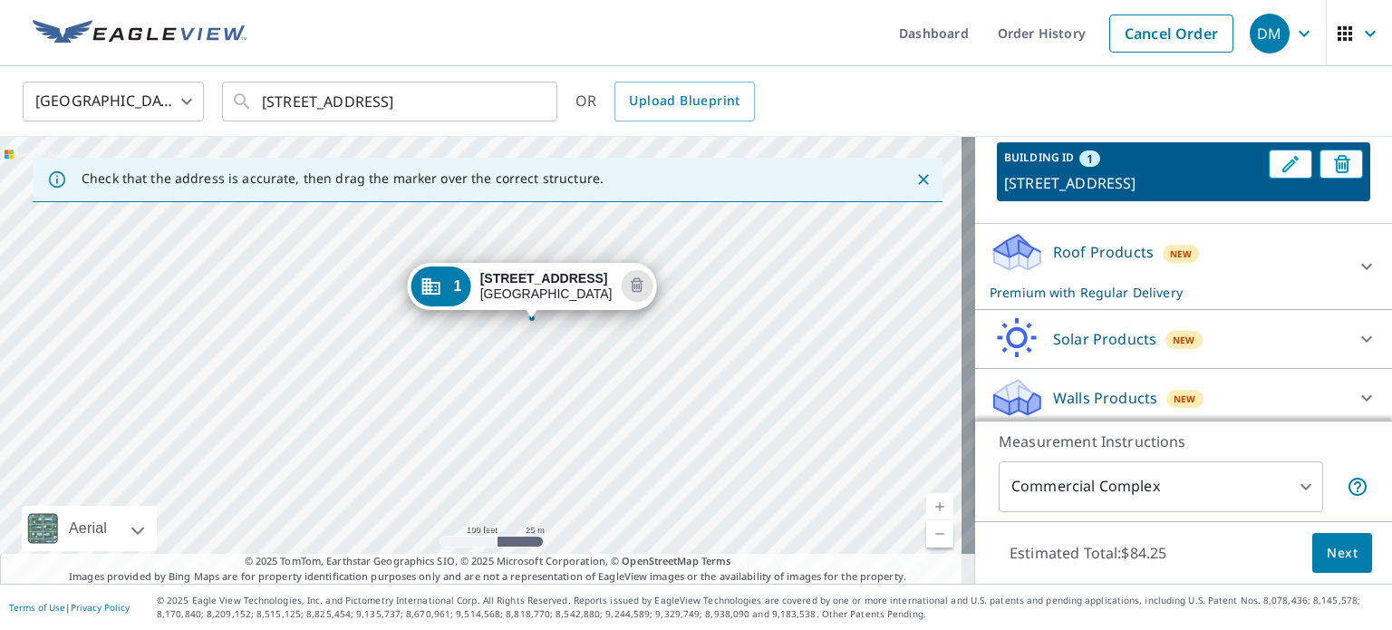
drag, startPoint x: 504, startPoint y: 340, endPoint x: 555, endPoint y: 301, distance: 64.0
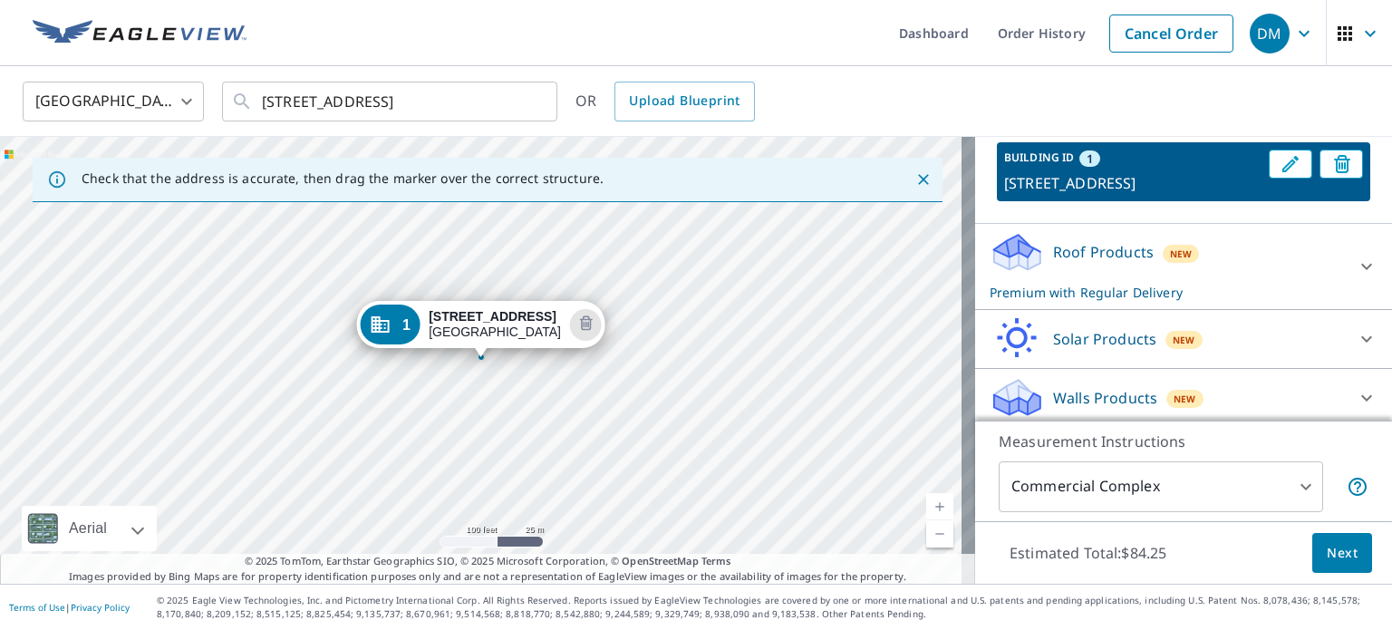
click at [1073, 263] on p "Roof Products" at bounding box center [1103, 252] width 101 height 22
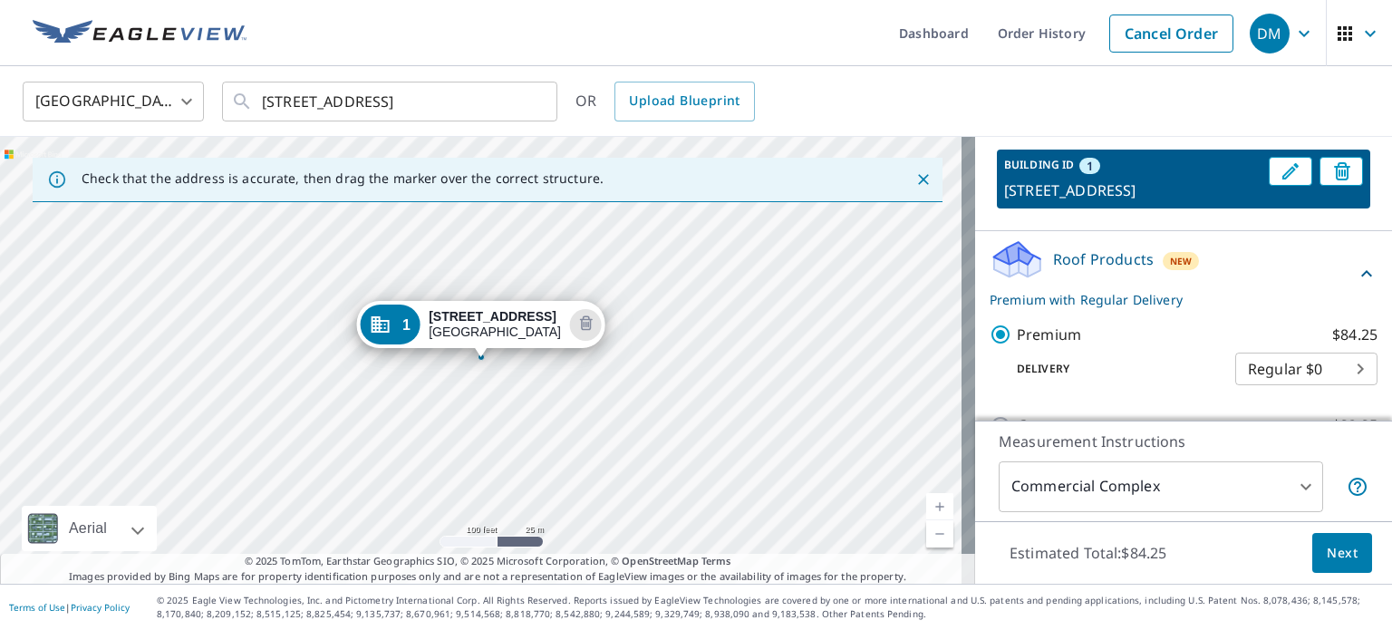
scroll to position [272, 0]
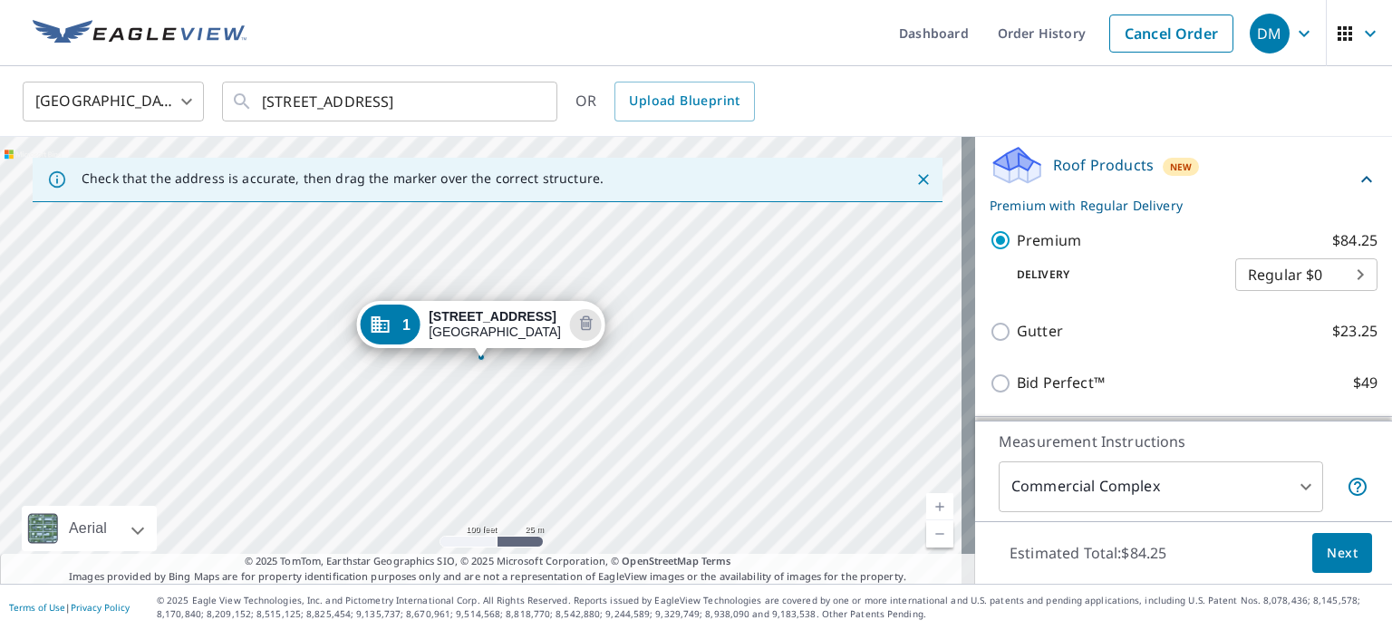
click at [1356, 190] on icon at bounding box center [1367, 180] width 22 height 22
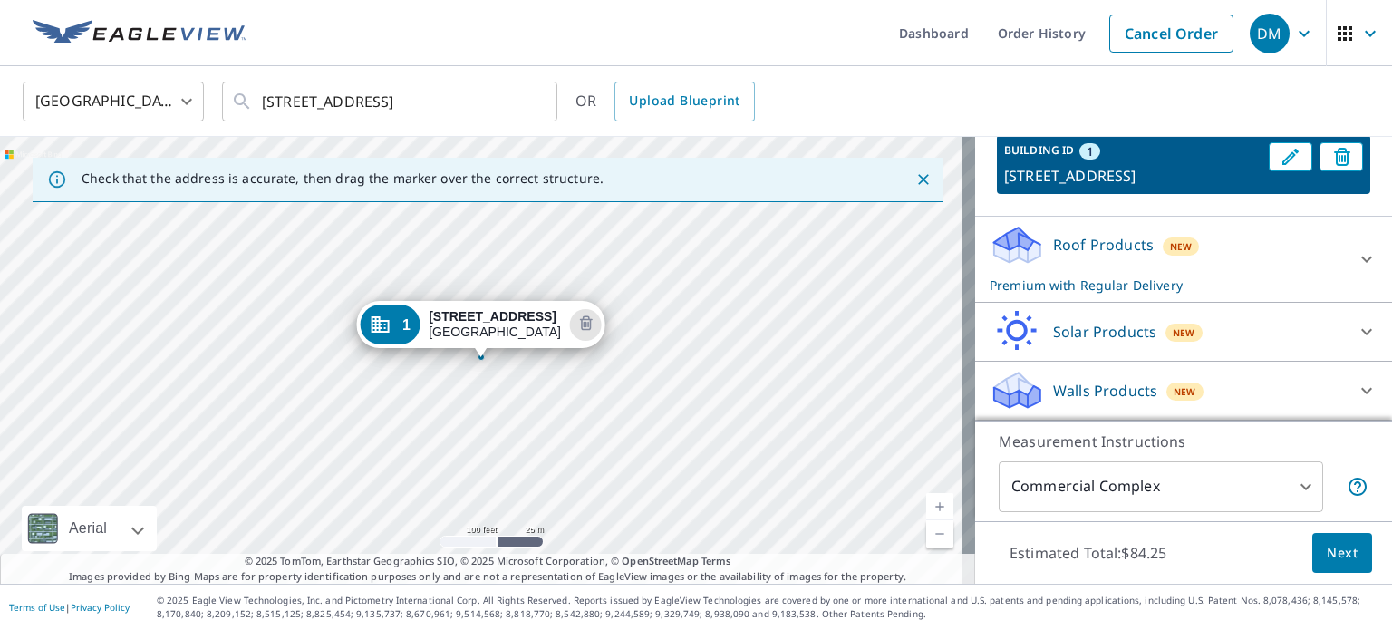
scroll to position [213, 0]
click at [1327, 553] on span "Next" at bounding box center [1342, 553] width 31 height 23
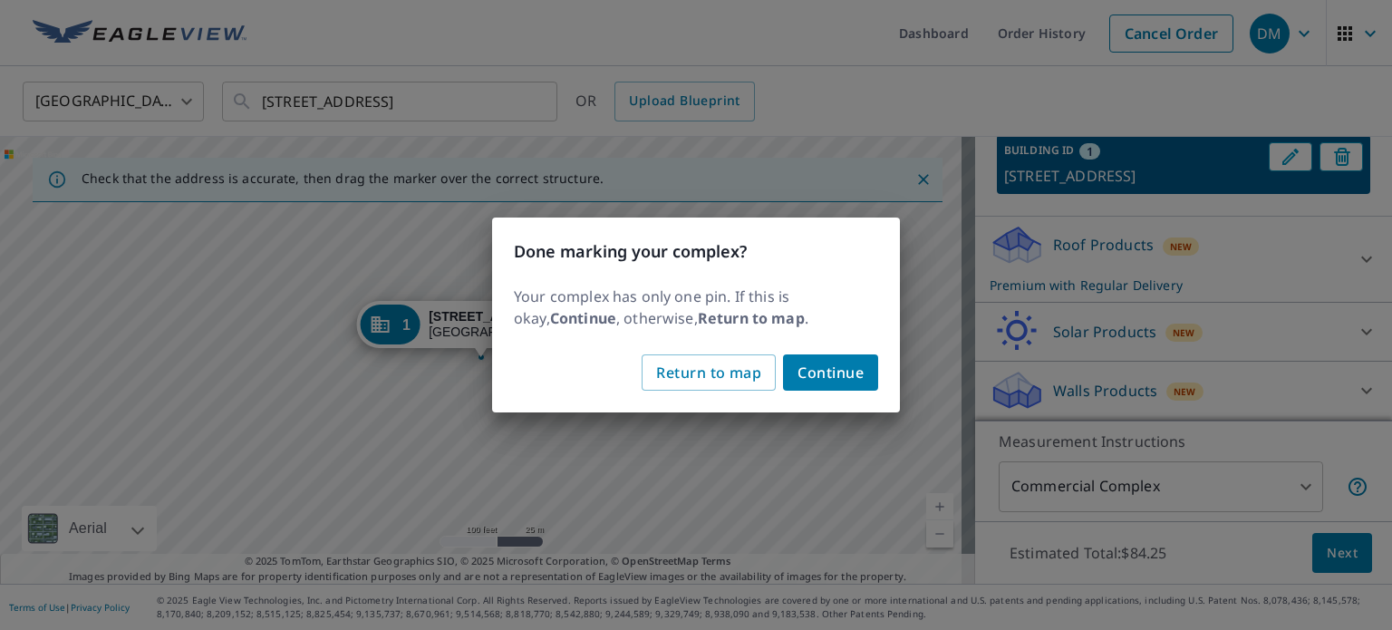
click at [808, 372] on span "Continue" at bounding box center [831, 372] width 66 height 25
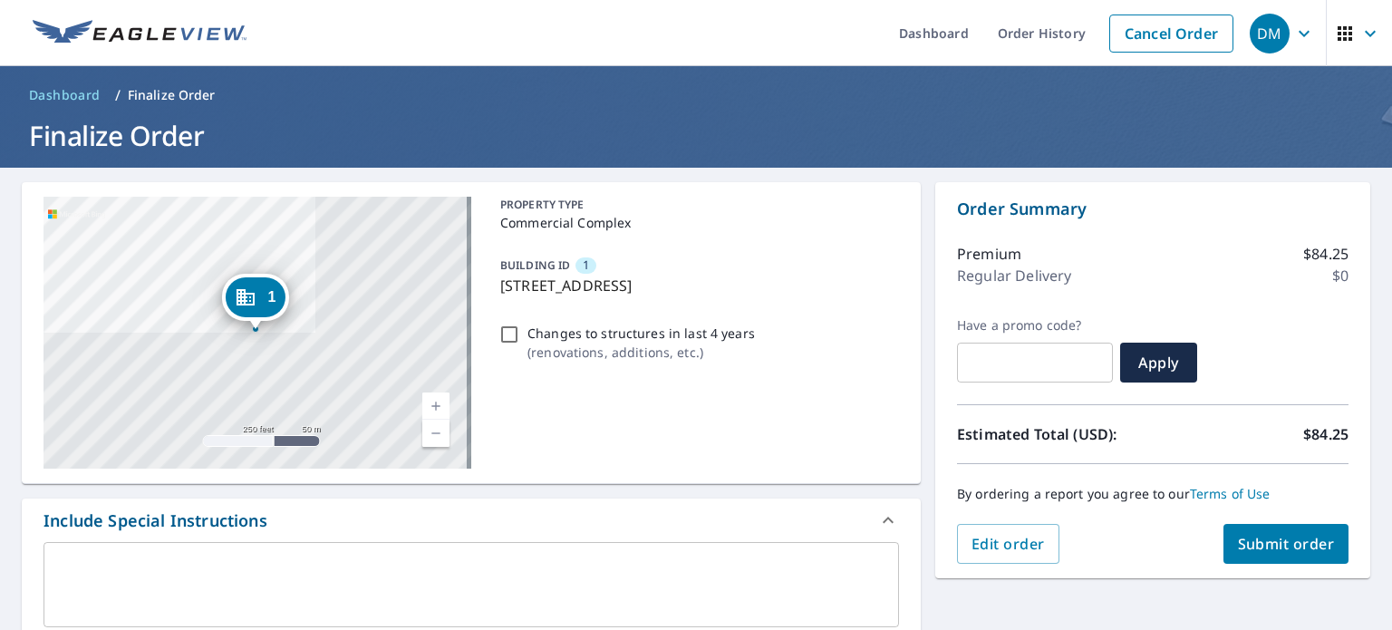
click at [654, 568] on textarea at bounding box center [471, 585] width 830 height 52
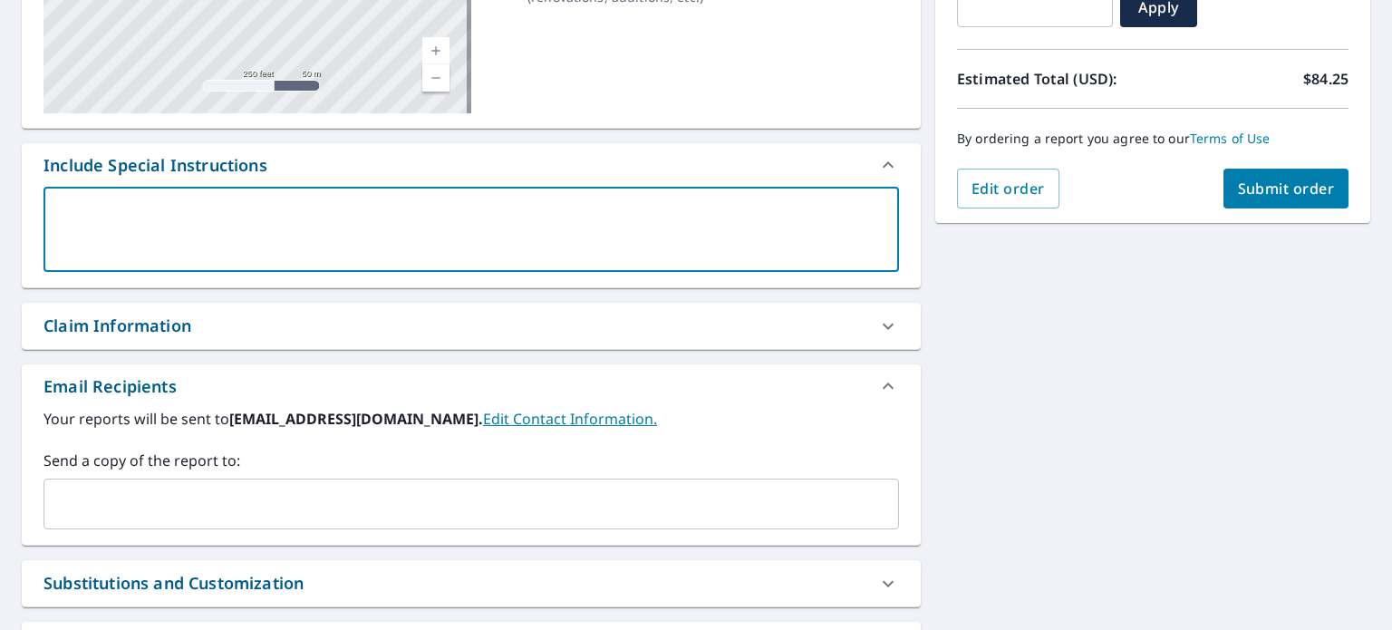
scroll to position [356, 0]
click at [102, 501] on input "text" at bounding box center [458, 503] width 812 height 34
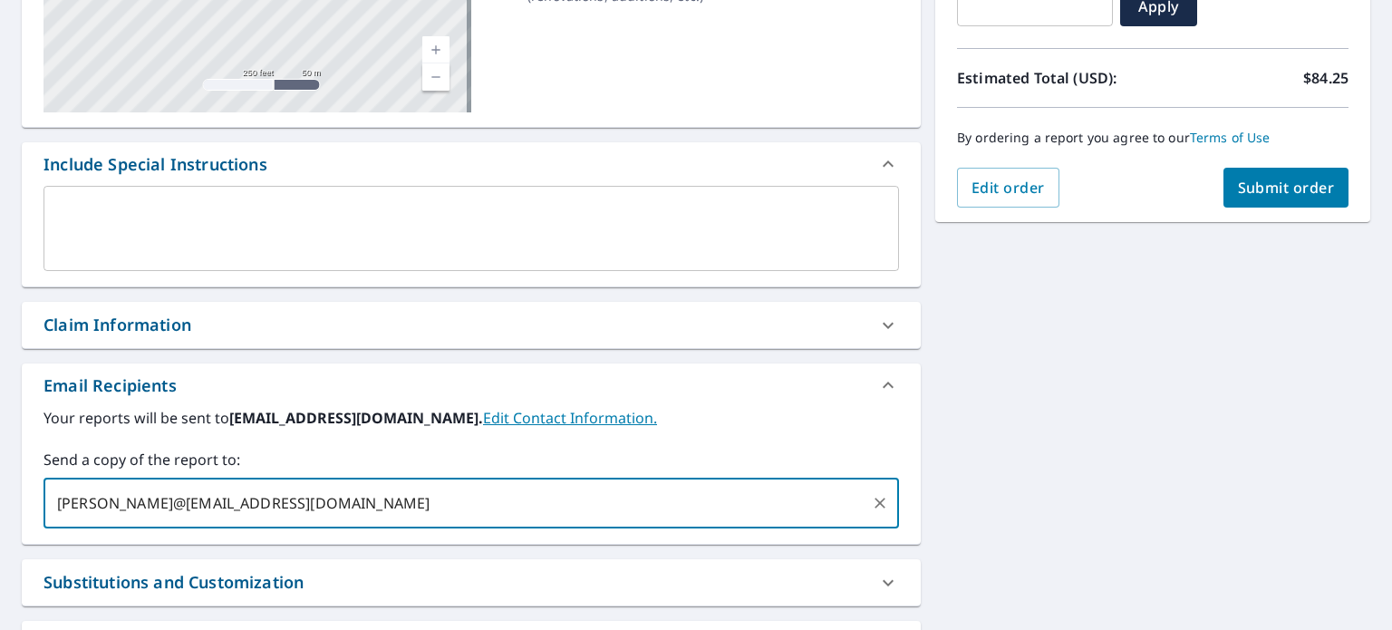
click at [83, 503] on input "[PERSON_NAME]@[EMAIL_ADDRESS][DOMAIN_NAME]" at bounding box center [458, 503] width 812 height 34
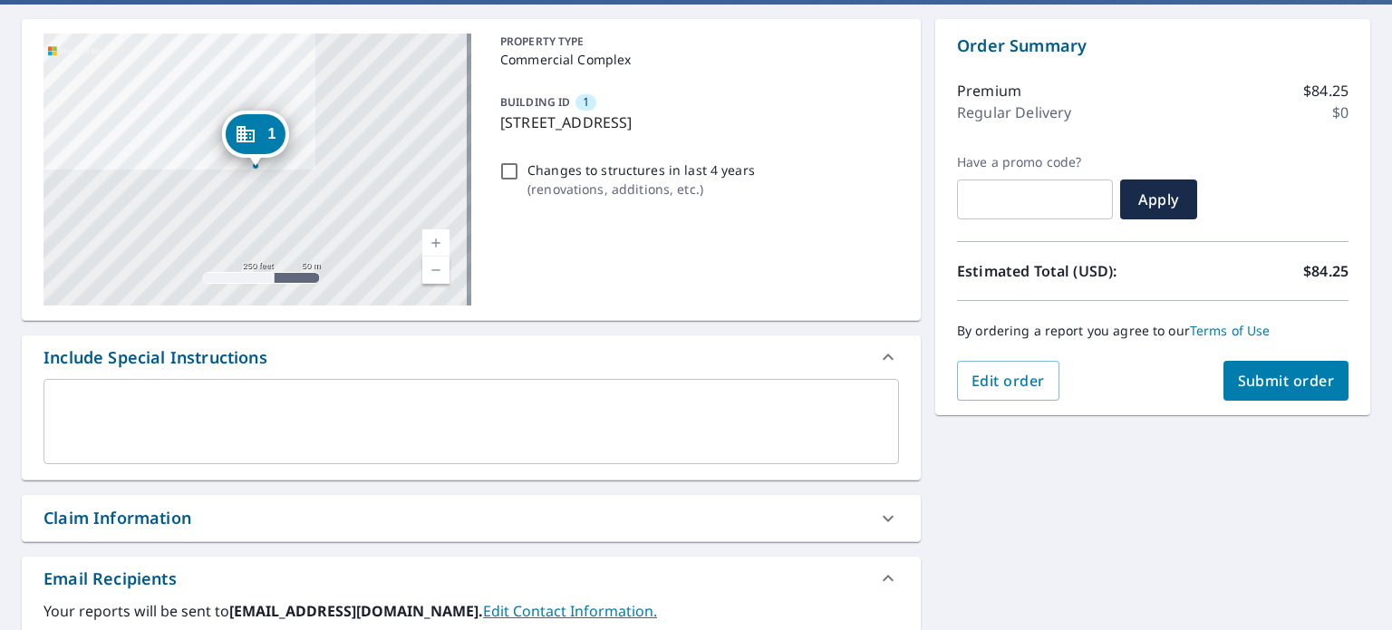
scroll to position [147, 0]
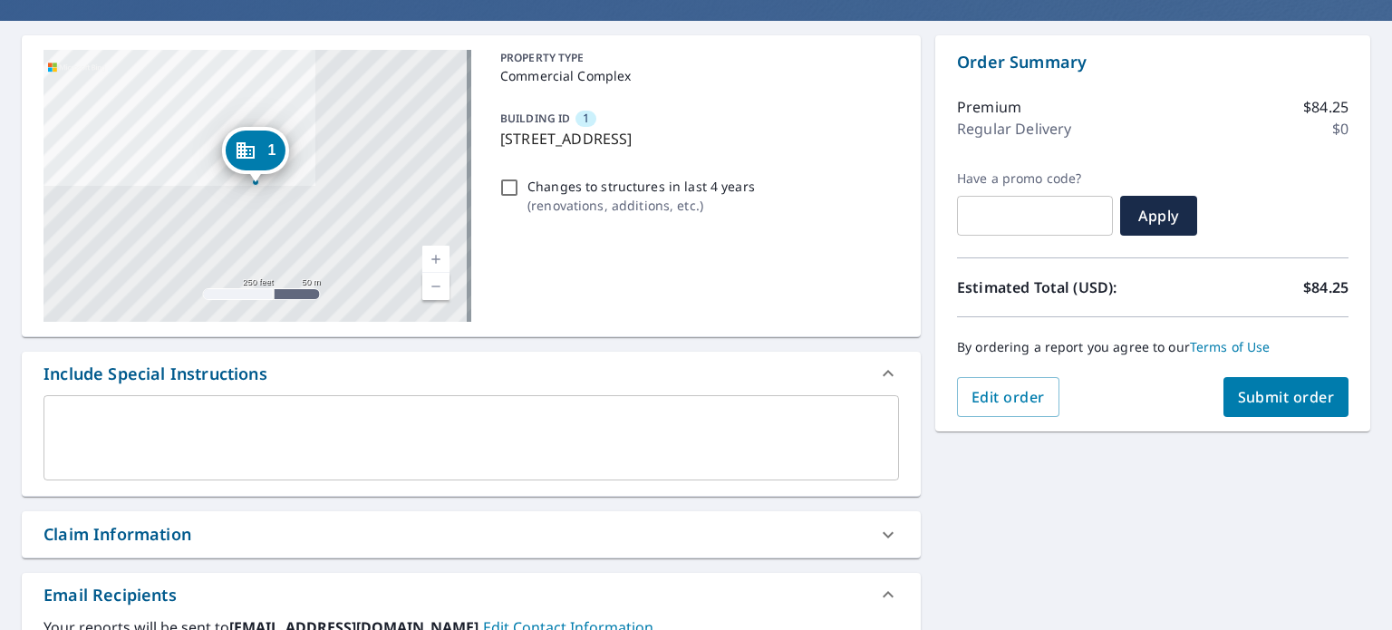
type input "johngelotte@[EMAIL_ADDRESS][DOMAIN_NAME]"
click at [1255, 396] on span "Submit order" at bounding box center [1286, 397] width 97 height 20
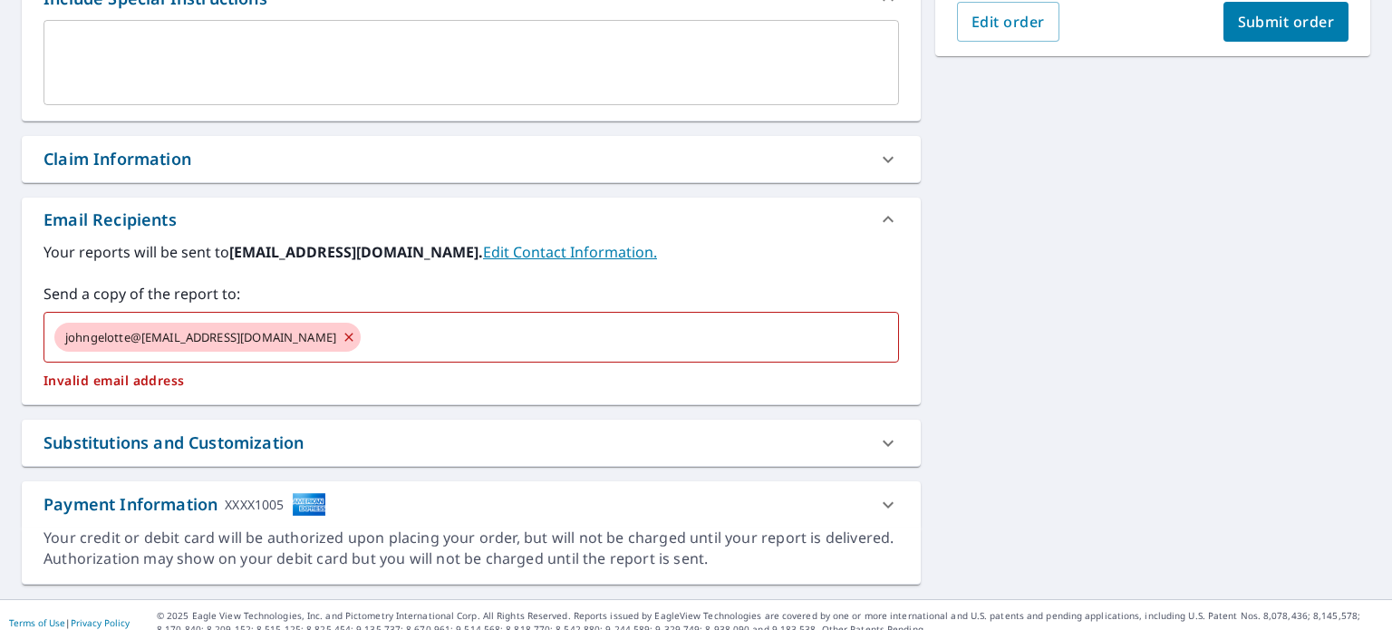
scroll to position [536, 0]
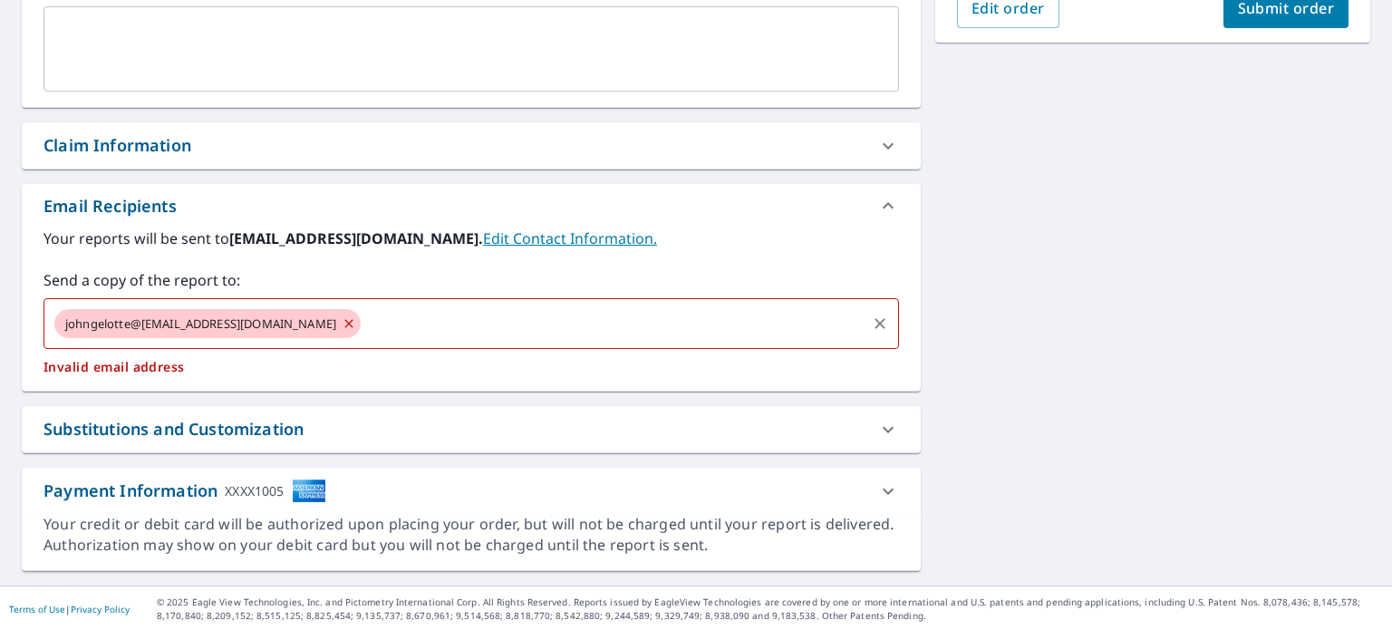
click at [385, 321] on input "text" at bounding box center [613, 323] width 500 height 34
click at [342, 324] on icon at bounding box center [349, 324] width 15 height 20
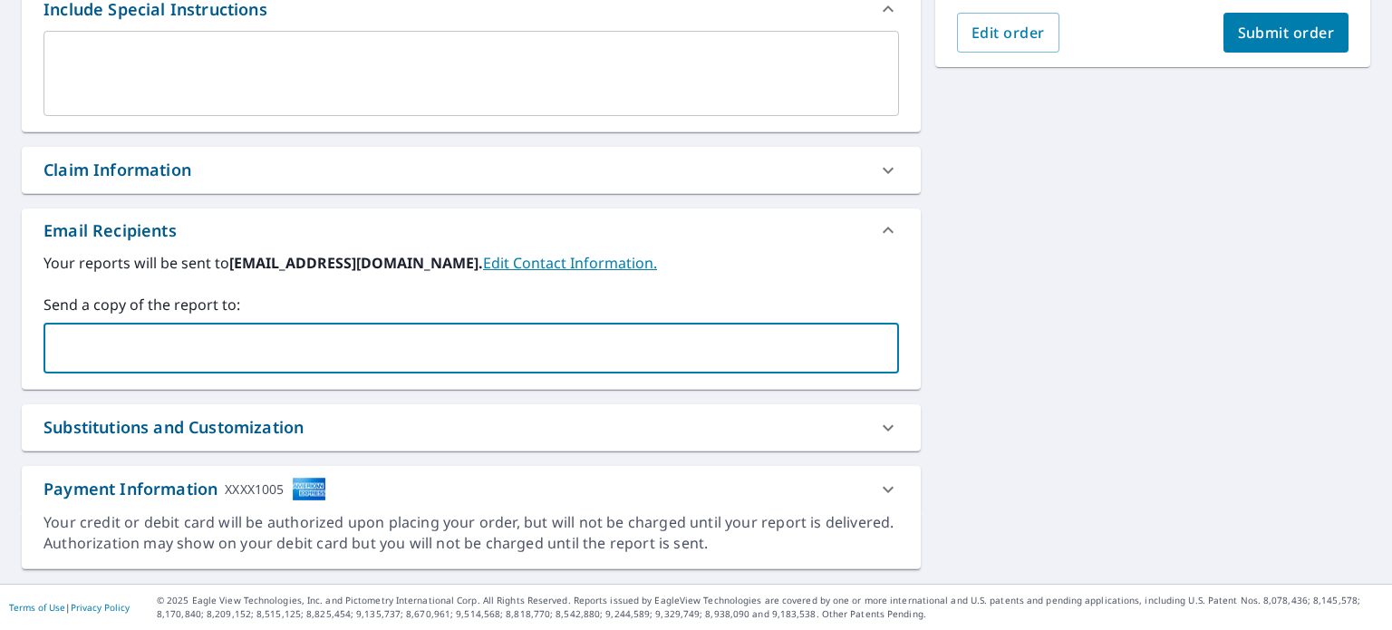
scroll to position [509, 0]
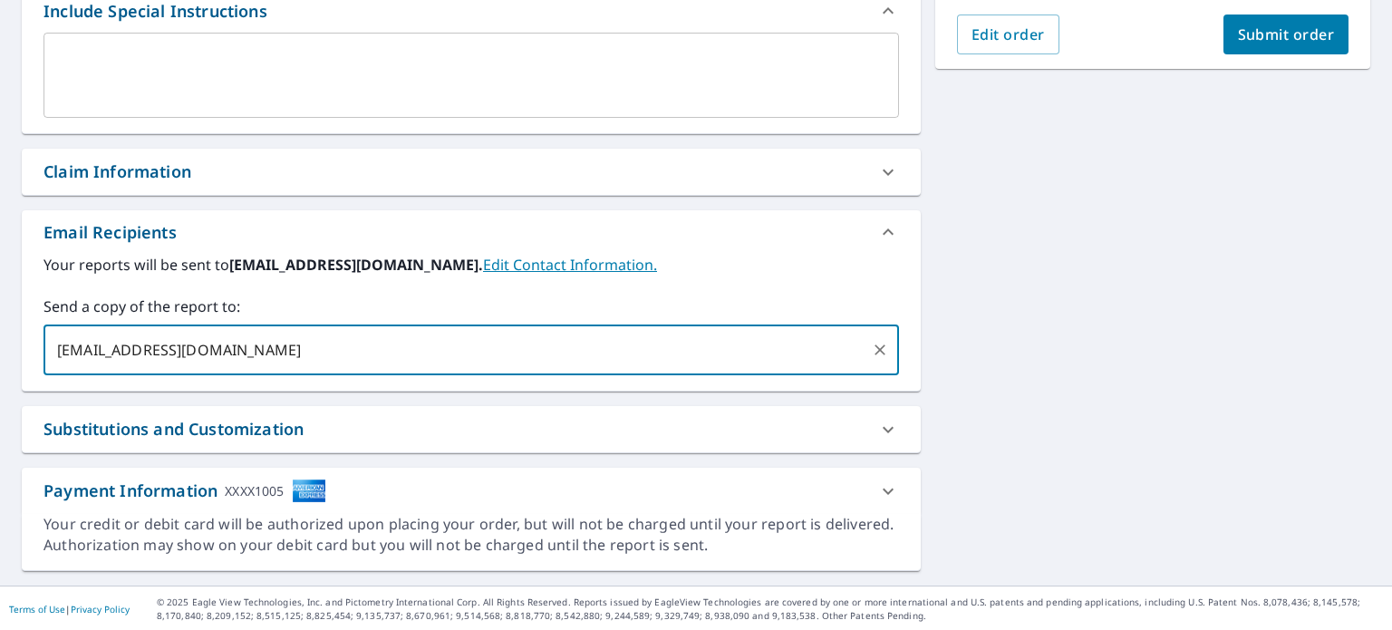
type input "[EMAIL_ADDRESS][DOMAIN_NAME]"
click at [1251, 38] on span "Submit order" at bounding box center [1286, 34] width 97 height 20
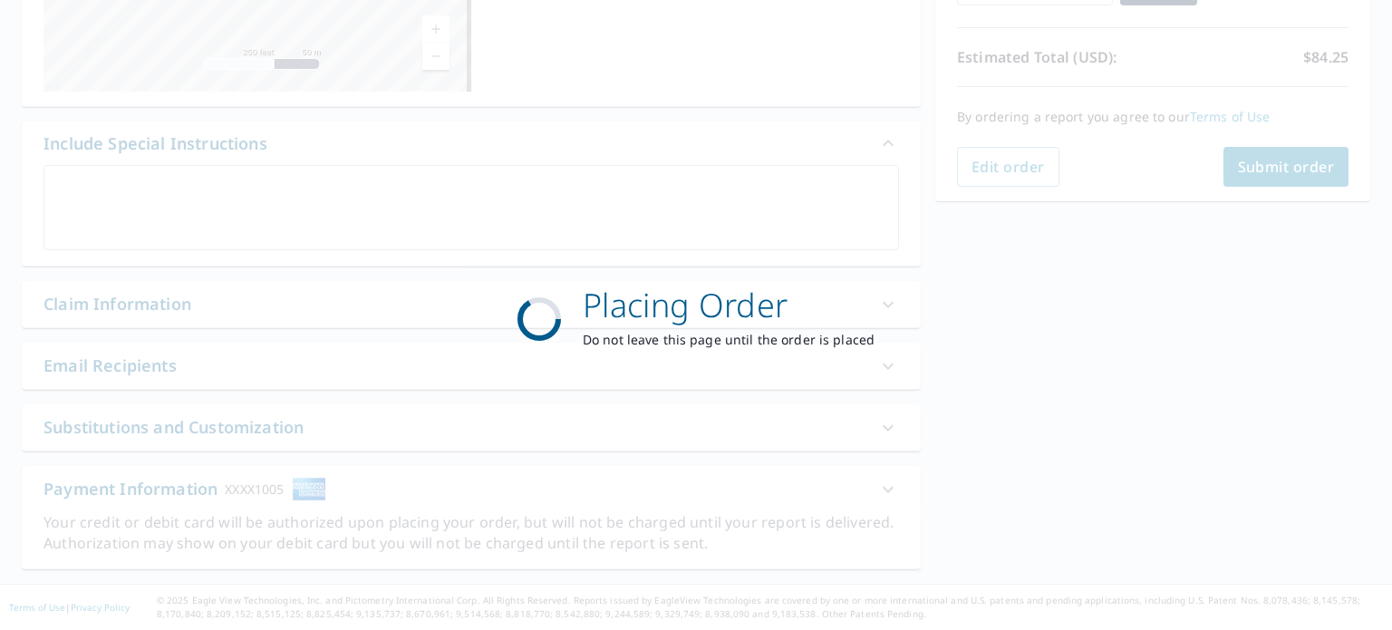
scroll to position [375, 0]
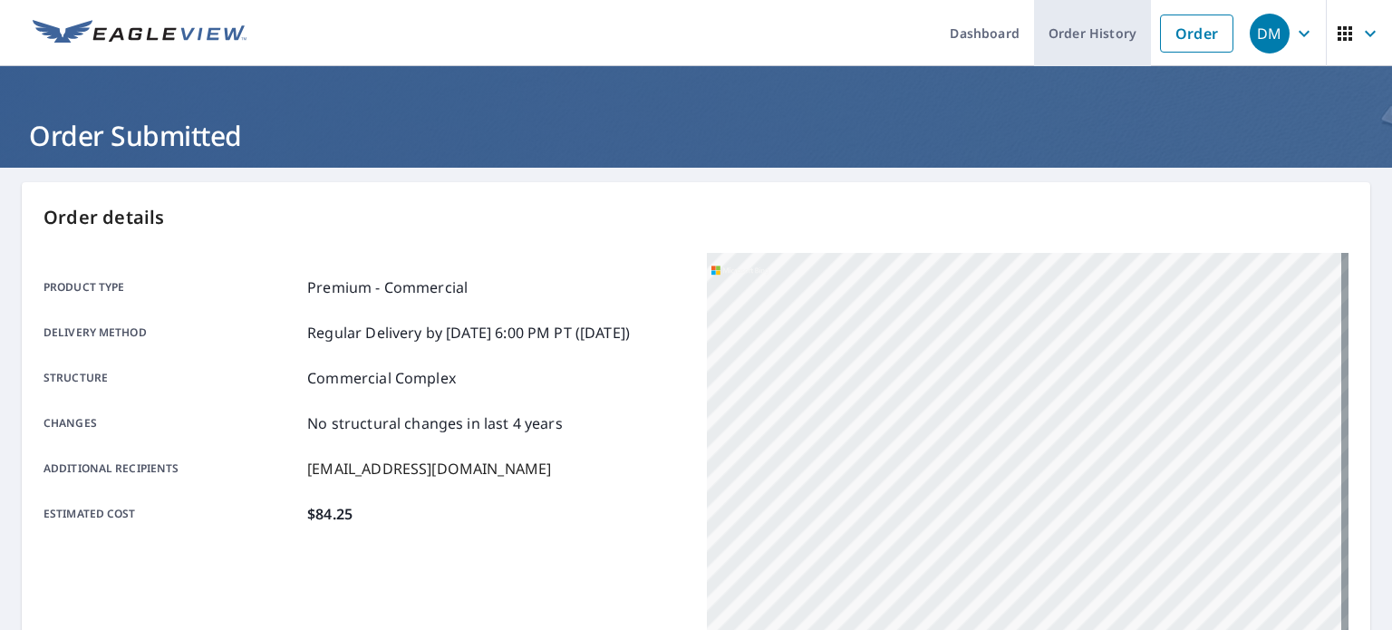
click at [1081, 41] on link "Order History" at bounding box center [1092, 33] width 117 height 66
